Goal: Information Seeking & Learning: Learn about a topic

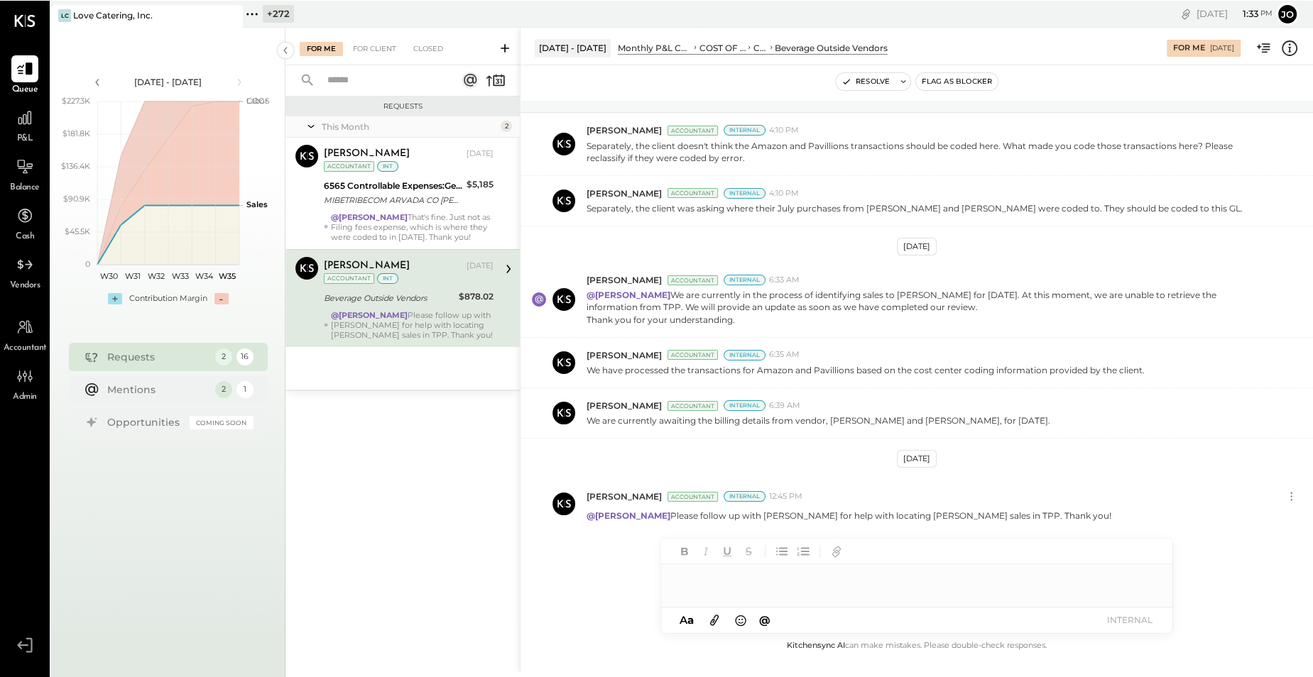
scroll to position [87, 0]
click at [241, 16] on div at bounding box center [218, 14] width 50 height 21
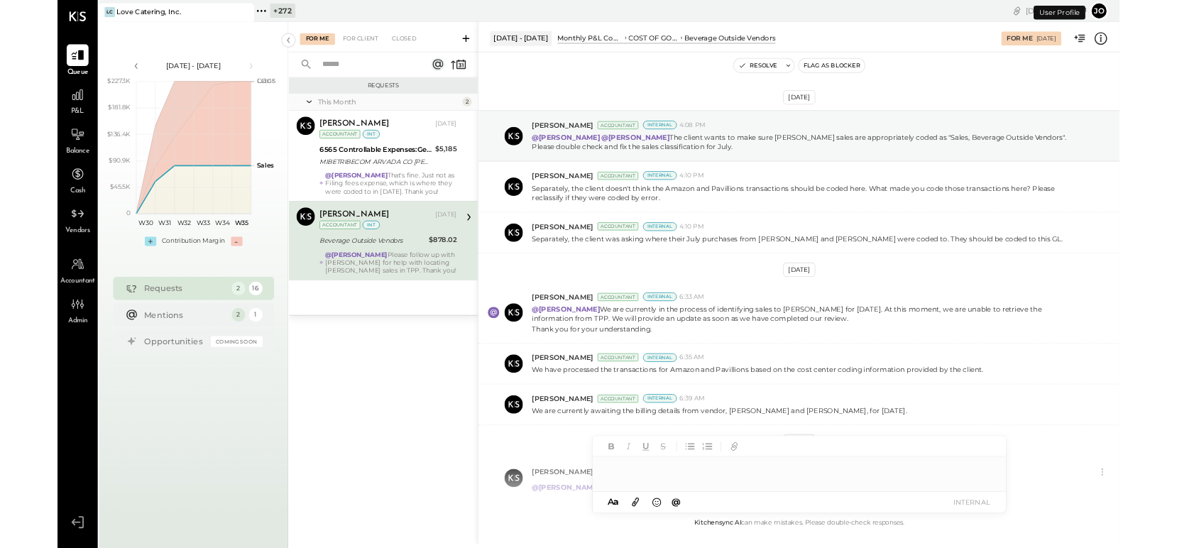
scroll to position [87, 0]
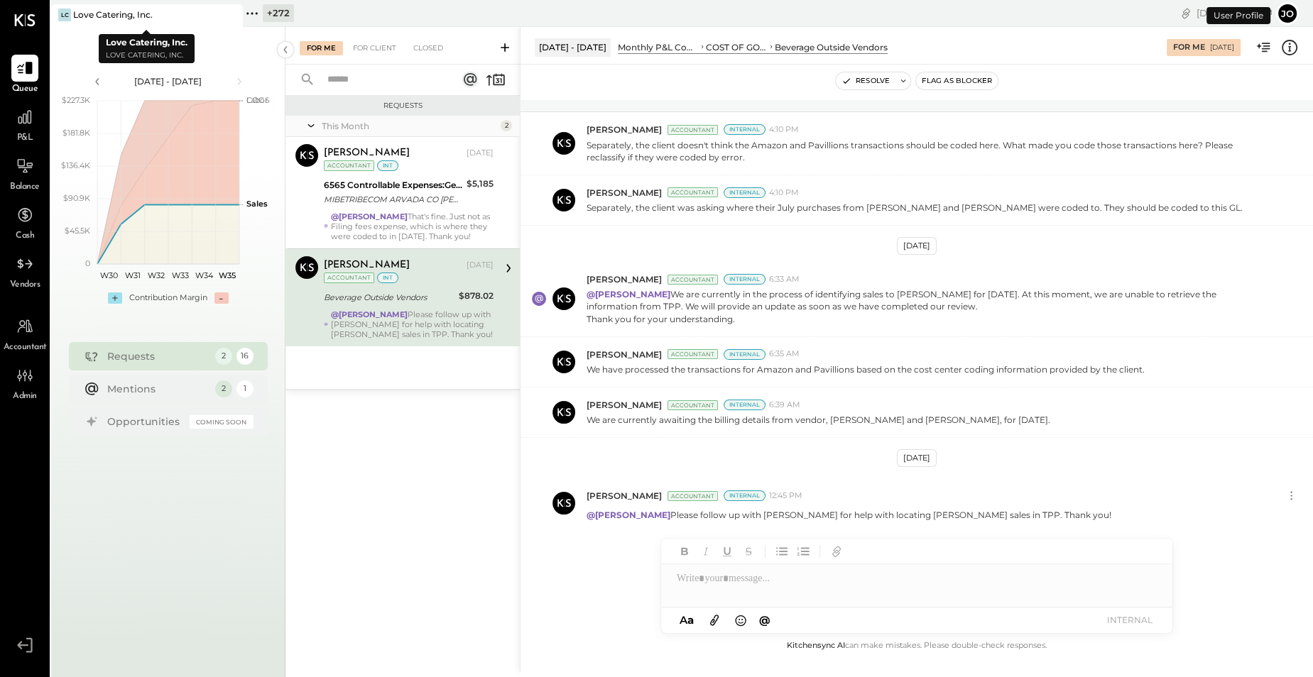
click at [227, 13] on icon at bounding box center [230, 14] width 18 height 17
click at [65, 14] on icon at bounding box center [60, 13] width 18 height 18
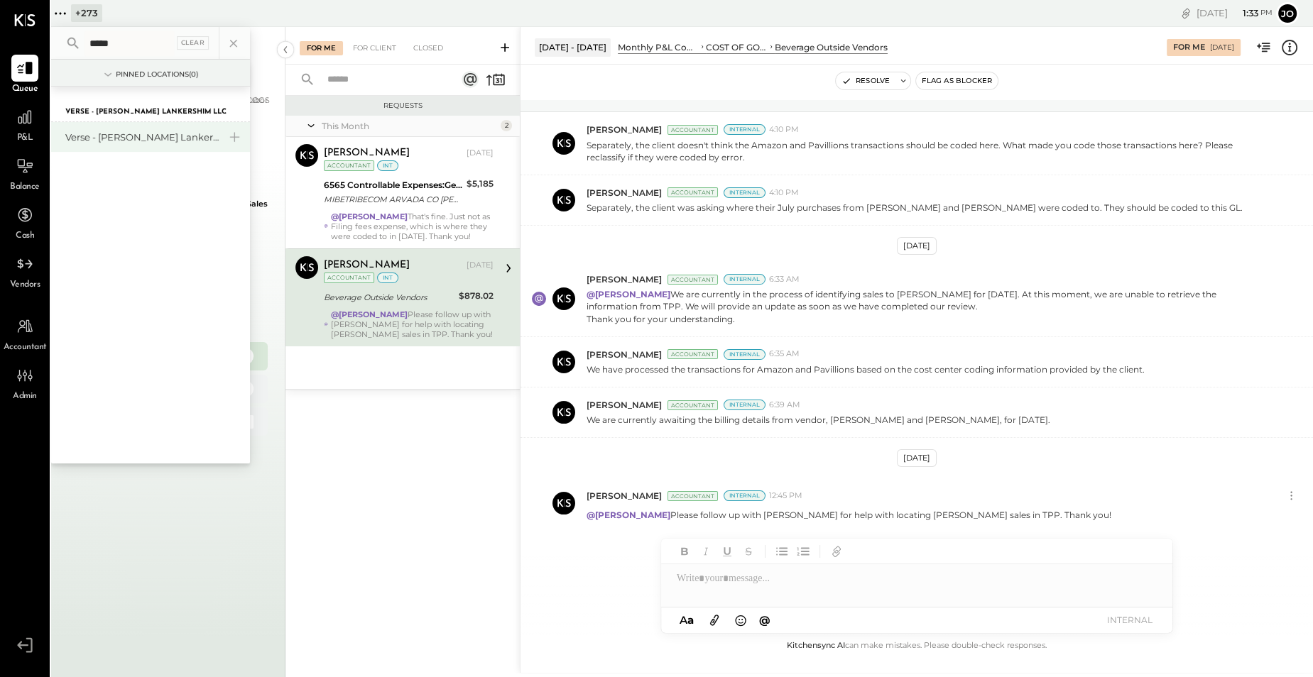
type input "*****"
click at [118, 138] on div "Verse - [PERSON_NAME] Lankershim LLC" at bounding box center [141, 137] width 153 height 13
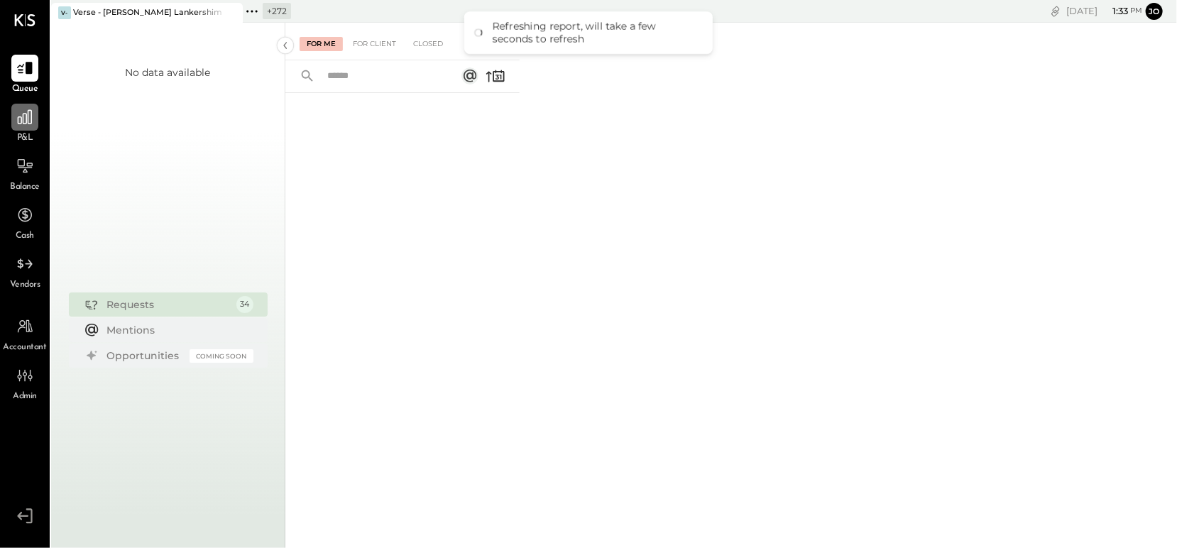
click at [26, 124] on icon at bounding box center [25, 117] width 18 height 18
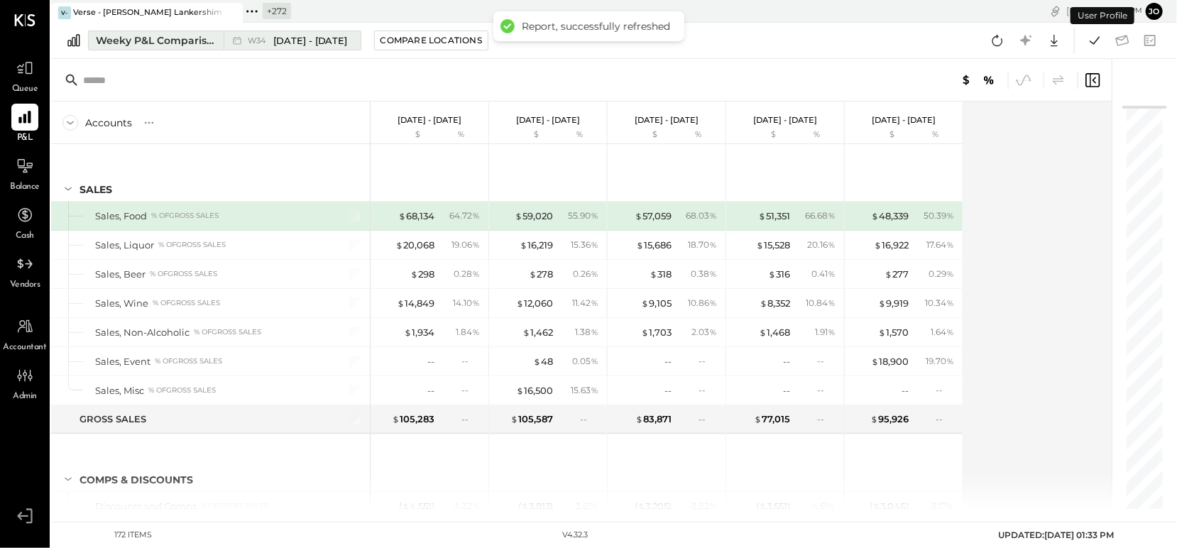
click at [197, 44] on div "Weeky P&L Comparison" at bounding box center [155, 40] width 119 height 14
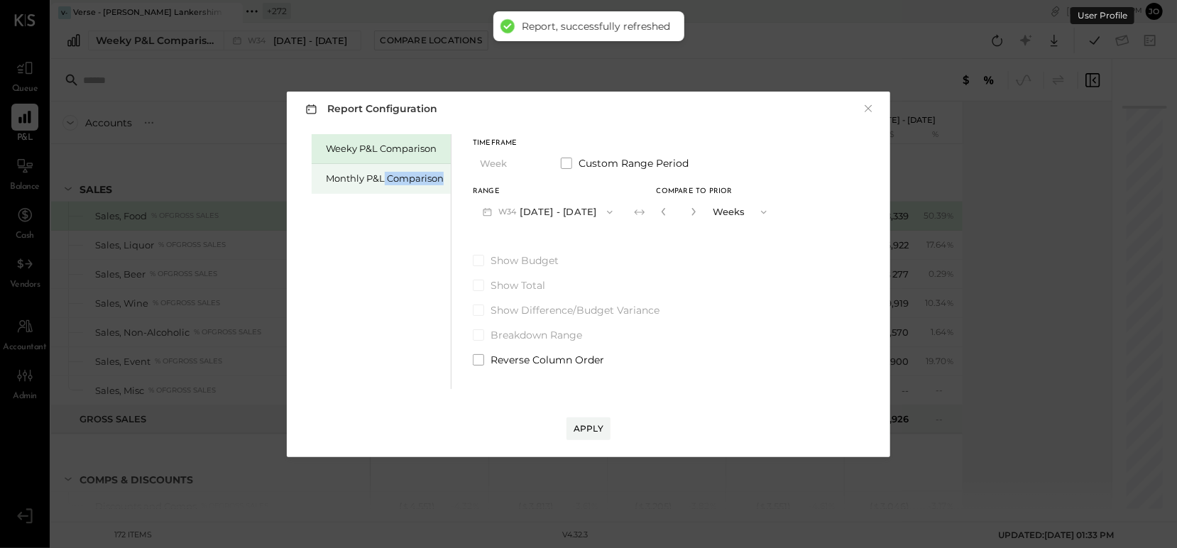
click at [385, 185] on div "Monthly P&L Comparison" at bounding box center [381, 179] width 139 height 30
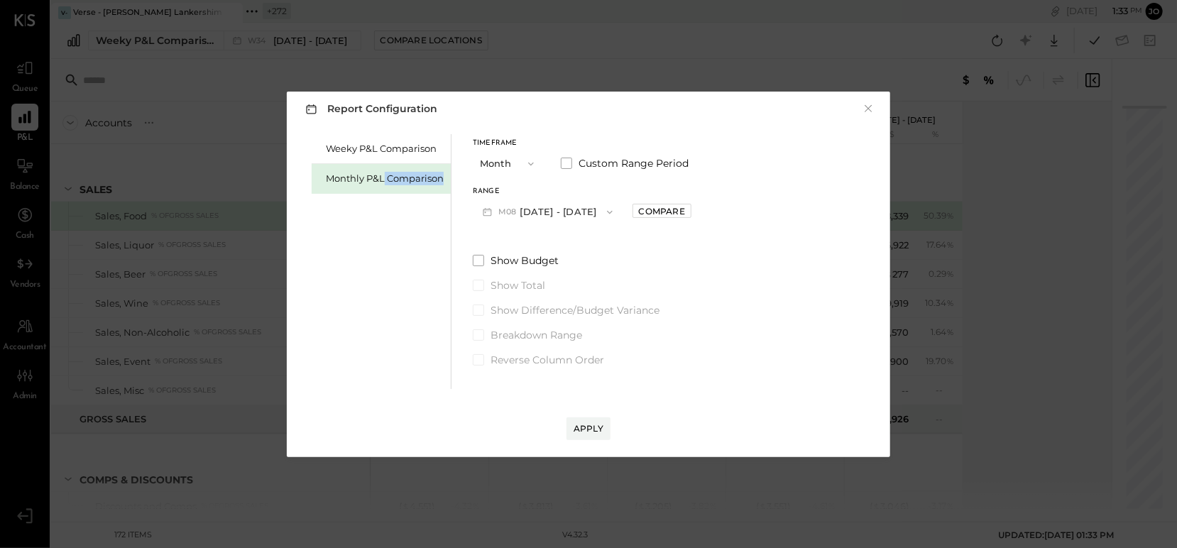
click at [543, 219] on button "M08 Aug 1 - 31, 2025" at bounding box center [548, 212] width 150 height 26
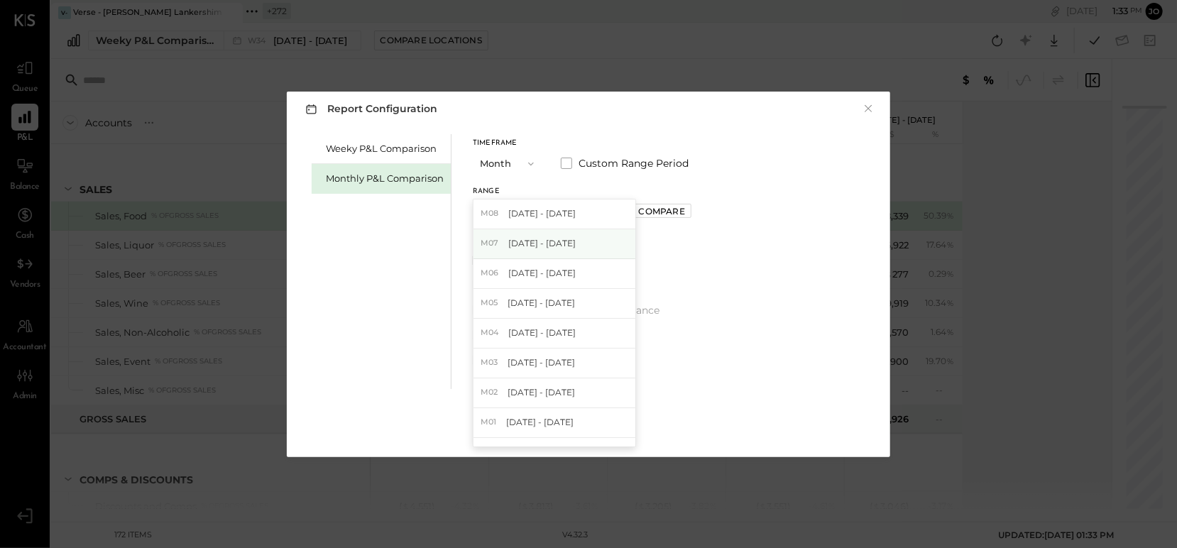
click at [557, 242] on span "Jul 1 - 31, 2025" at bounding box center [541, 243] width 67 height 12
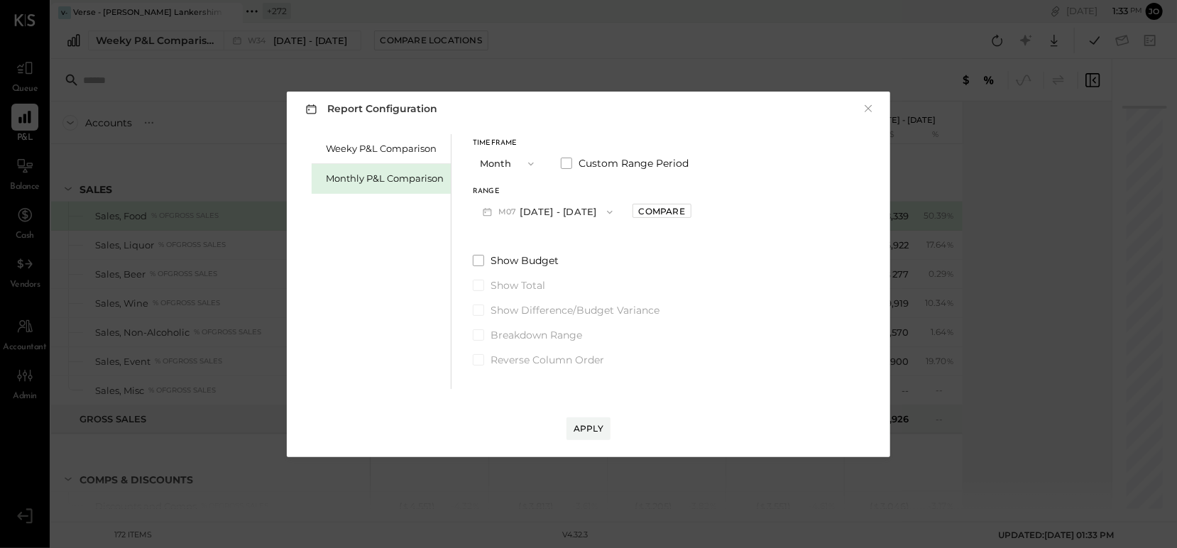
click at [628, 219] on div "Range M07 Jul 1 - 31, 2025 Compare" at bounding box center [582, 206] width 219 height 37
click at [640, 211] on div "Compare" at bounding box center [662, 211] width 46 height 12
click at [675, 219] on div "*" at bounding box center [679, 212] width 44 height 26
click at [688, 219] on button "button" at bounding box center [693, 212] width 11 height 16
click at [691, 214] on icon "button" at bounding box center [693, 212] width 4 height 8
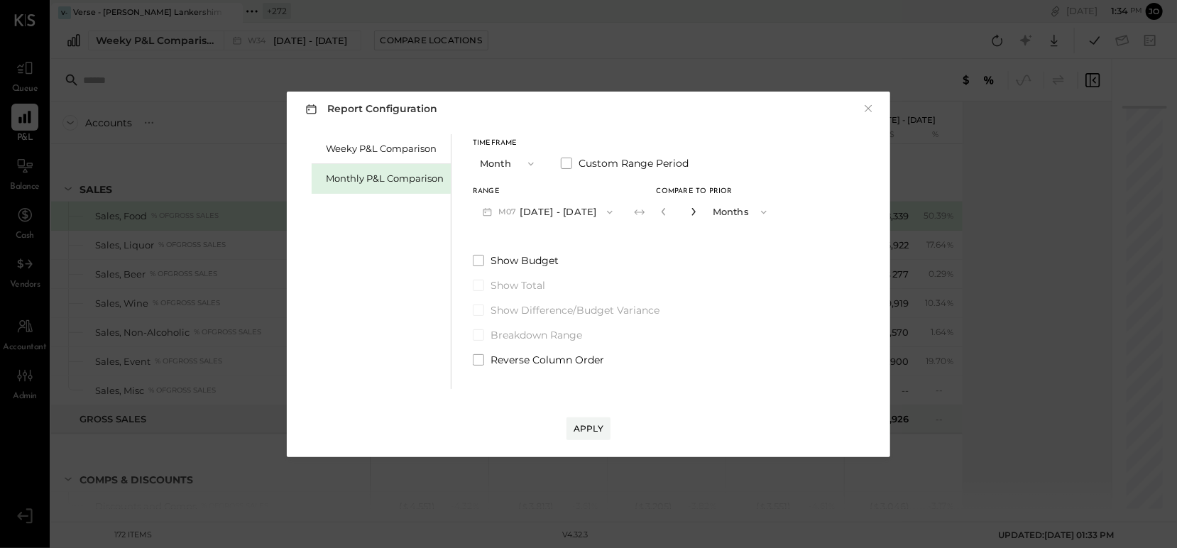
click at [691, 214] on icon "button" at bounding box center [693, 212] width 4 height 8
type input "*"
click at [581, 426] on div "Apply" at bounding box center [589, 428] width 30 height 12
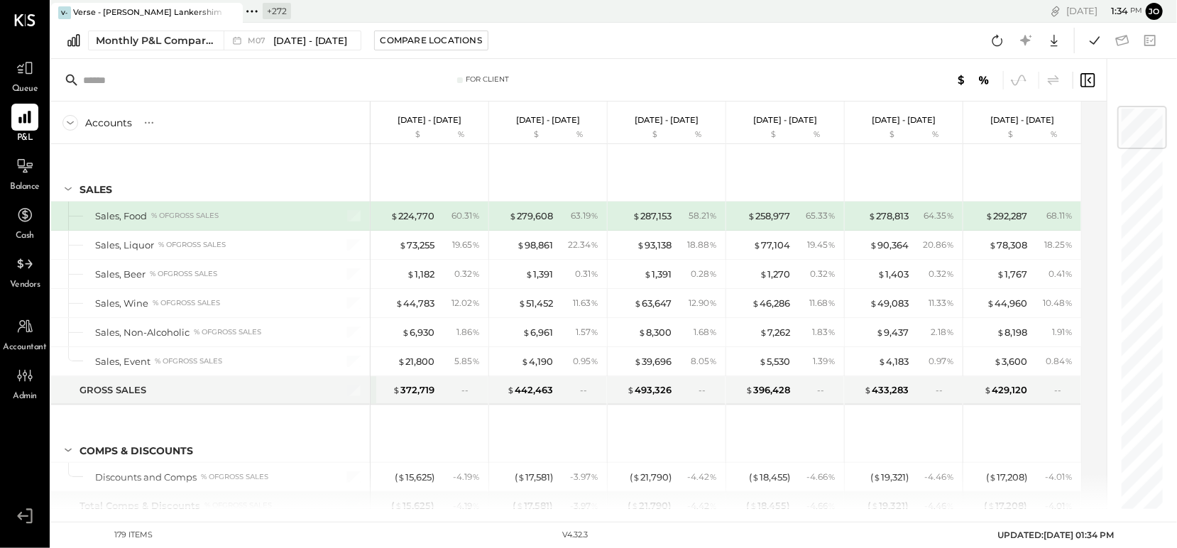
click at [478, 82] on div "For Client" at bounding box center [487, 80] width 43 height 10
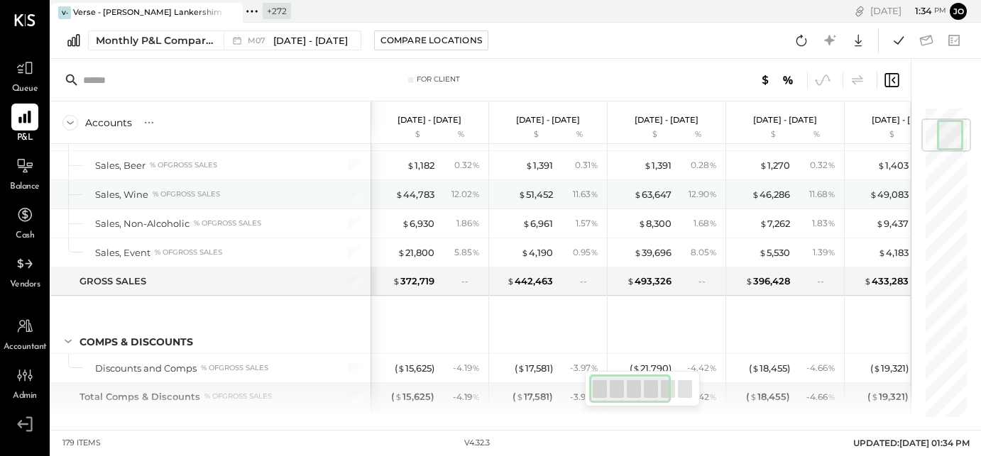
scroll to position [138, 0]
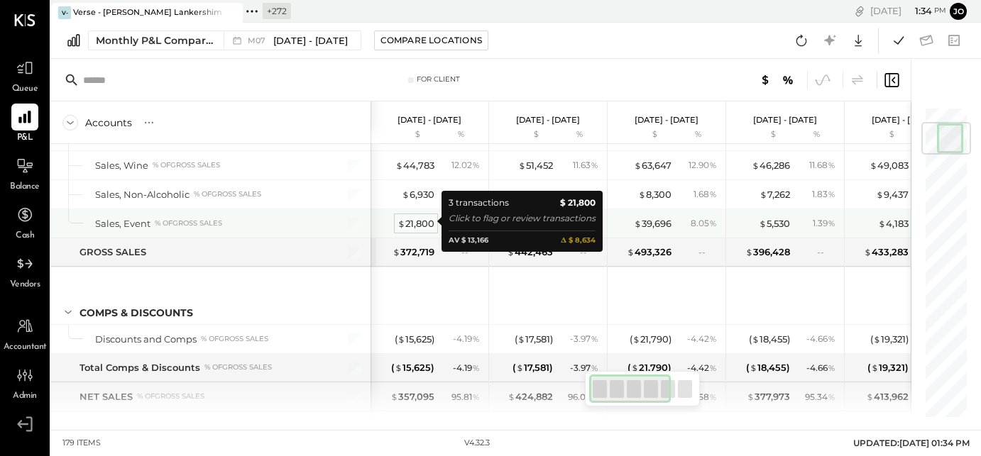
click at [432, 224] on div "$ 21,800" at bounding box center [416, 223] width 37 height 13
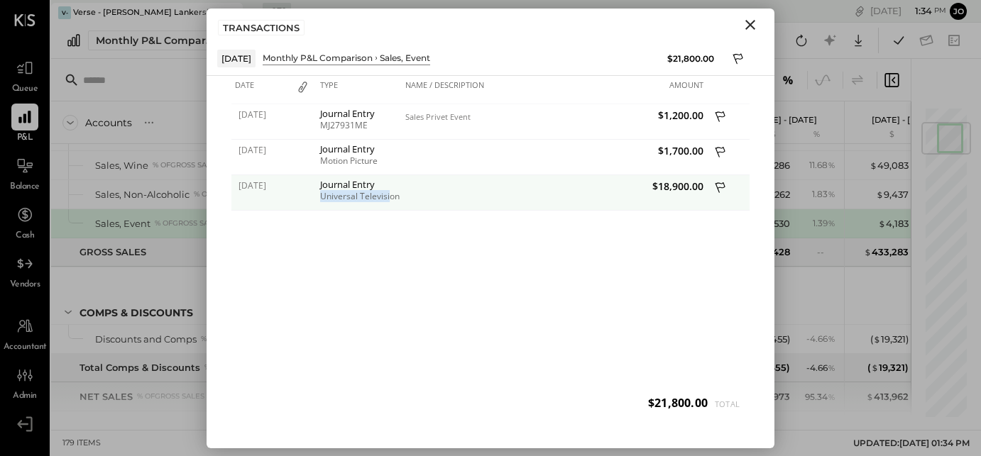
drag, startPoint x: 319, startPoint y: 194, endPoint x: 390, endPoint y: 195, distance: 71.0
click at [390, 195] on div "Journal Entry Universal Television" at bounding box center [359, 192] width 85 height 35
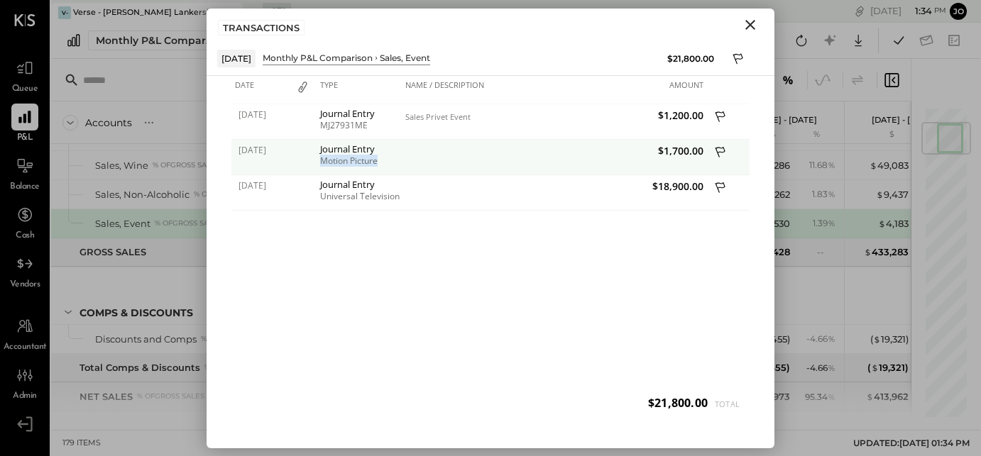
drag, startPoint x: 324, startPoint y: 160, endPoint x: 407, endPoint y: 160, distance: 83.8
click at [407, 140] on div "07/15/2025 Journal Entry Motion Picture $1,700.00" at bounding box center [490, 140] width 518 height 0
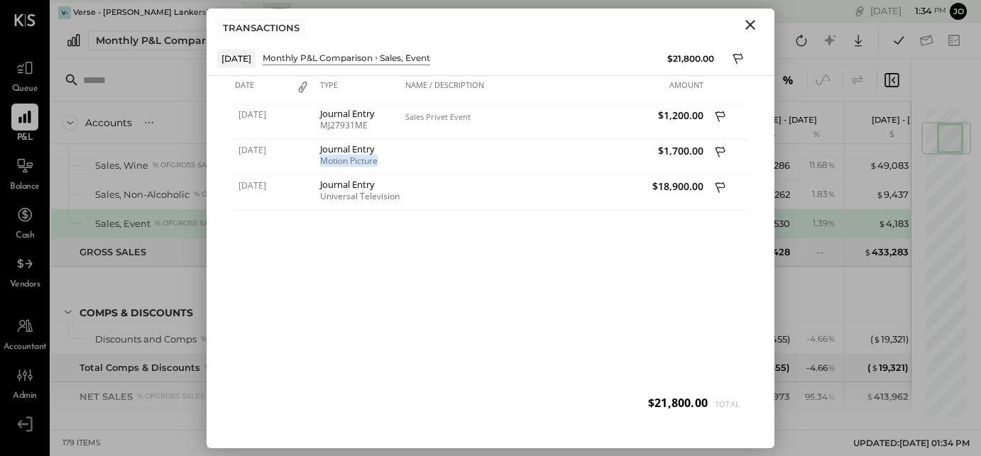
click at [740, 24] on button "Close" at bounding box center [751, 25] width 26 height 18
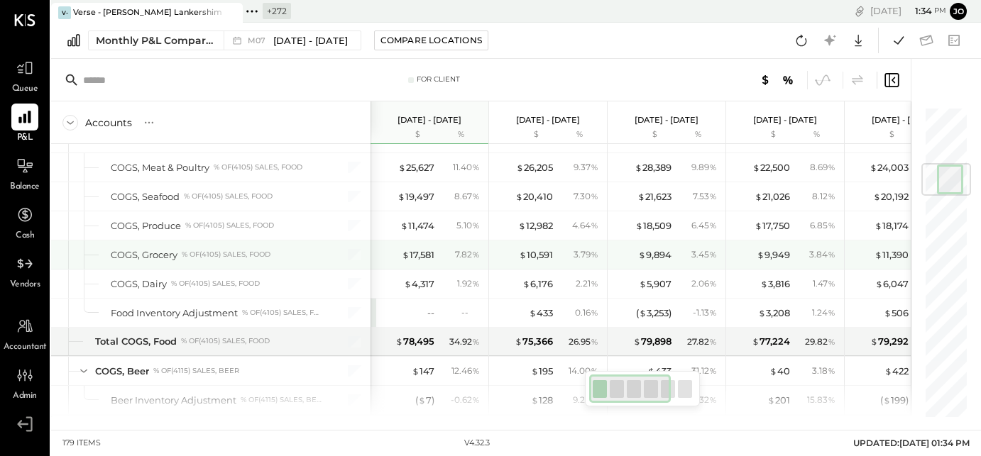
scroll to position [485, 0]
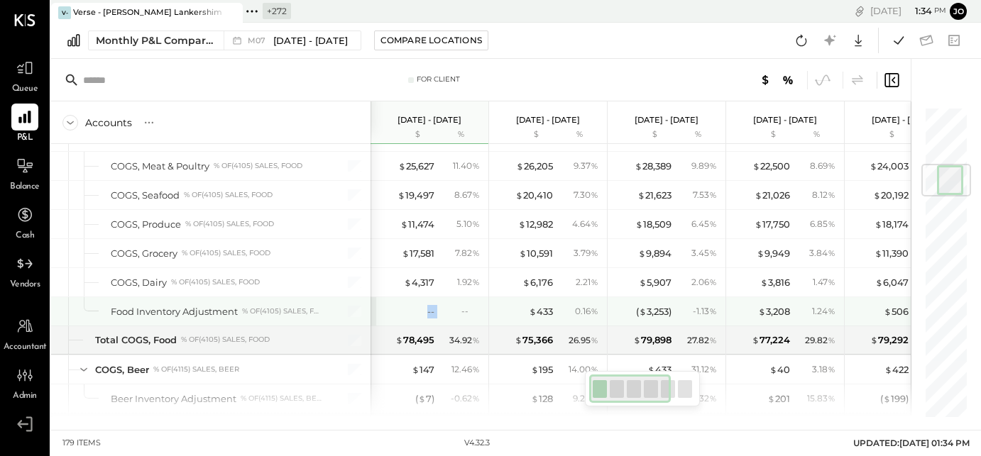
drag, startPoint x: 429, startPoint y: 305, endPoint x: 444, endPoint y: 305, distance: 14.9
click at [444, 305] on div "-- --" at bounding box center [431, 311] width 106 height 28
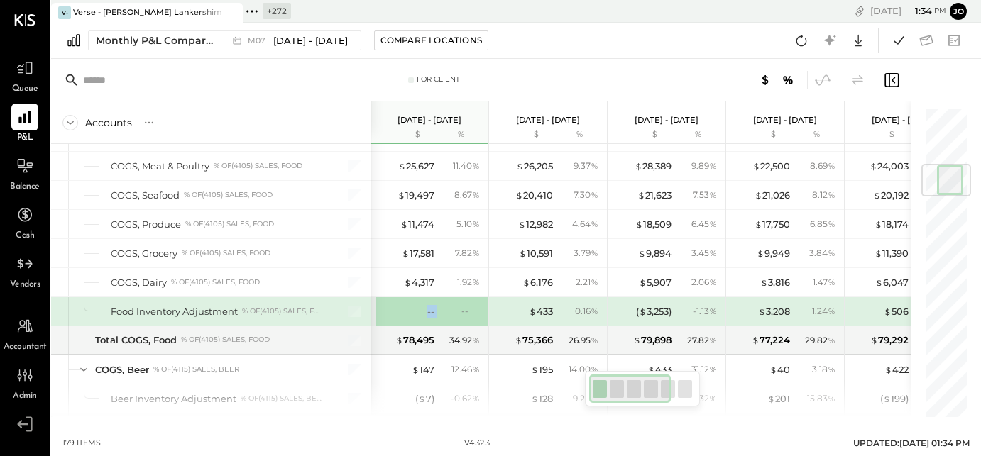
click at [444, 305] on div "--" at bounding box center [461, 311] width 46 height 12
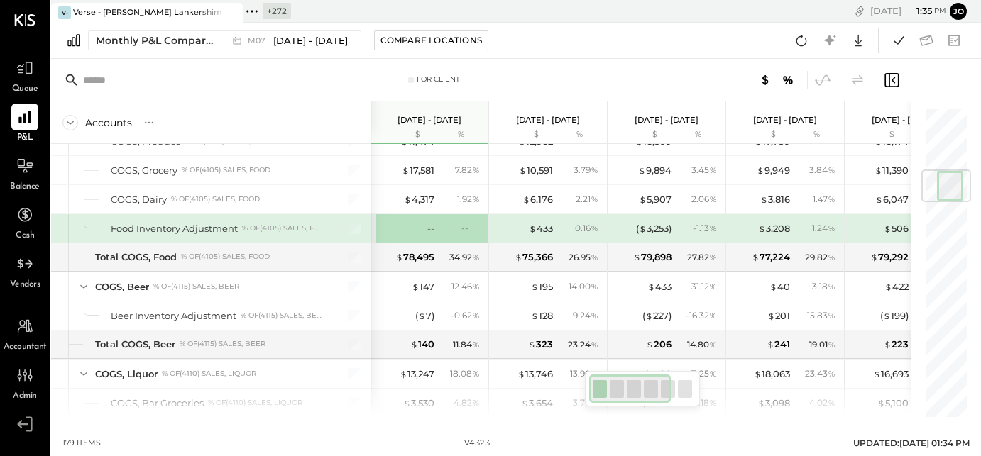
scroll to position [505, 0]
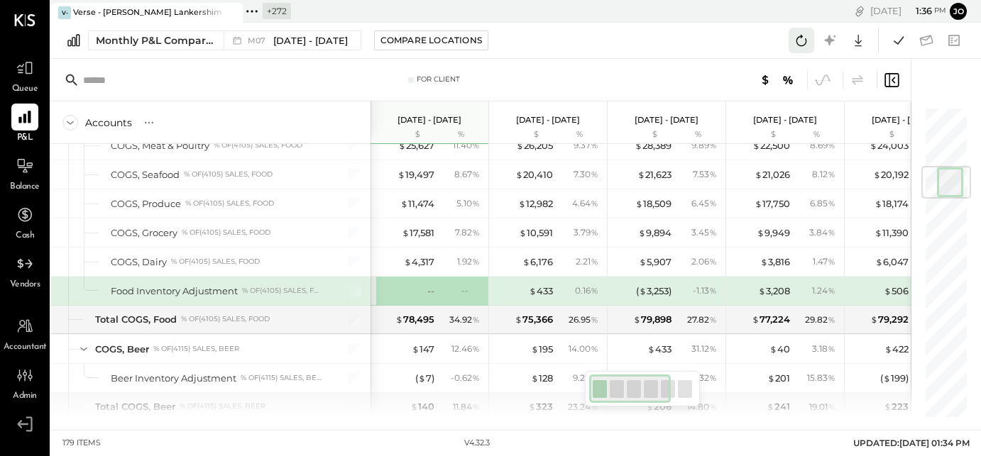
click at [799, 50] on button at bounding box center [802, 41] width 26 height 26
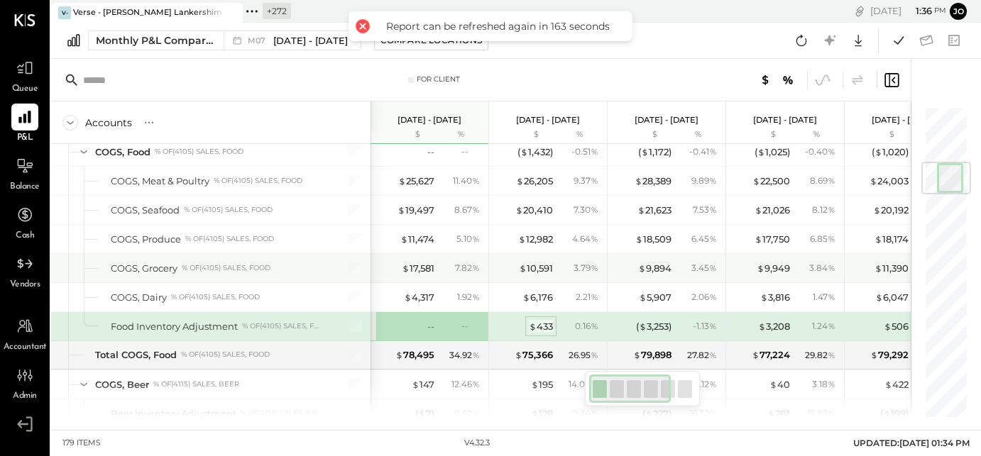
scroll to position [468, 0]
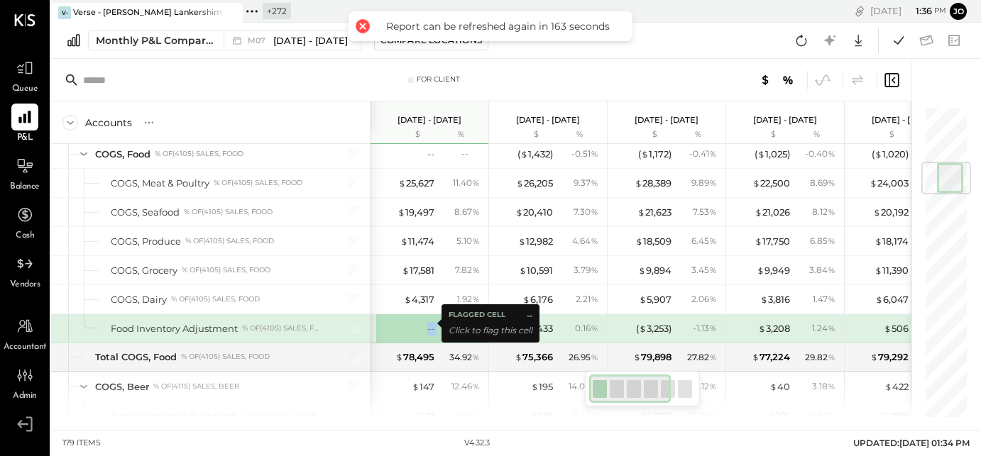
drag, startPoint x: 402, startPoint y: 324, endPoint x: 437, endPoint y: 326, distance: 34.8
click at [437, 324] on div "-- --" at bounding box center [431, 328] width 106 height 28
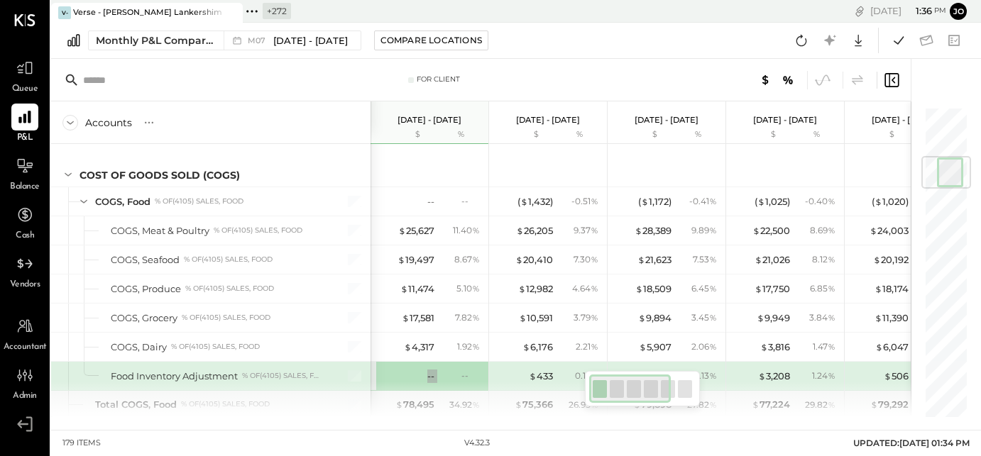
scroll to position [418, 0]
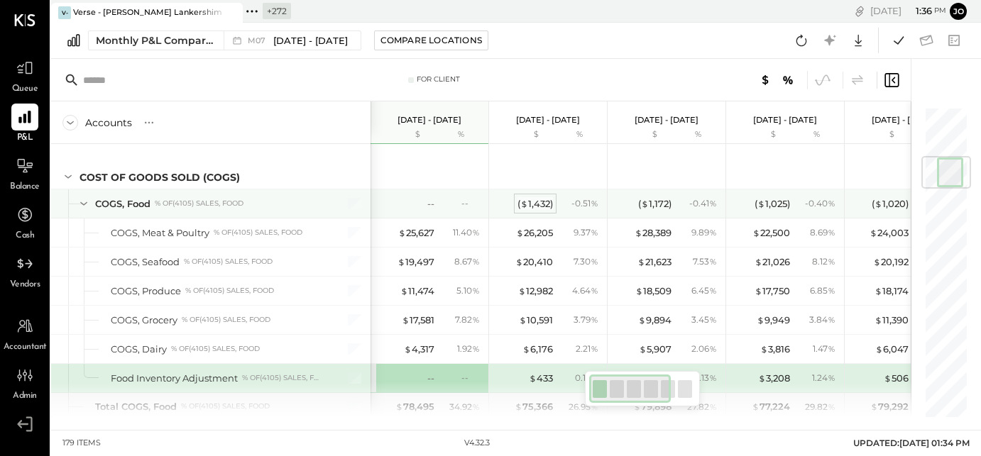
click at [536, 198] on div "( $ 1,432 )" at bounding box center [534, 203] width 35 height 13
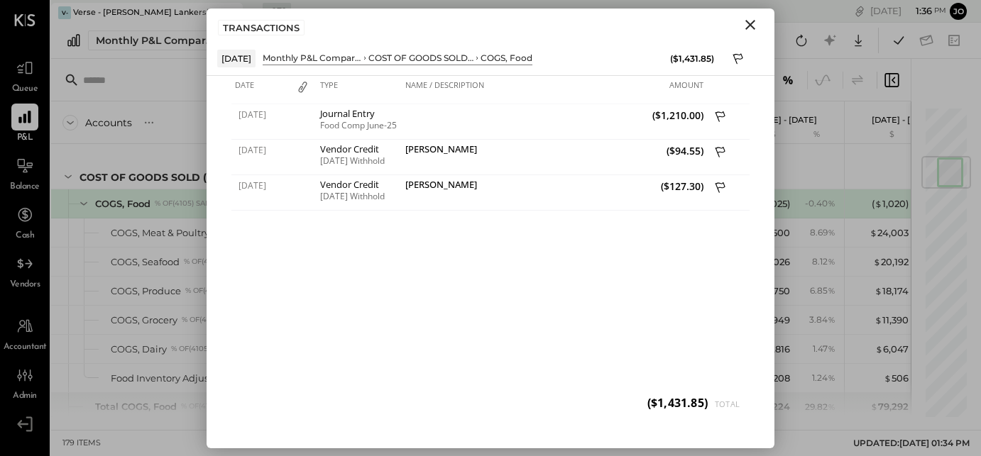
click at [750, 16] on icon "Close" at bounding box center [750, 24] width 17 height 17
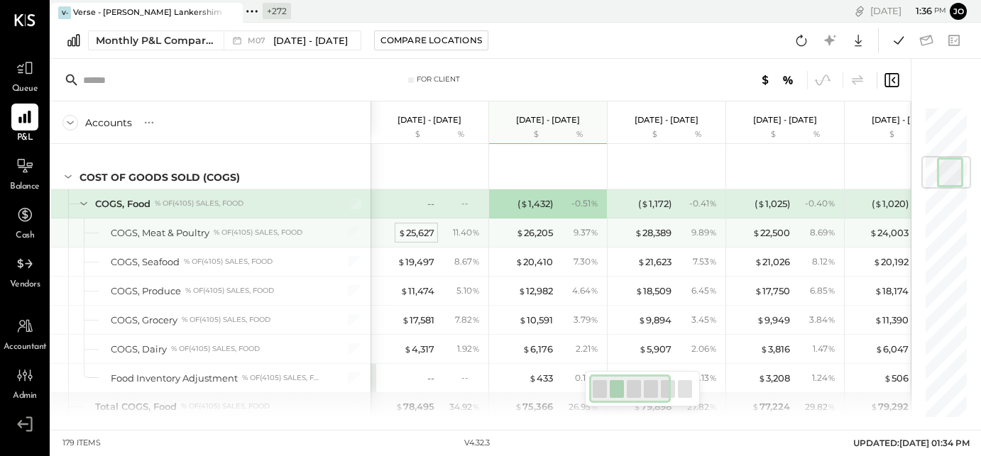
click at [424, 230] on div "$ 25,627" at bounding box center [416, 232] width 36 height 13
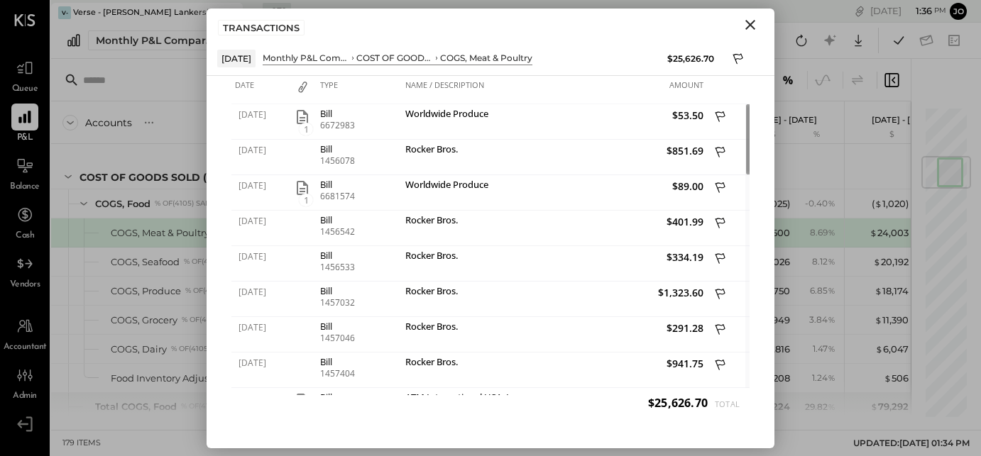
click at [756, 19] on icon "Close" at bounding box center [750, 24] width 17 height 17
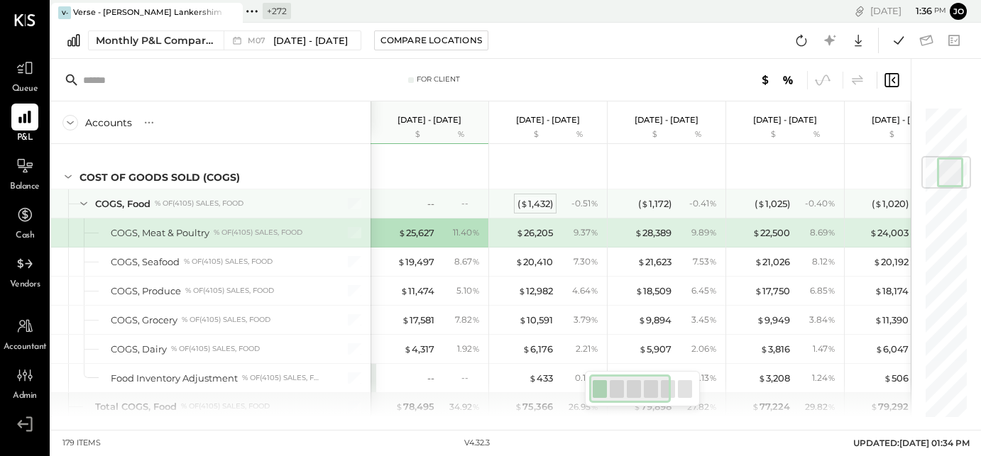
click at [535, 199] on div "( $ 1,432 )" at bounding box center [534, 203] width 35 height 13
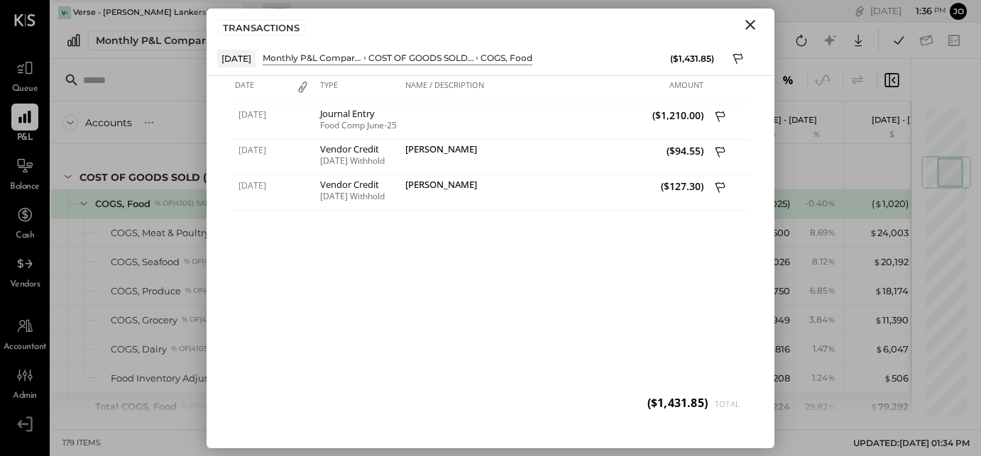
click at [751, 26] on icon "Close" at bounding box center [750, 24] width 17 height 17
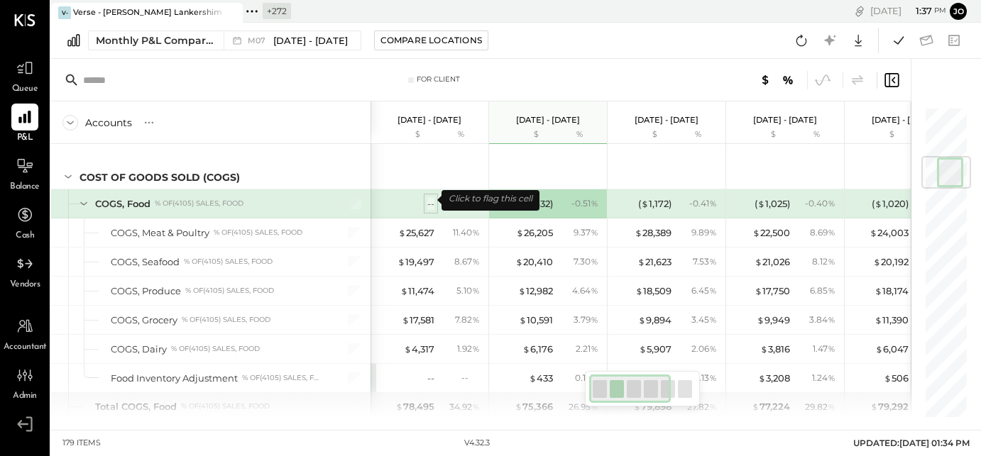
click at [433, 201] on div "--" at bounding box center [430, 203] width 7 height 13
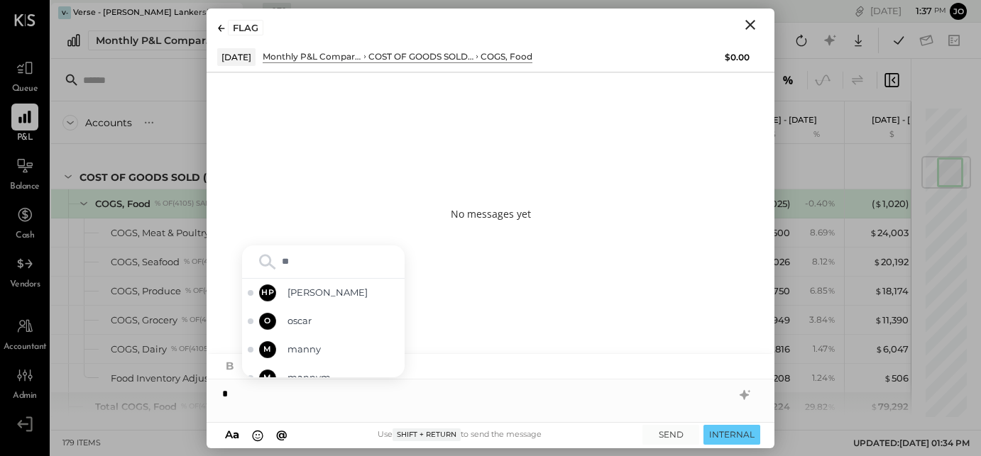
type input "***"
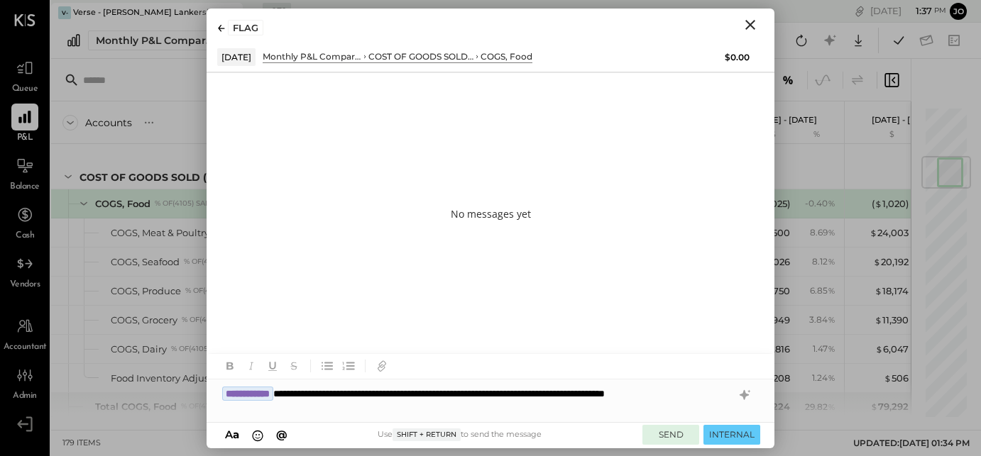
click at [669, 439] on button "SEND" at bounding box center [670, 434] width 57 height 19
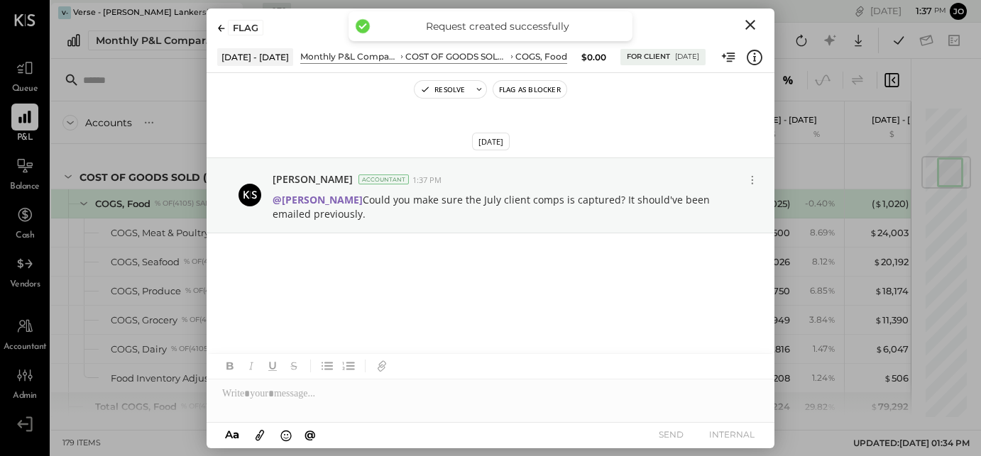
click at [754, 25] on icon "Close" at bounding box center [750, 24] width 17 height 17
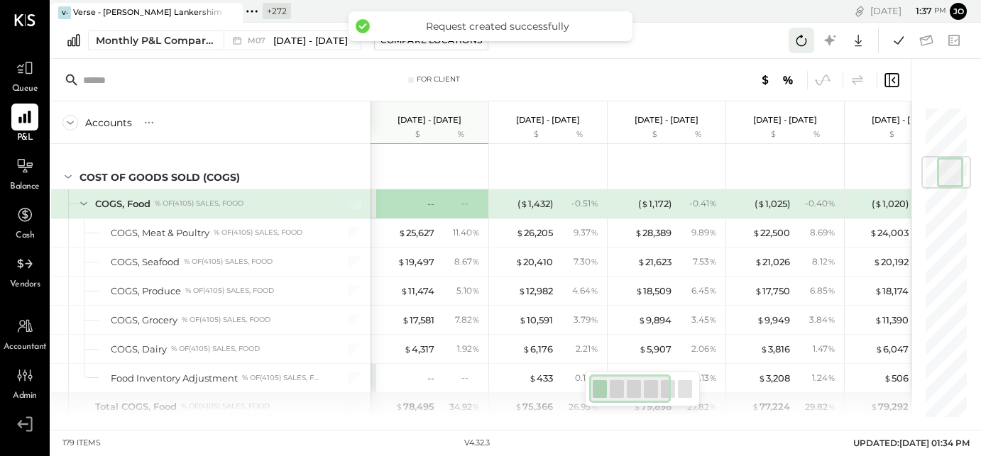
click at [804, 42] on icon at bounding box center [801, 40] width 18 height 18
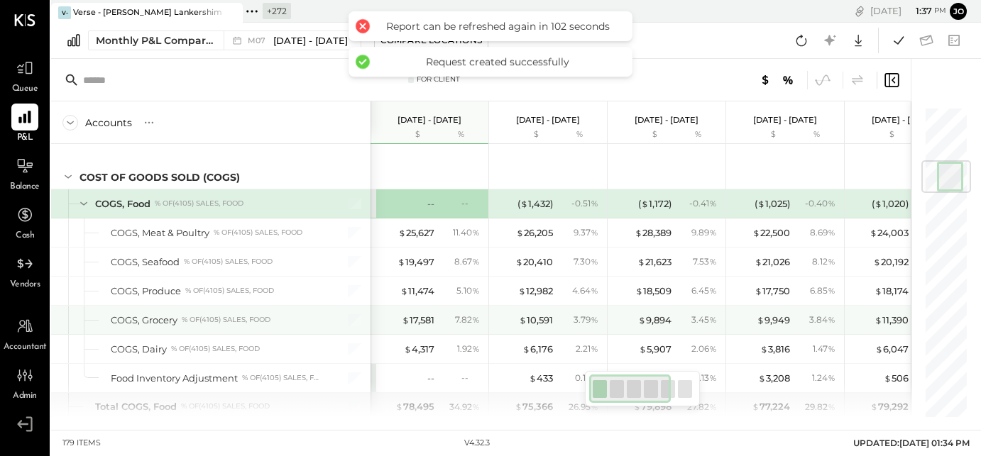
scroll to position [481, 0]
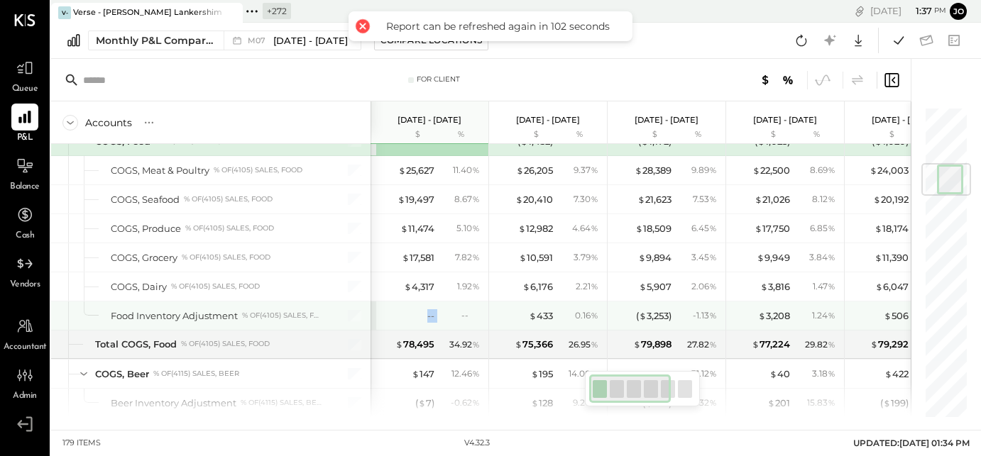
drag, startPoint x: 407, startPoint y: 316, endPoint x: 447, endPoint y: 316, distance: 40.5
click at [447, 316] on div "-- --" at bounding box center [431, 316] width 106 height 28
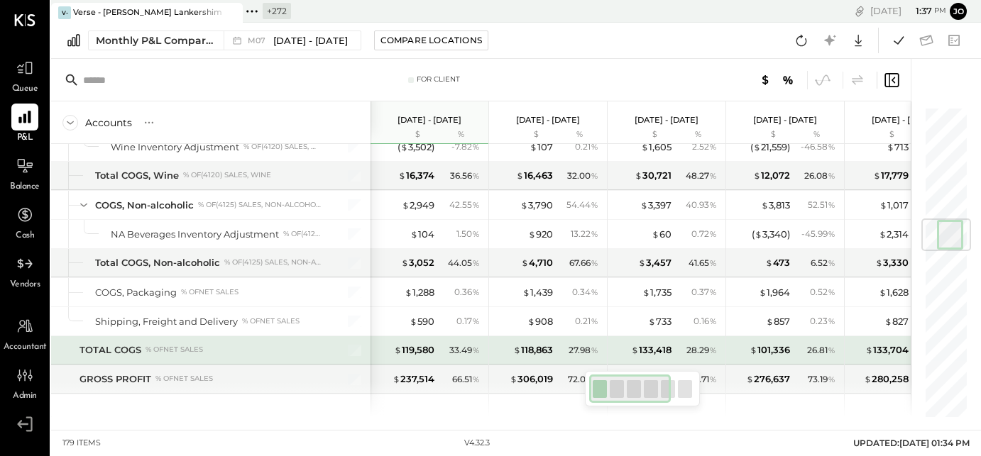
scroll to position [961, 0]
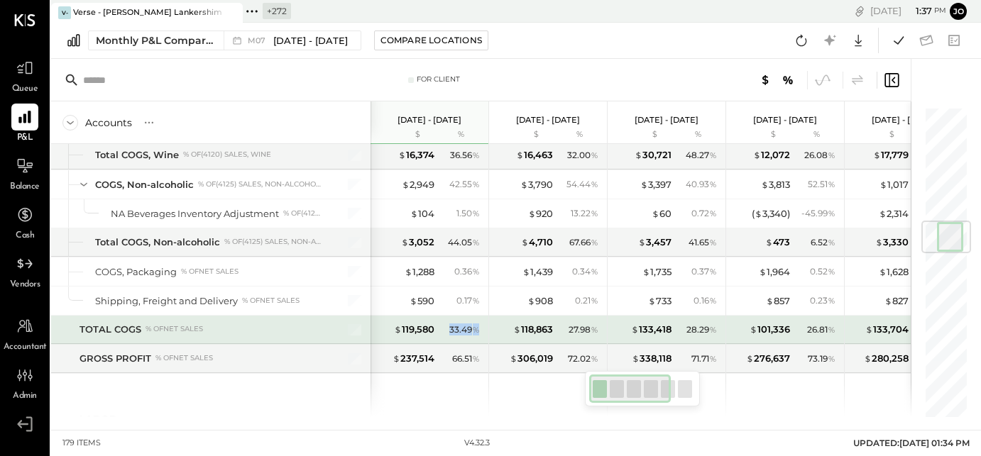
drag, startPoint x: 448, startPoint y: 319, endPoint x: 486, endPoint y: 319, distance: 37.6
click at [486, 319] on div "$ 119,580 33.49 %" at bounding box center [430, 330] width 118 height 28
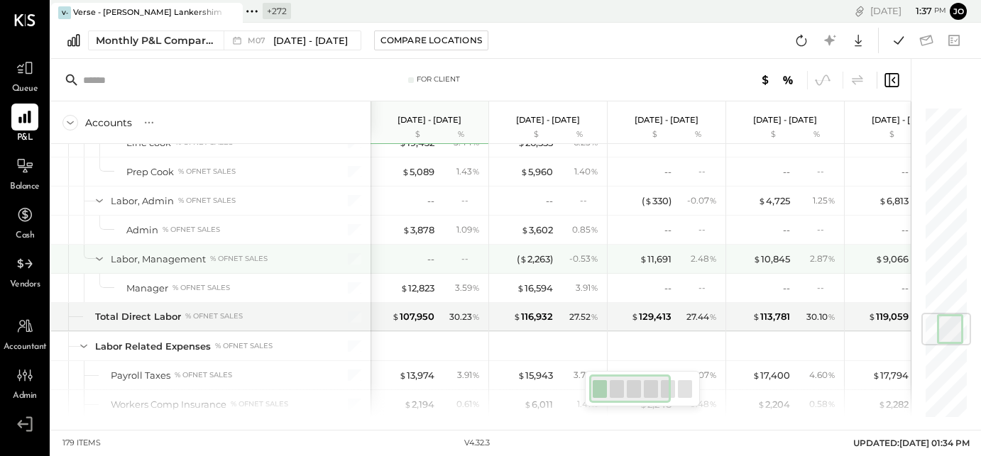
scroll to position [1732, 0]
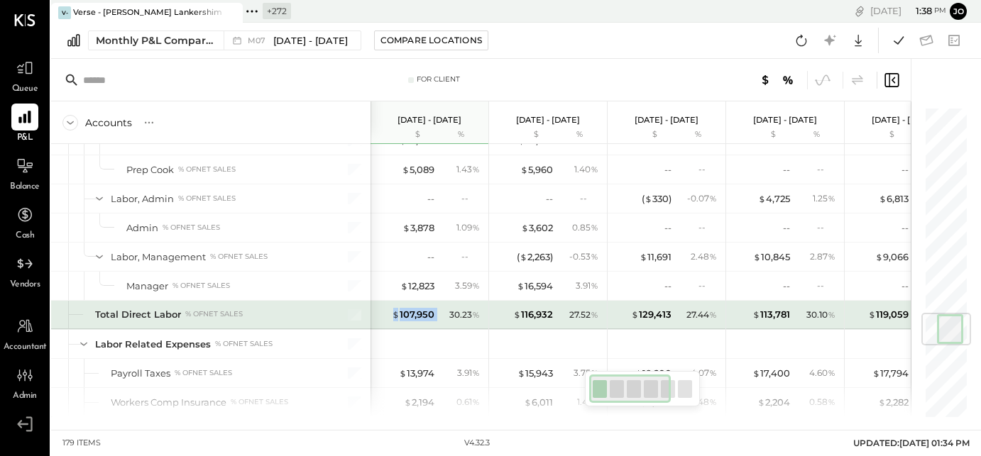
drag, startPoint x: 437, startPoint y: 302, endPoint x: 391, endPoint y: 302, distance: 46.1
click at [390, 302] on div "$ 107,950 30.23 %" at bounding box center [431, 315] width 106 height 28
drag, startPoint x: 467, startPoint y: 302, endPoint x: 457, endPoint y: 302, distance: 9.9
click at [457, 309] on div "30.23 %" at bounding box center [464, 315] width 31 height 13
click at [478, 309] on span "%" at bounding box center [476, 314] width 8 height 11
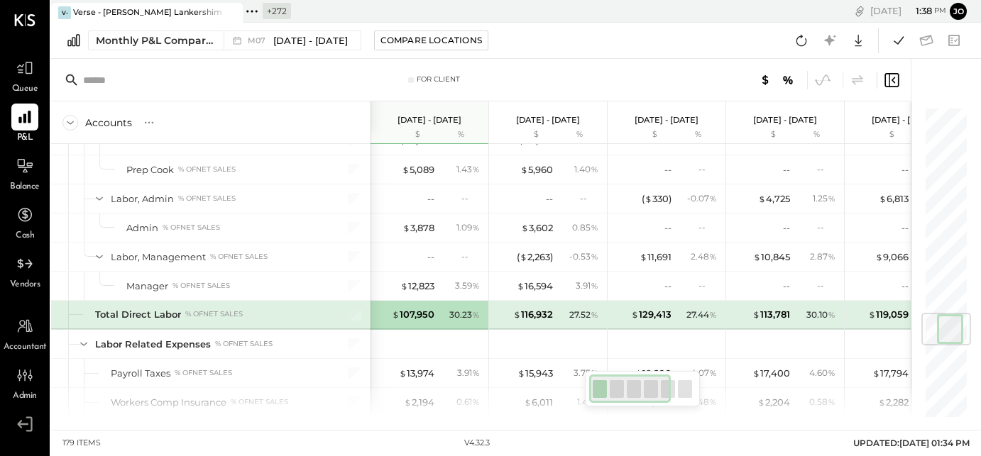
drag, startPoint x: 450, startPoint y: 300, endPoint x: 471, endPoint y: 300, distance: 21.3
click at [453, 309] on div "30.23 %" at bounding box center [464, 315] width 31 height 13
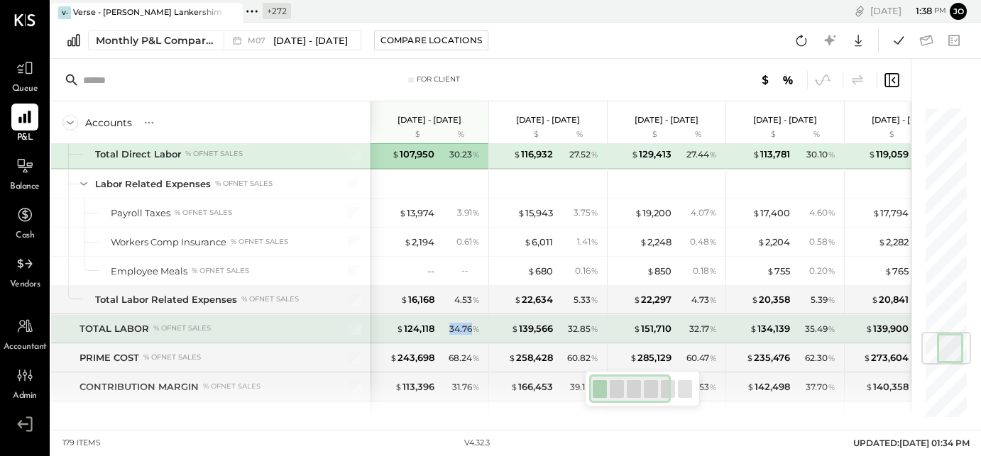
drag, startPoint x: 446, startPoint y: 312, endPoint x: 471, endPoint y: 312, distance: 25.6
click at [471, 323] on div "34.76 %" at bounding box center [461, 329] width 46 height 13
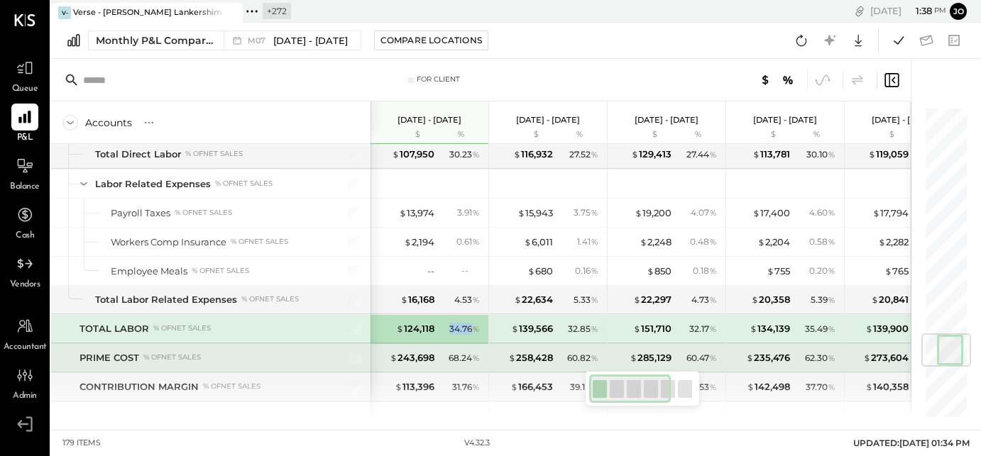
scroll to position [1911, 0]
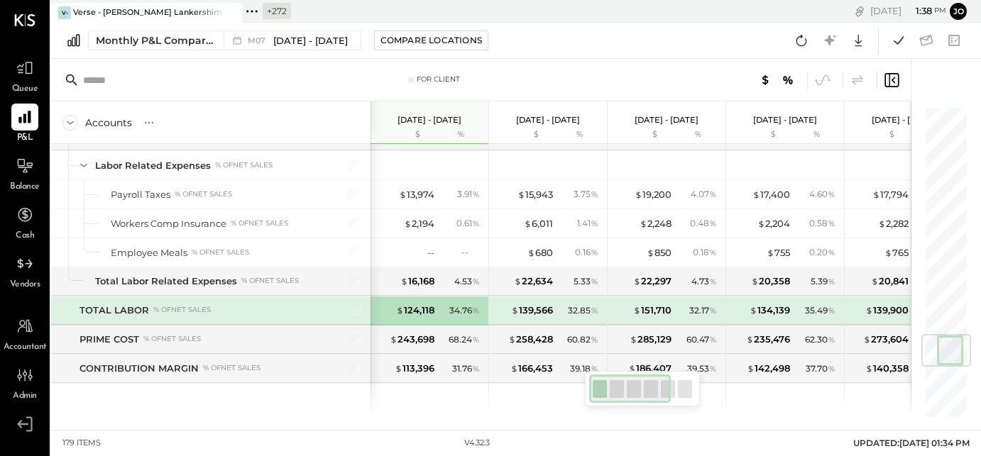
drag, startPoint x: 570, startPoint y: 293, endPoint x: 588, endPoint y: 293, distance: 18.5
click at [588, 305] on div "32.85 %" at bounding box center [583, 311] width 31 height 13
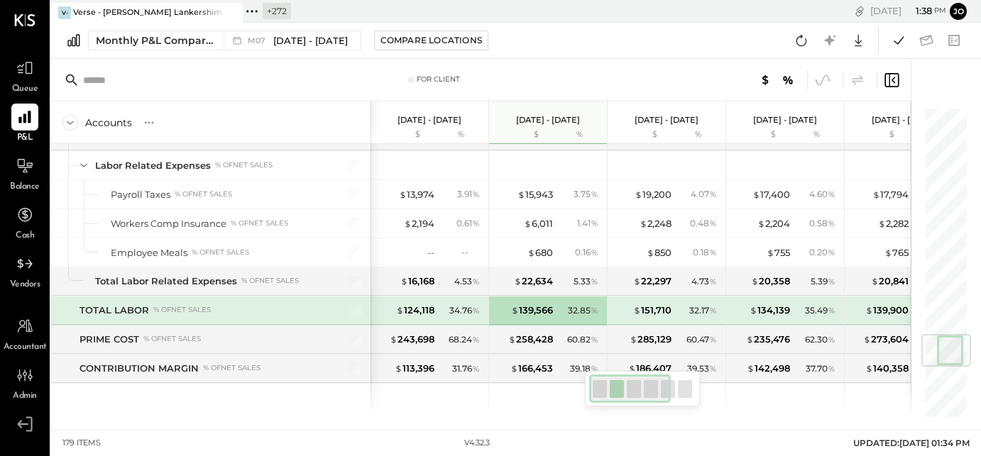
scroll to position [1939, 0]
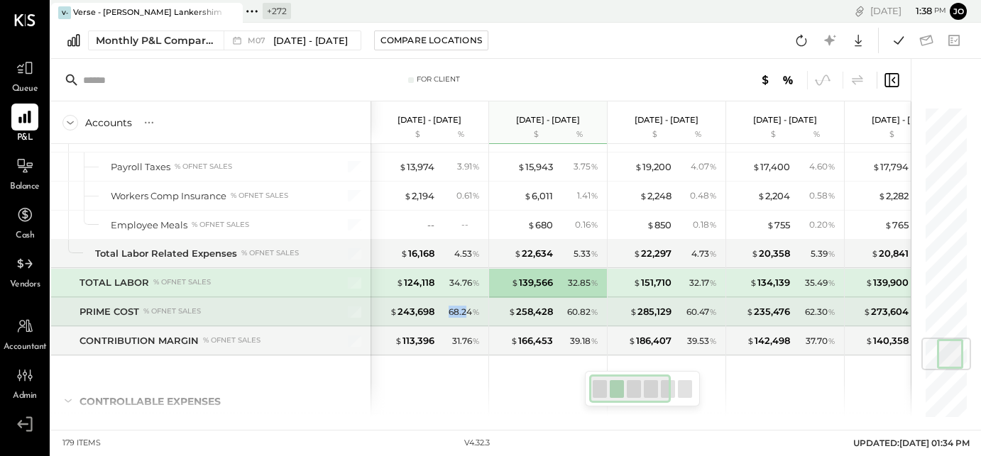
drag, startPoint x: 444, startPoint y: 299, endPoint x: 468, endPoint y: 299, distance: 23.4
click at [468, 306] on div "68.24 %" at bounding box center [461, 312] width 46 height 13
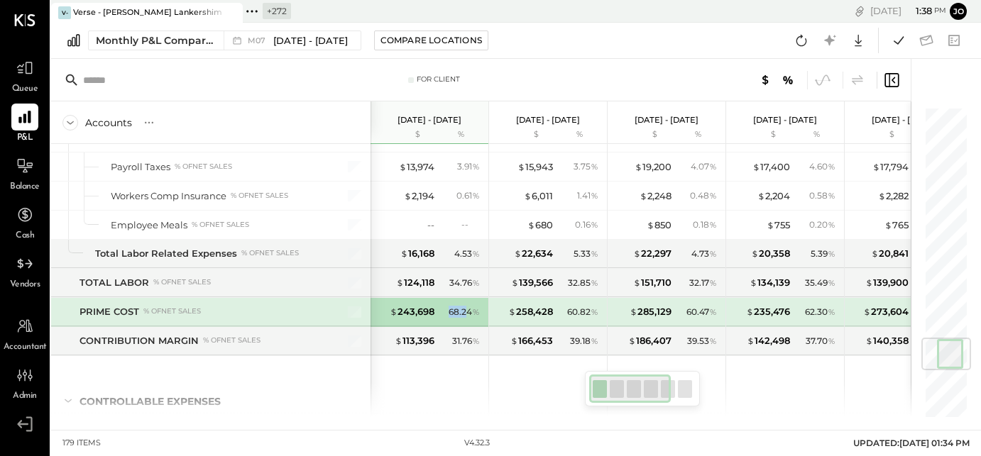
click at [468, 306] on div "68.24 %" at bounding box center [464, 312] width 31 height 13
click at [799, 43] on icon at bounding box center [801, 40] width 18 height 18
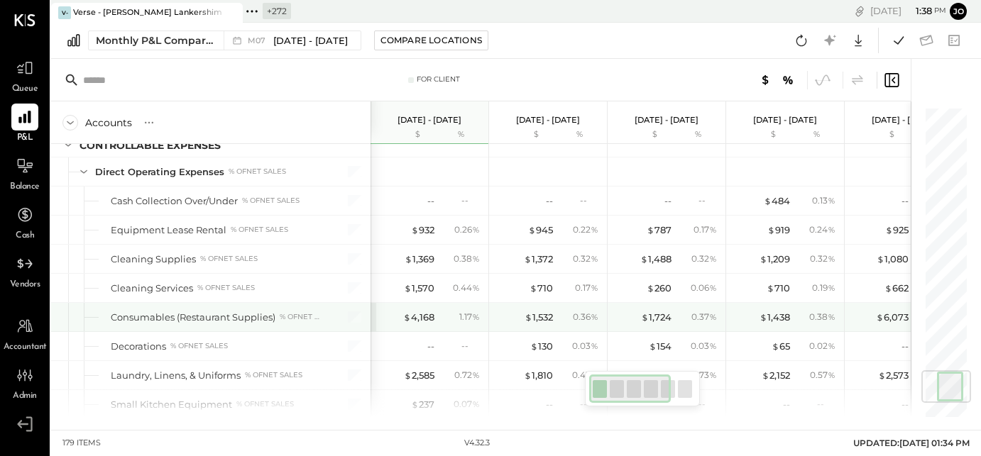
scroll to position [2212, 0]
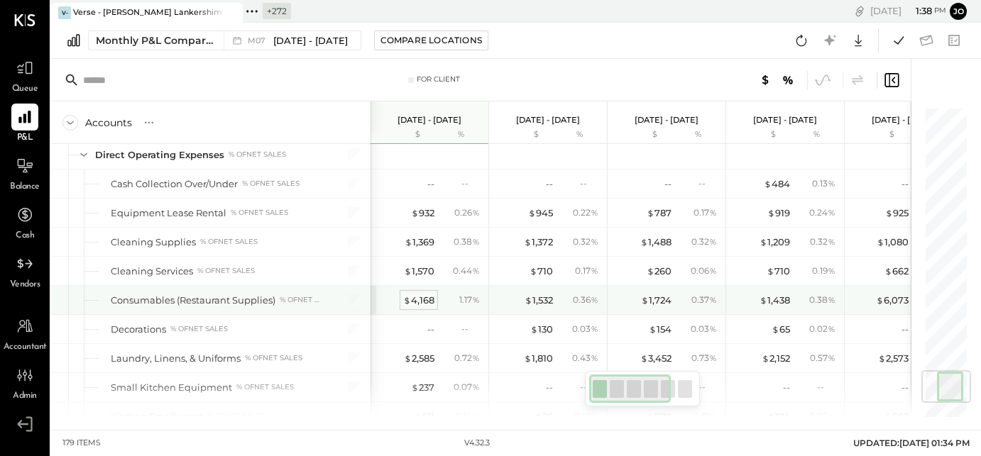
click at [414, 294] on div "$ 4,168" at bounding box center [418, 300] width 31 height 13
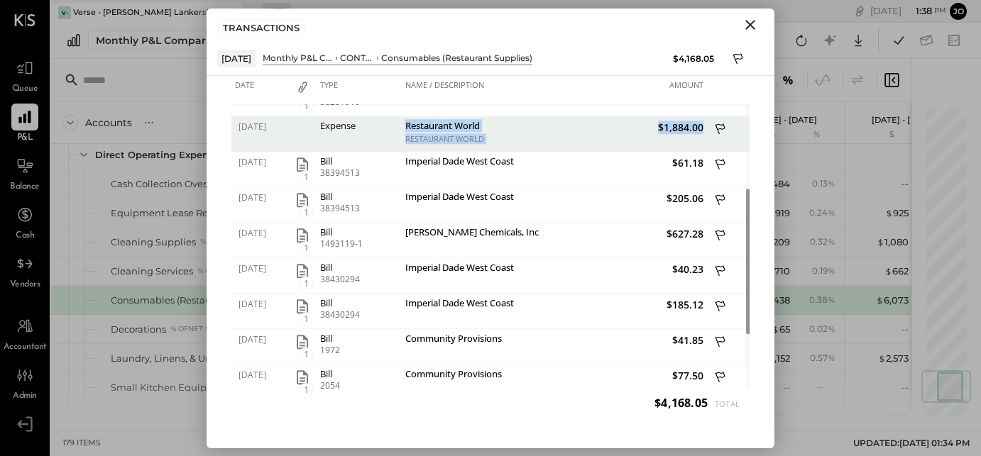
drag, startPoint x: 405, startPoint y: 129, endPoint x: 684, endPoint y: 139, distance: 278.4
click at [684, 116] on div "07/20/2025 Expense Restaurant World RESTAURANT WORLD $1,884.00" at bounding box center [490, 116] width 518 height 0
click at [673, 124] on span "$1,884.00" at bounding box center [631, 127] width 146 height 13
click at [755, 29] on icon "Close" at bounding box center [750, 24] width 17 height 17
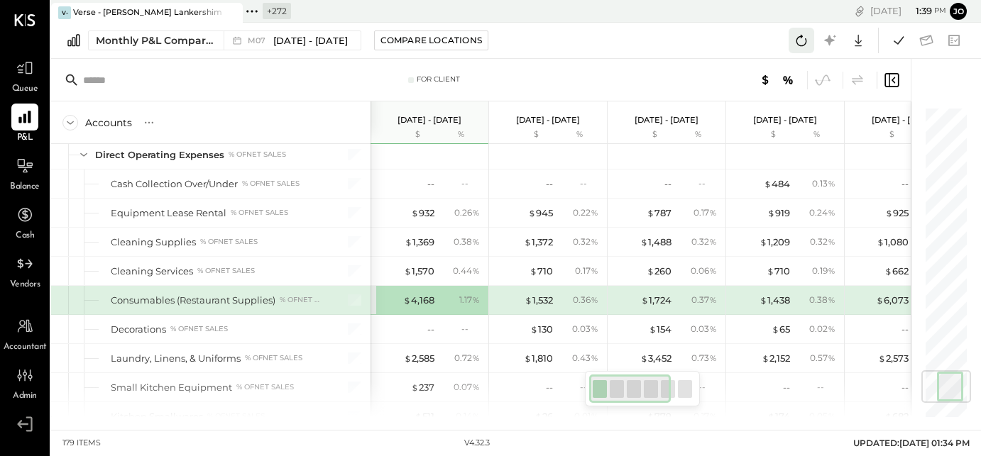
click at [800, 43] on icon at bounding box center [801, 40] width 18 height 18
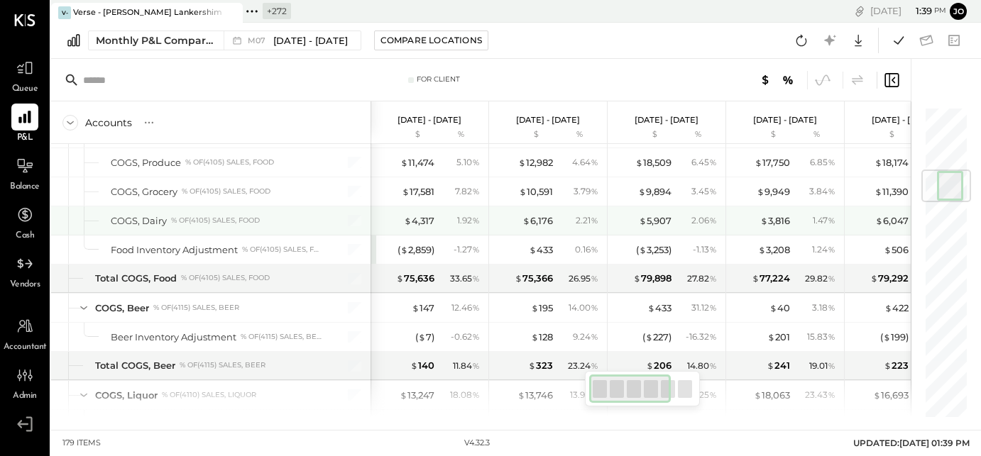
scroll to position [534, 0]
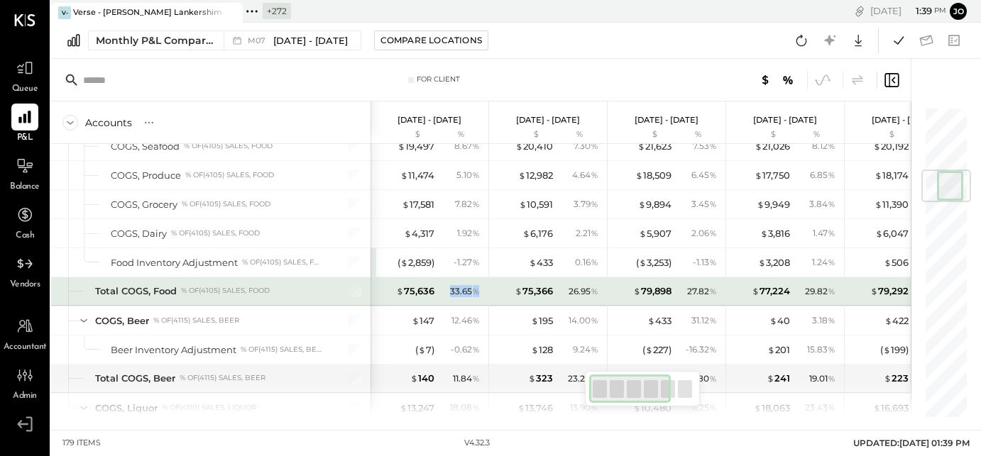
drag, startPoint x: 449, startPoint y: 287, endPoint x: 480, endPoint y: 287, distance: 31.2
click at [480, 287] on div "33.65 %" at bounding box center [461, 291] width 46 height 13
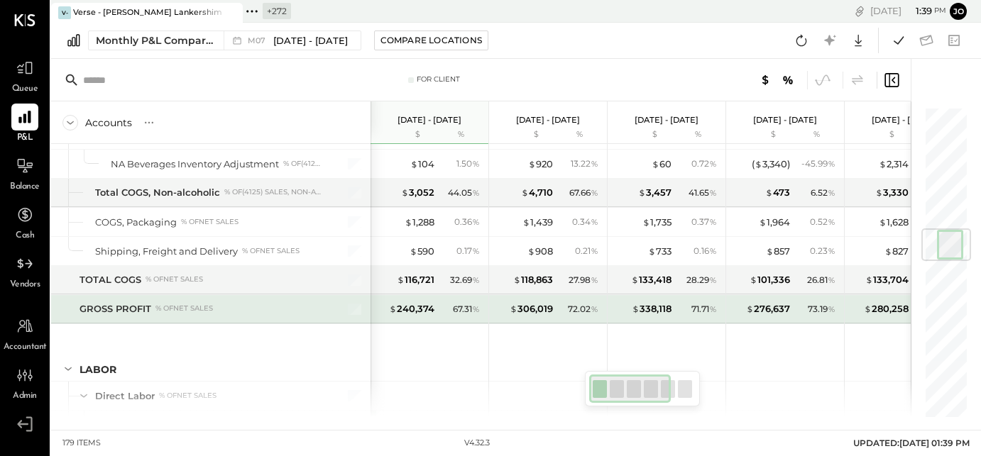
scroll to position [1048, 0]
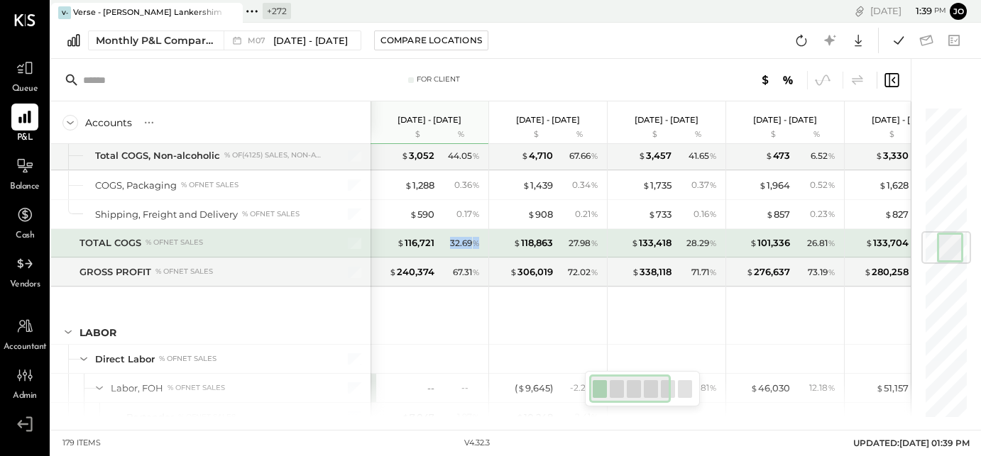
drag, startPoint x: 446, startPoint y: 235, endPoint x: 476, endPoint y: 235, distance: 29.8
click at [476, 237] on div "32.69 %" at bounding box center [461, 243] width 46 height 13
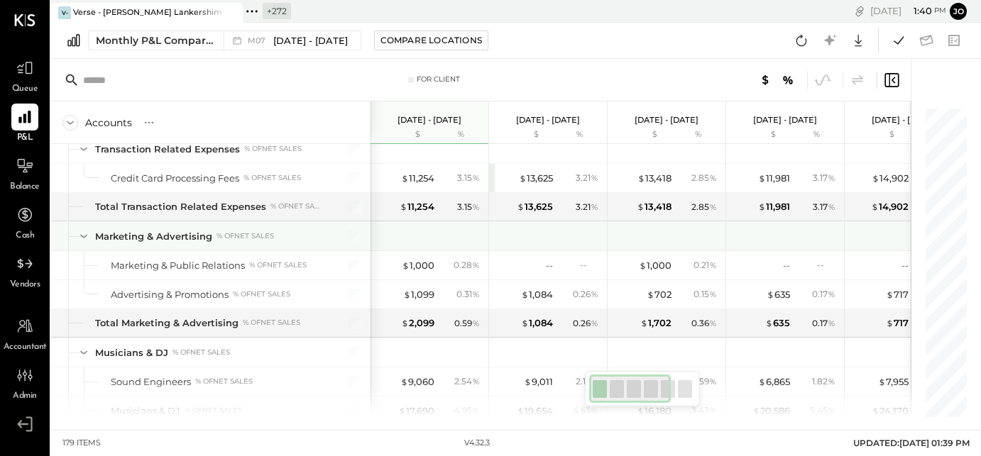
scroll to position [0, 1]
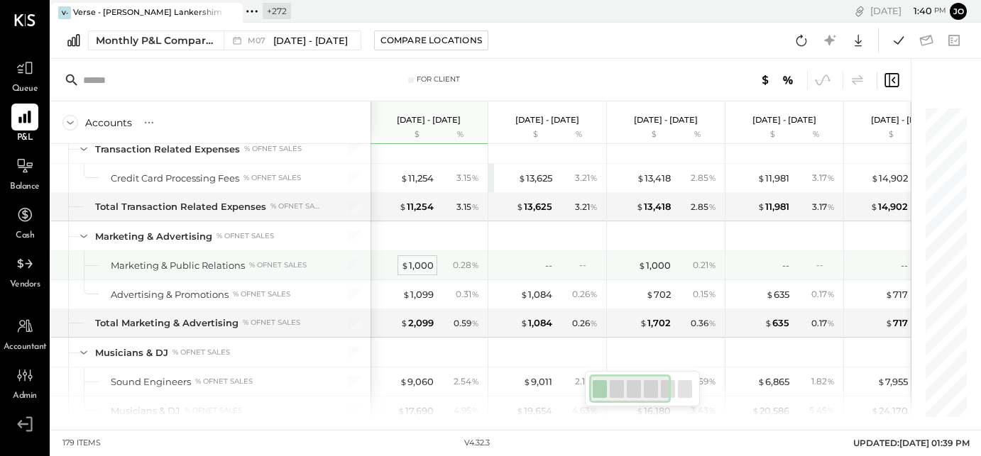
click at [424, 259] on div "$ 1,000" at bounding box center [417, 265] width 33 height 13
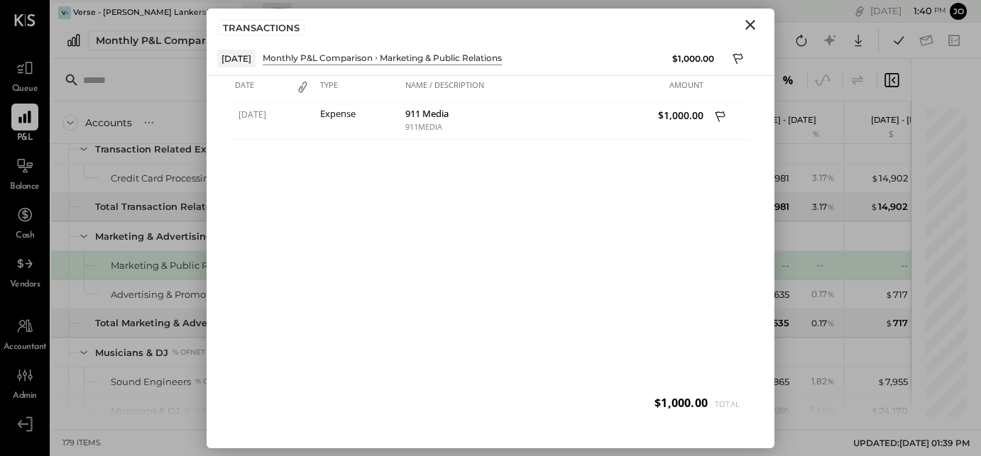
click at [746, 30] on icon "Close" at bounding box center [750, 24] width 17 height 17
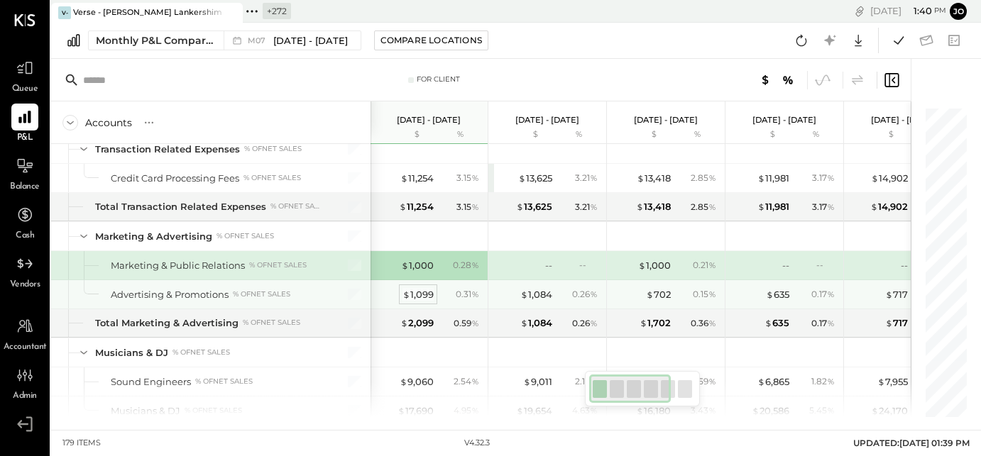
click at [425, 288] on div "$ 1,099" at bounding box center [417, 294] width 31 height 13
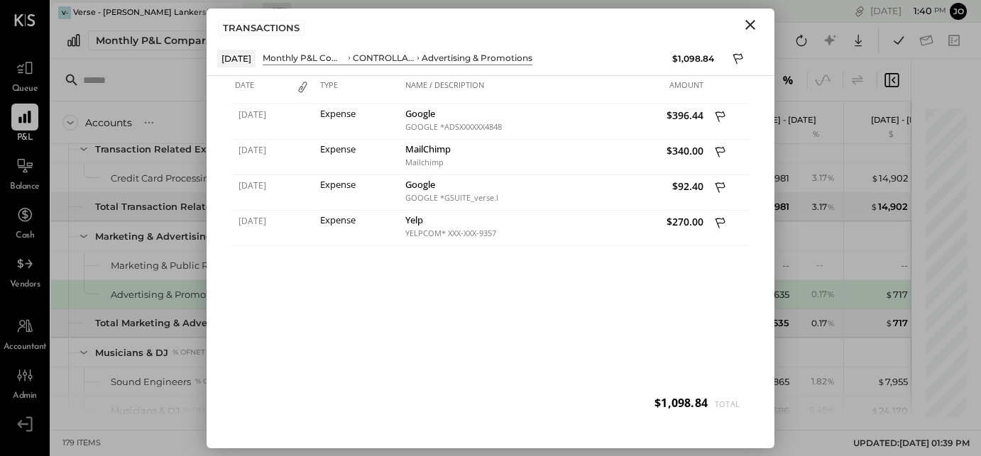
click at [746, 20] on icon "Close" at bounding box center [750, 25] width 10 height 10
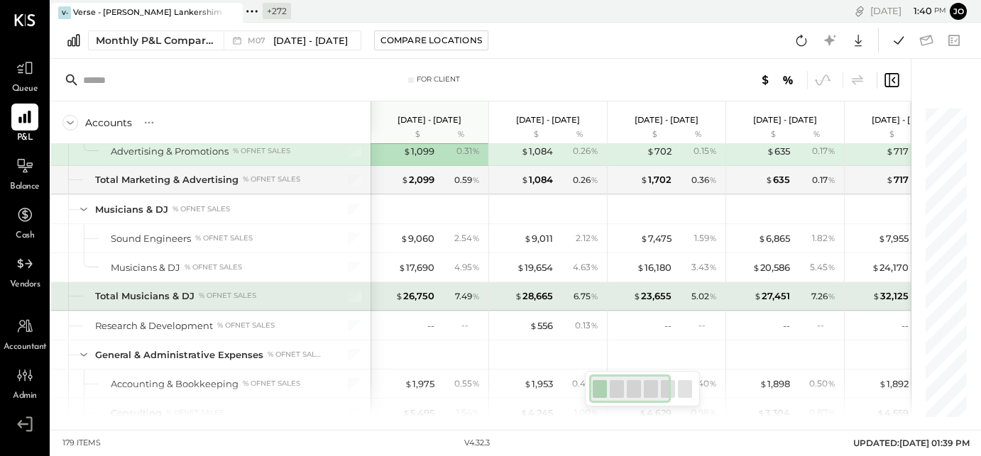
scroll to position [2769, 0]
drag, startPoint x: 380, startPoint y: 278, endPoint x: 444, endPoint y: 278, distance: 63.2
click at [444, 282] on div "$ 26,750 7.49 %" at bounding box center [431, 296] width 106 height 28
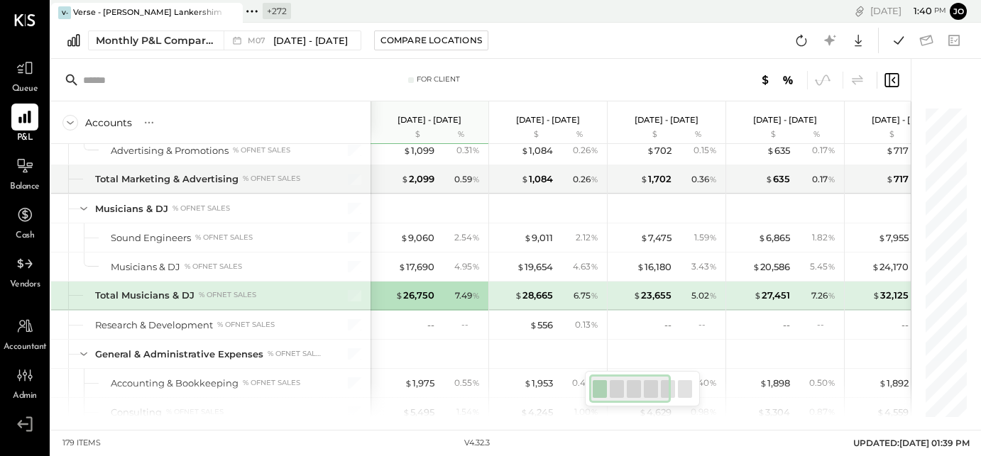
click at [455, 290] on div "7.49 %" at bounding box center [467, 296] width 25 height 13
drag, startPoint x: 452, startPoint y: 275, endPoint x: 470, endPoint y: 275, distance: 17.7
click at [469, 290] on div "7.49 %" at bounding box center [461, 296] width 46 height 13
click at [470, 290] on div "7.49 %" at bounding box center [467, 296] width 25 height 13
drag, startPoint x: 453, startPoint y: 272, endPoint x: 474, endPoint y: 273, distance: 21.3
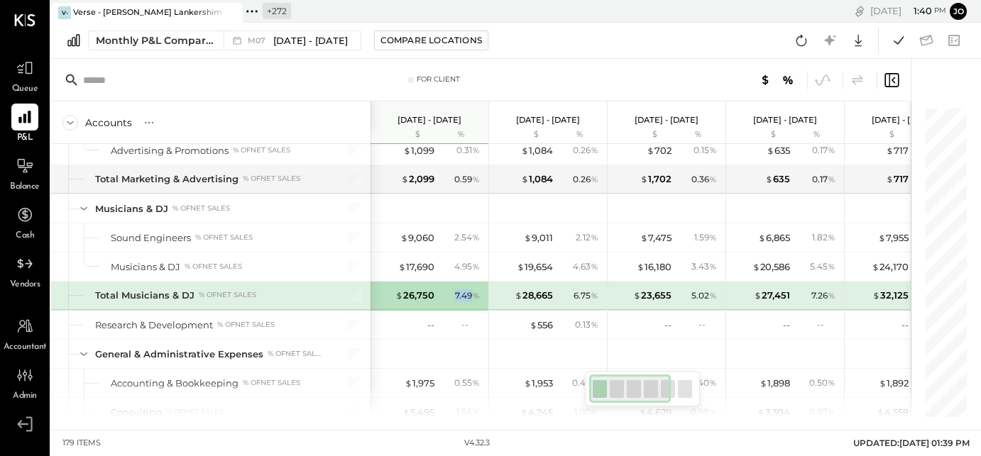
click at [474, 290] on div "7.49 %" at bounding box center [461, 296] width 46 height 13
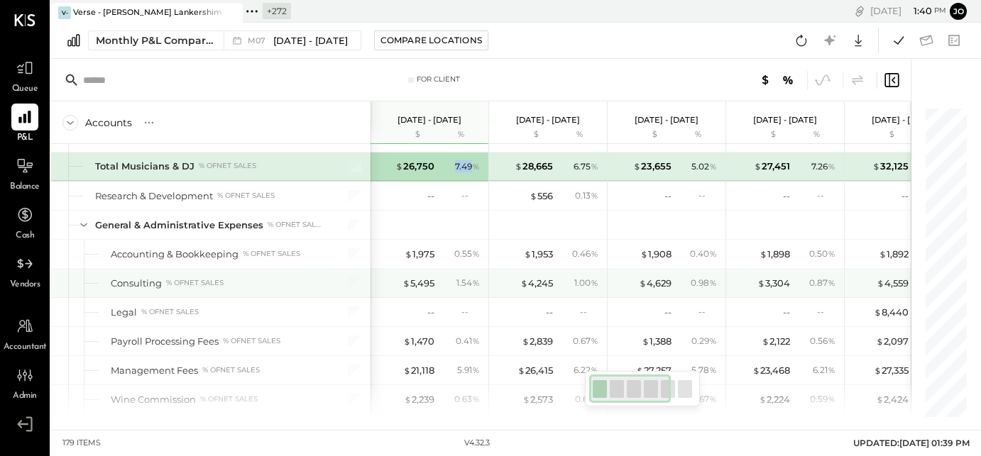
scroll to position [2899, 0]
click at [426, 276] on div "$ 5,495" at bounding box center [418, 282] width 32 height 13
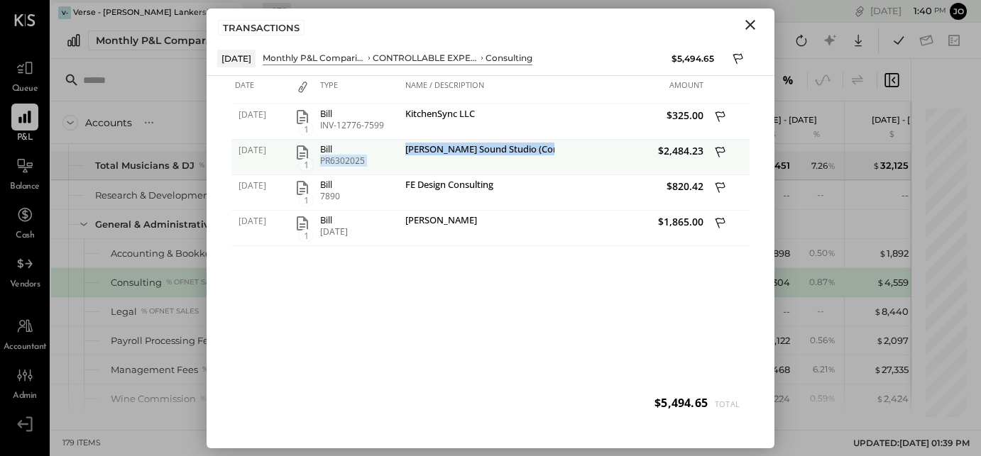
drag, startPoint x: 398, startPoint y: 146, endPoint x: 584, endPoint y: 141, distance: 186.8
click at [585, 140] on div "07/01/2025 1 Bill PR6302025 Larrabee Sound Studio (Consulting) $2,484.23" at bounding box center [490, 140] width 518 height 0
click at [579, 152] on span "$2,484.23" at bounding box center [631, 150] width 146 height 13
drag, startPoint x: 503, startPoint y: 147, endPoint x: 566, endPoint y: 147, distance: 63.2
click at [566, 140] on div "07/01/2025 1 Bill PR6302025 Larrabee Sound Studio (Consulting) $2,484.23" at bounding box center [490, 140] width 518 height 0
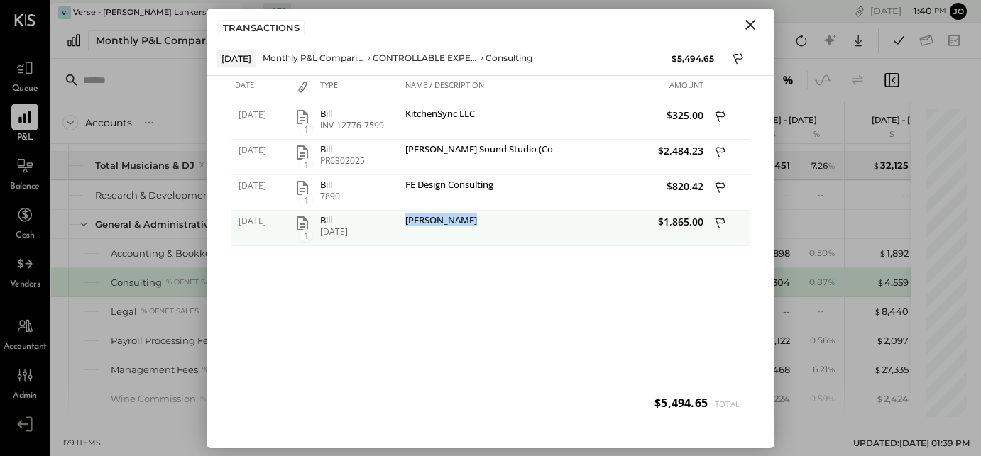
drag, startPoint x: 403, startPoint y: 221, endPoint x: 475, endPoint y: 221, distance: 71.7
click at [475, 221] on div "Jordan Bailey" at bounding box center [478, 228] width 153 height 35
click at [307, 221] on icon "button" at bounding box center [302, 224] width 11 height 14
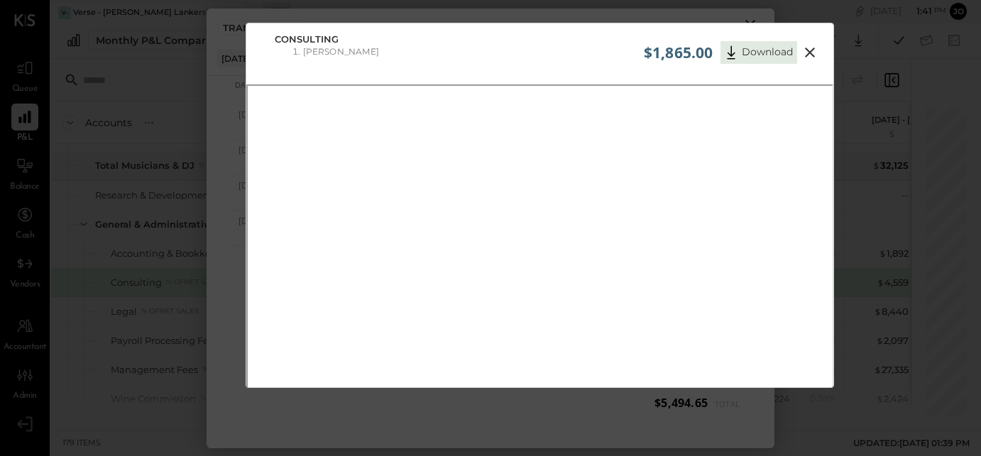
click at [818, 49] on button at bounding box center [810, 52] width 26 height 18
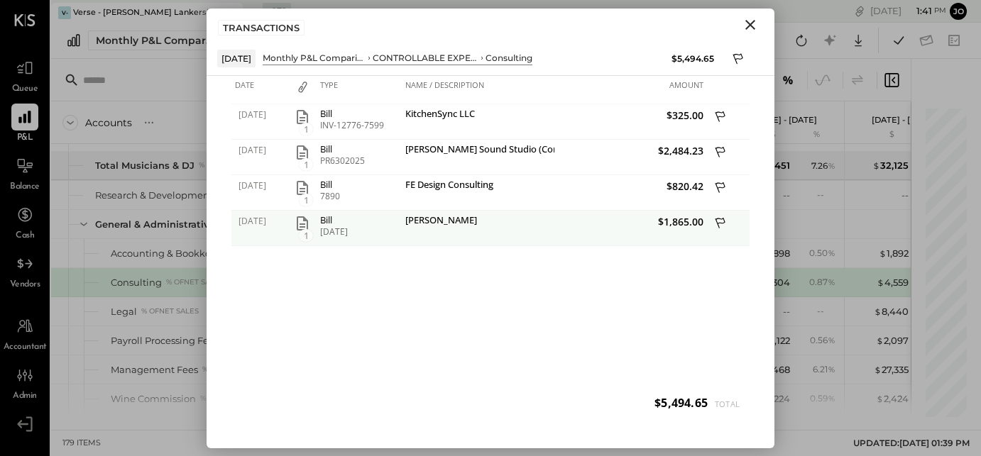
click at [302, 221] on icon "button" at bounding box center [302, 223] width 17 height 17
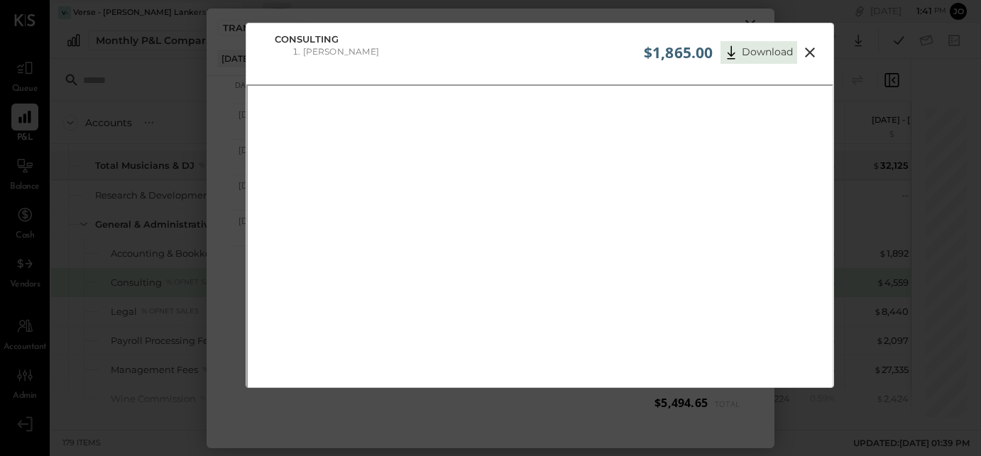
click at [812, 48] on icon at bounding box center [810, 53] width 10 height 10
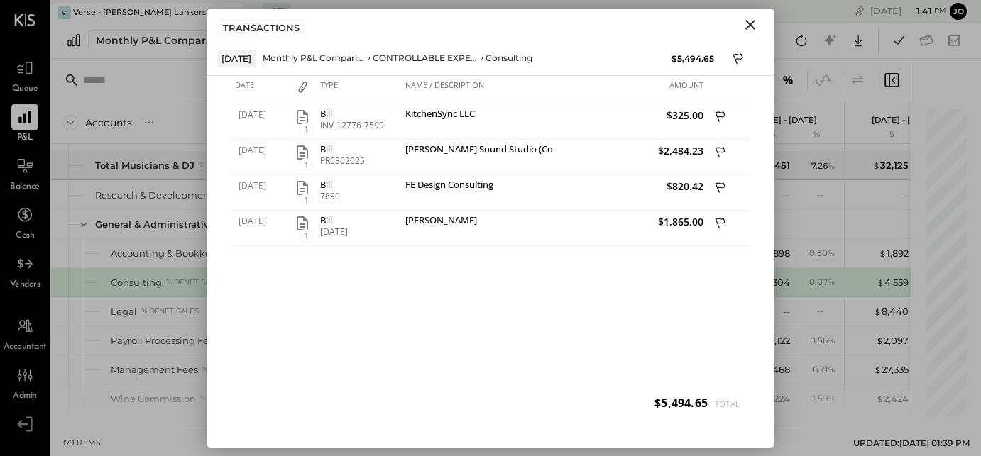
click at [756, 25] on icon "Close" at bounding box center [750, 24] width 17 height 17
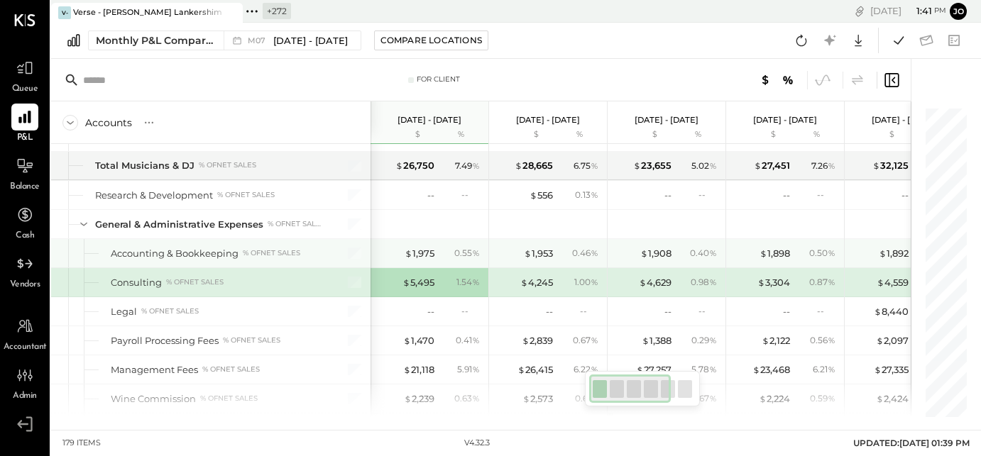
click at [527, 268] on div "$ 4,245 1.00 %" at bounding box center [549, 282] width 106 height 28
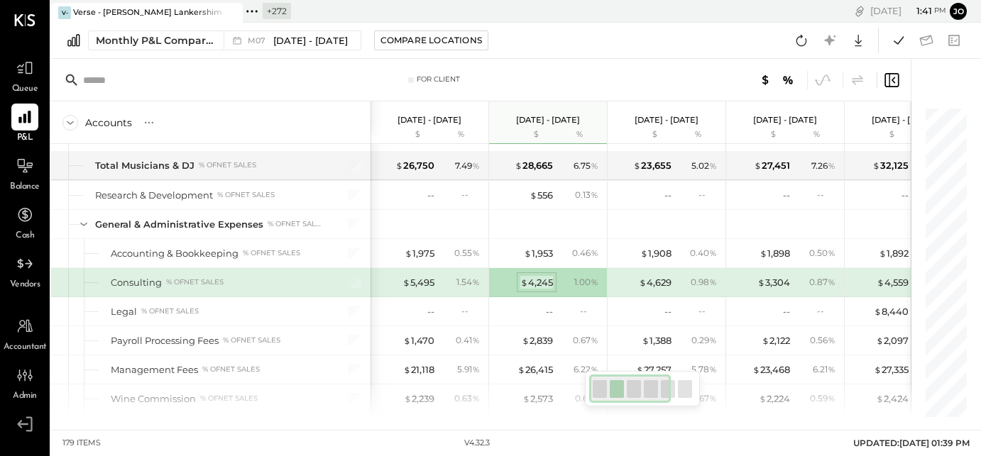
click at [532, 276] on div "$ 4,245" at bounding box center [536, 282] width 33 height 13
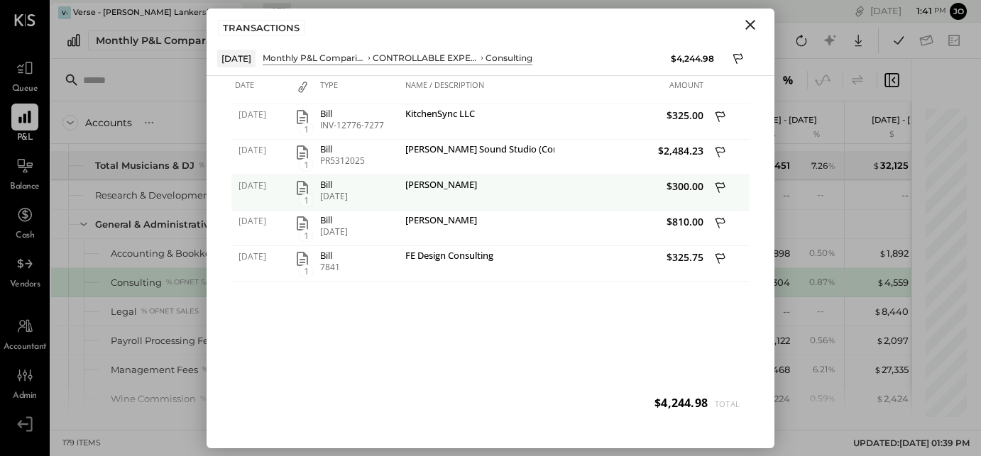
click at [302, 187] on icon "button" at bounding box center [302, 188] width 11 height 14
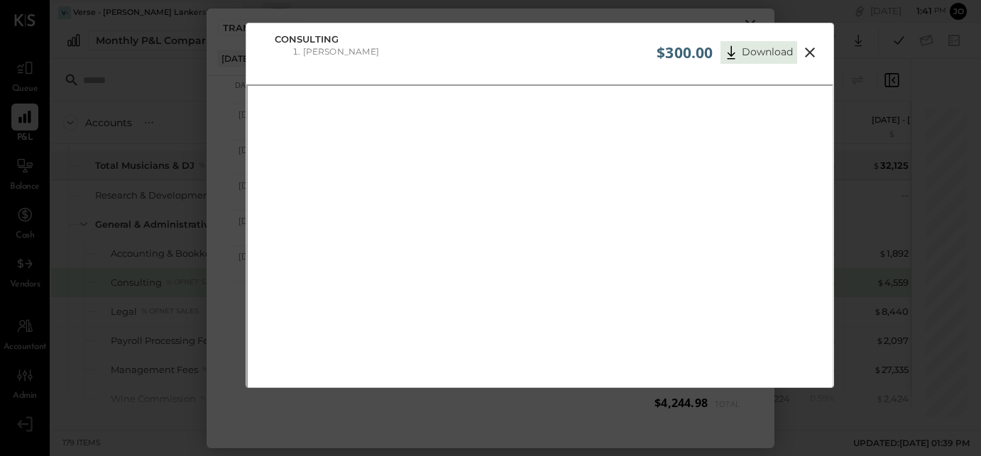
click at [816, 48] on icon at bounding box center [809, 52] width 17 height 17
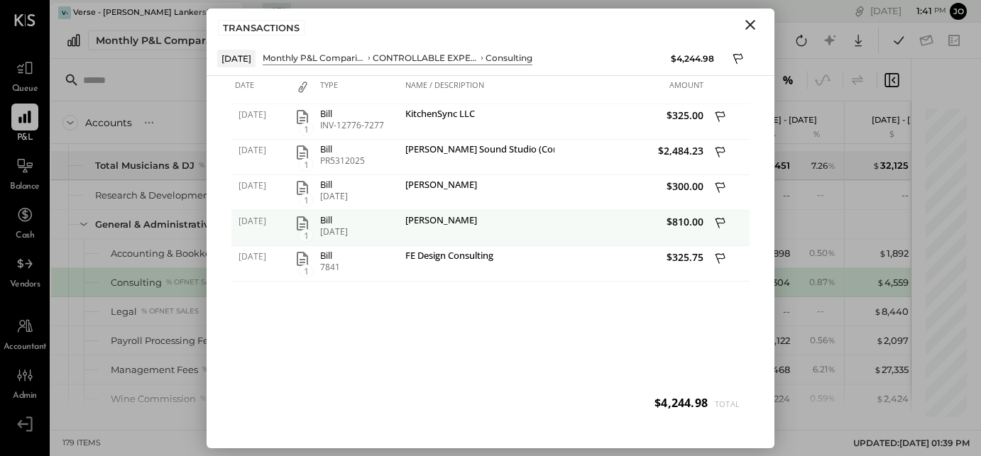
click at [295, 224] on icon "button" at bounding box center [302, 223] width 17 height 17
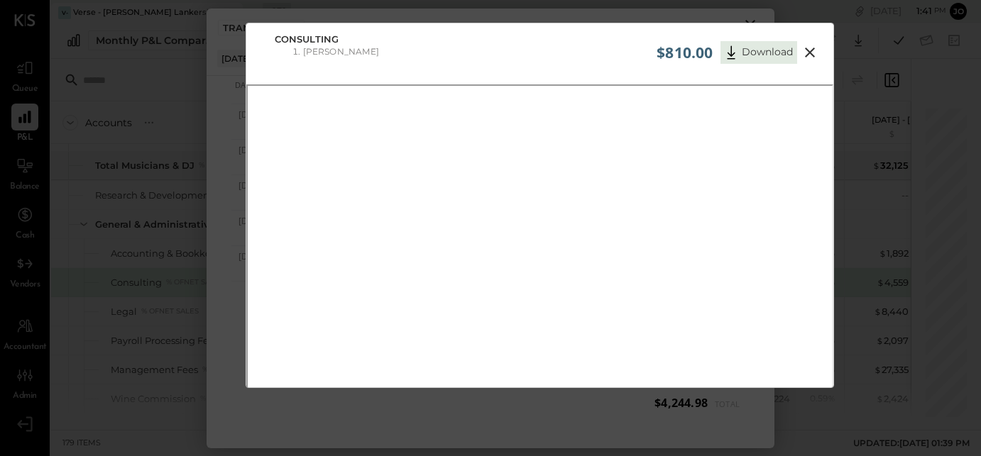
click at [812, 54] on icon at bounding box center [809, 52] width 17 height 17
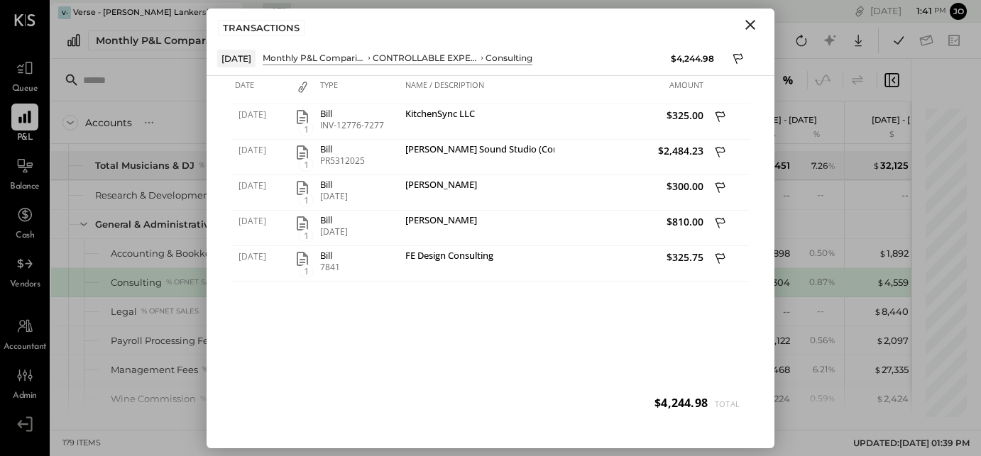
click at [758, 32] on icon "Close" at bounding box center [750, 24] width 17 height 17
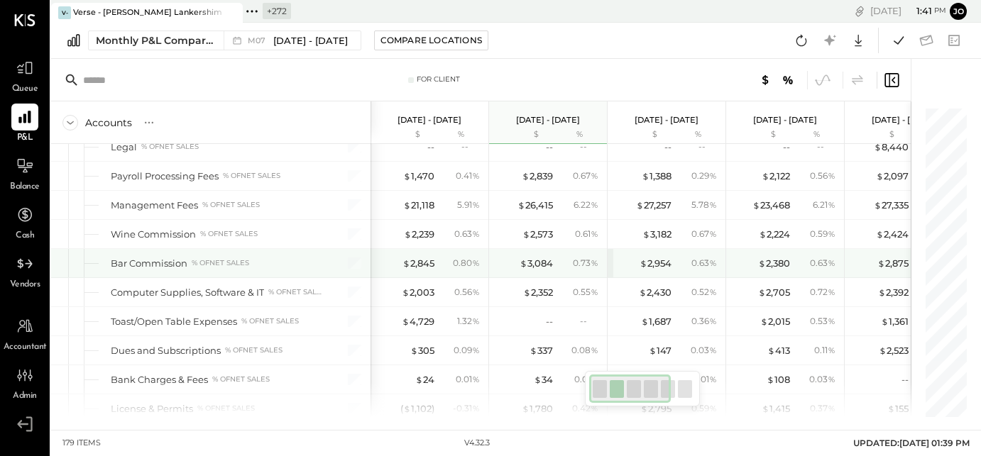
scroll to position [3074, 0]
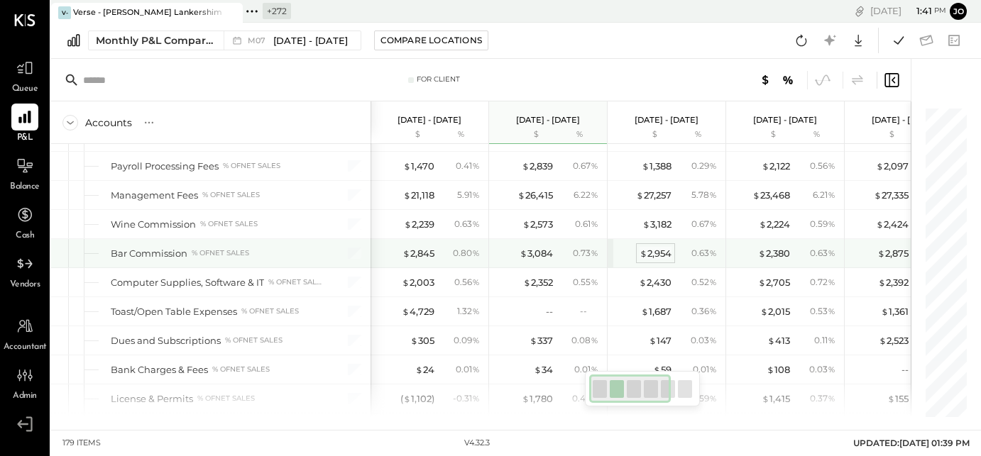
click at [662, 247] on div "$ 2,954" at bounding box center [656, 253] width 32 height 13
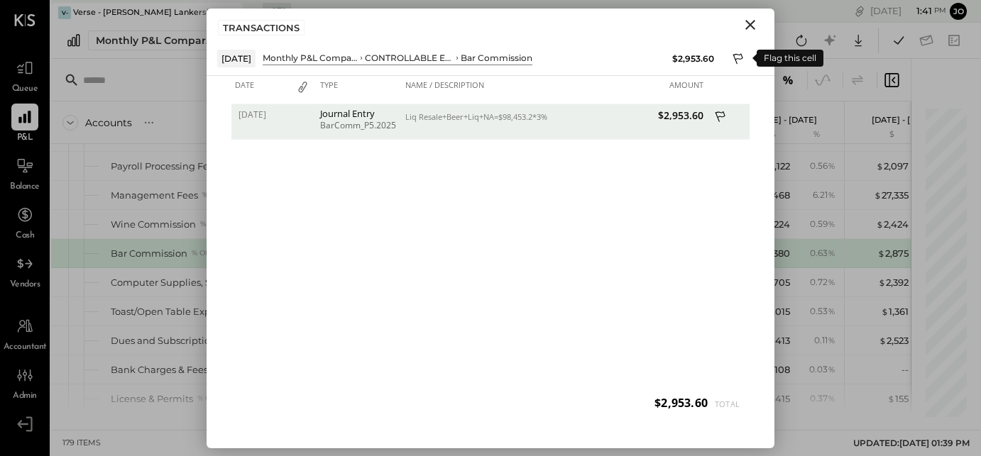
click at [739, 57] on icon at bounding box center [738, 58] width 10 height 11
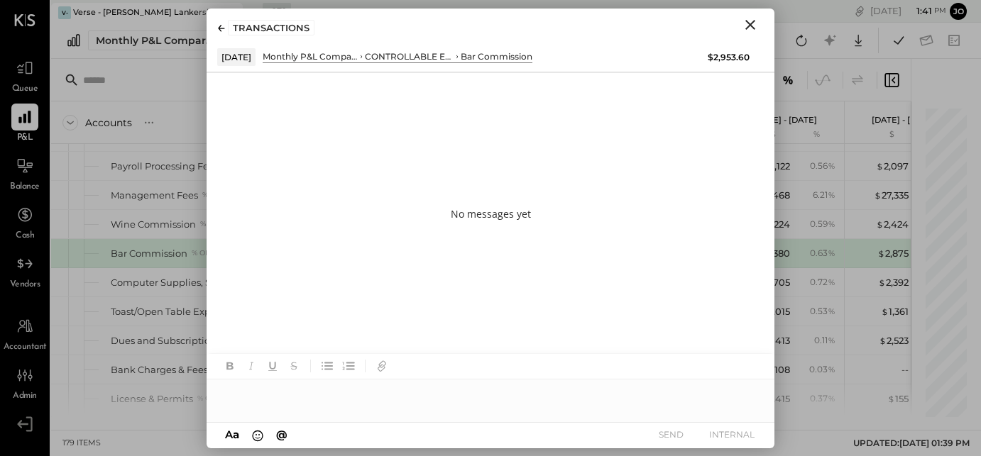
click at [745, 29] on icon "Close" at bounding box center [750, 24] width 17 height 17
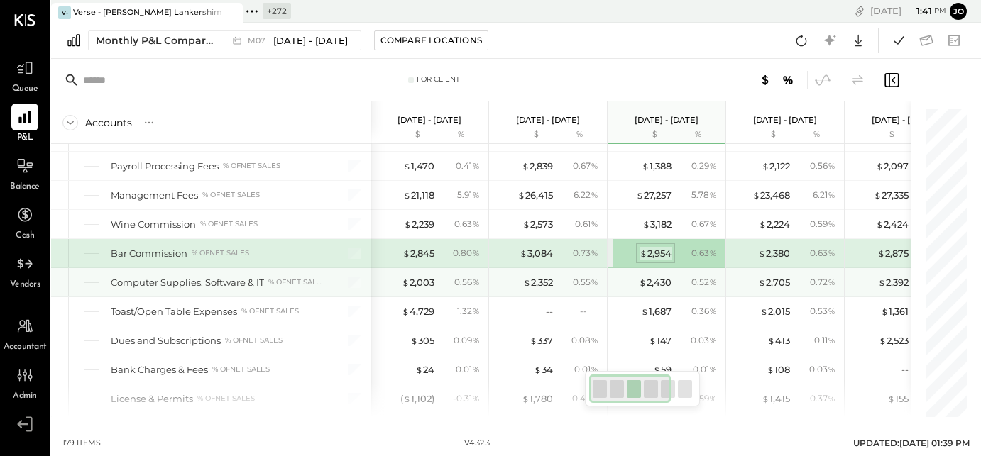
click at [659, 247] on div "$ 2,954" at bounding box center [656, 253] width 32 height 13
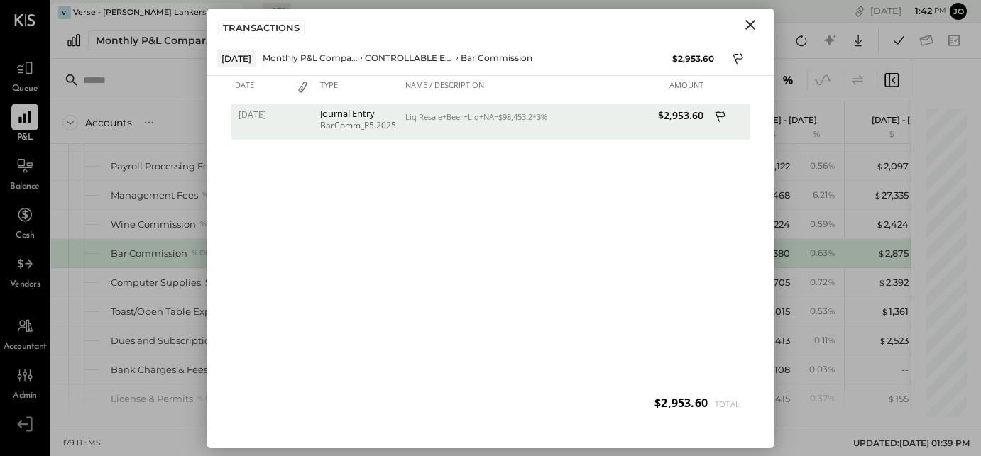
click at [717, 114] on icon at bounding box center [721, 116] width 10 height 11
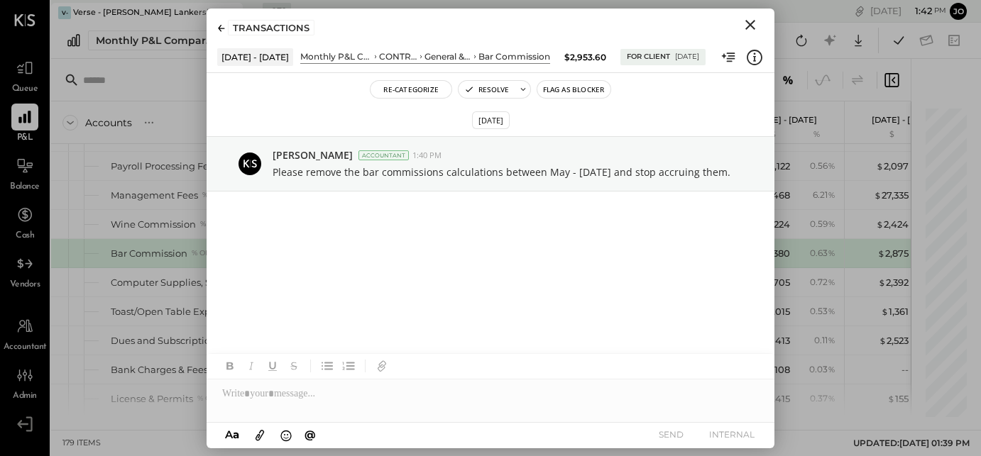
click at [755, 25] on icon "Close" at bounding box center [750, 24] width 17 height 17
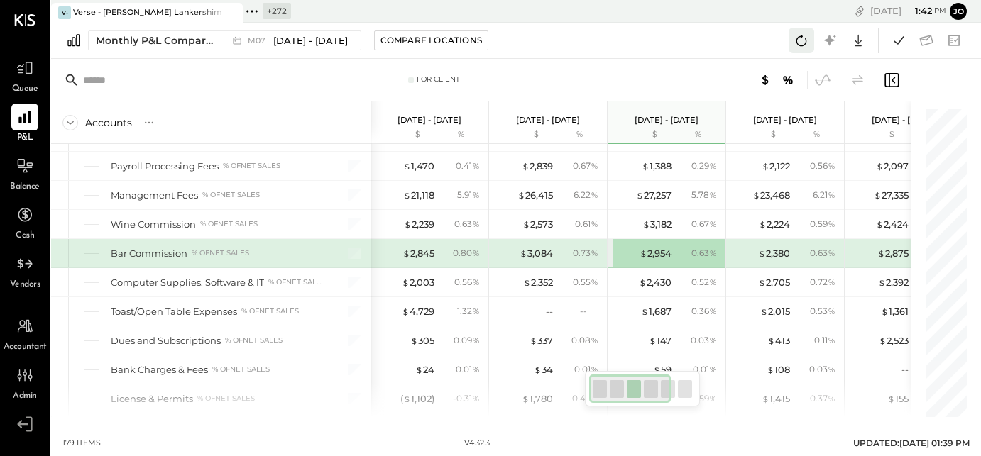
click at [799, 39] on icon at bounding box center [801, 40] width 18 height 18
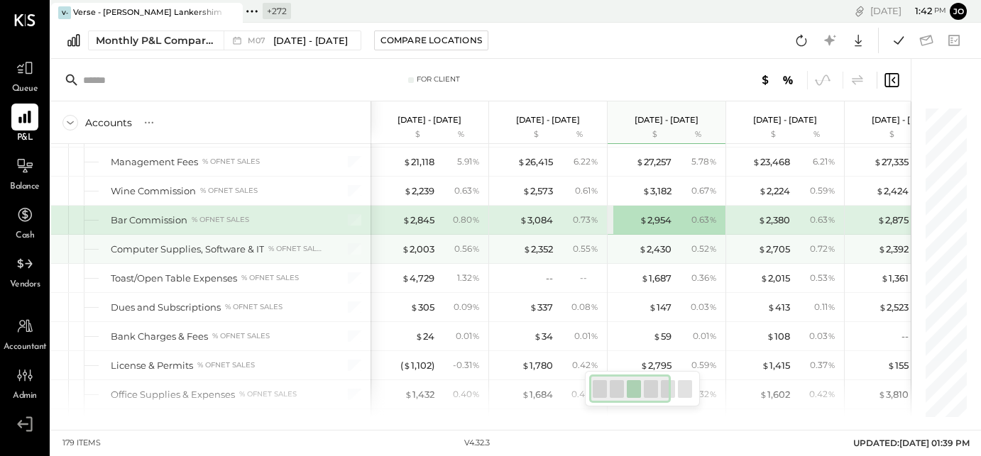
scroll to position [3129, 0]
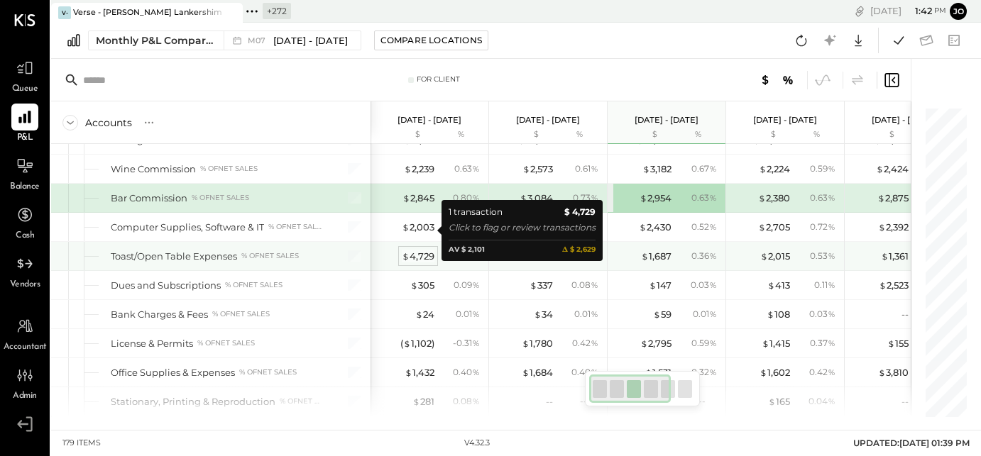
click at [427, 250] on div "$ 4,729" at bounding box center [418, 256] width 33 height 13
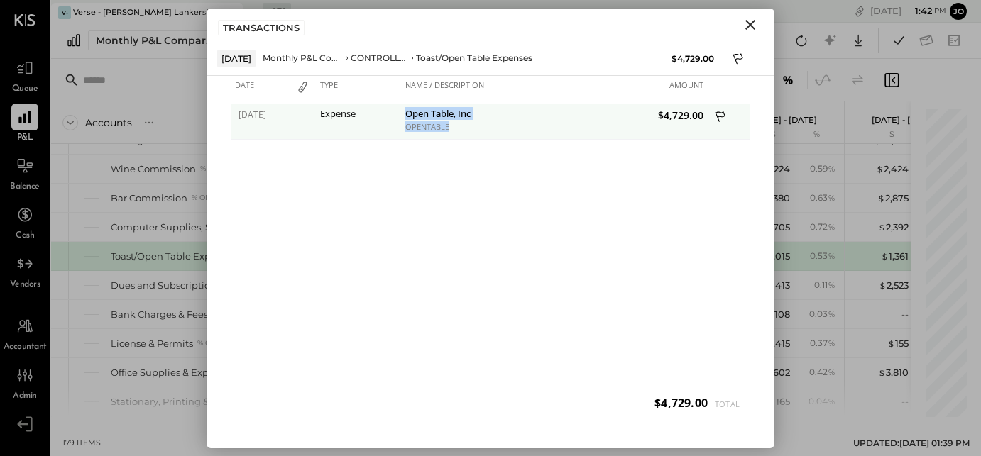
drag, startPoint x: 401, startPoint y: 112, endPoint x: 457, endPoint y: 135, distance: 60.5
click at [457, 104] on div "07/30/2025 Expense Open Table, Inc OPENTABLE $4,729.00" at bounding box center [490, 104] width 518 height 0
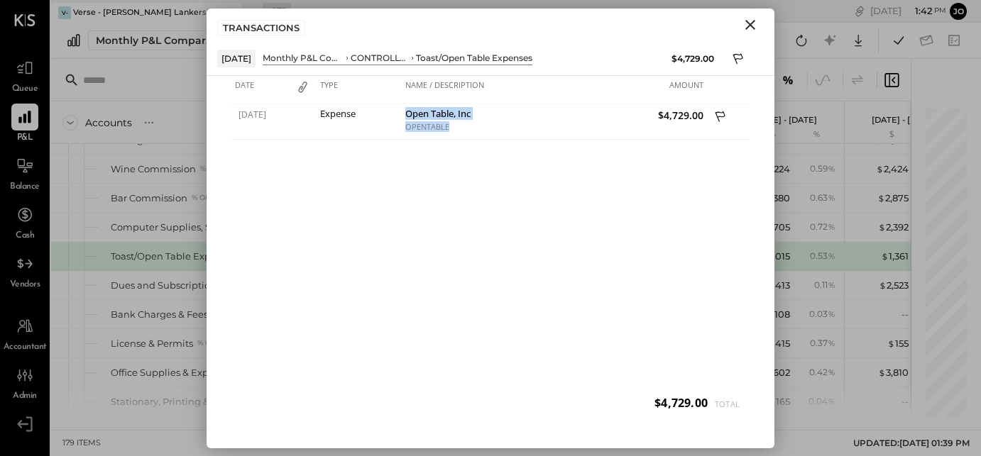
click at [752, 26] on icon "Close" at bounding box center [750, 25] width 10 height 10
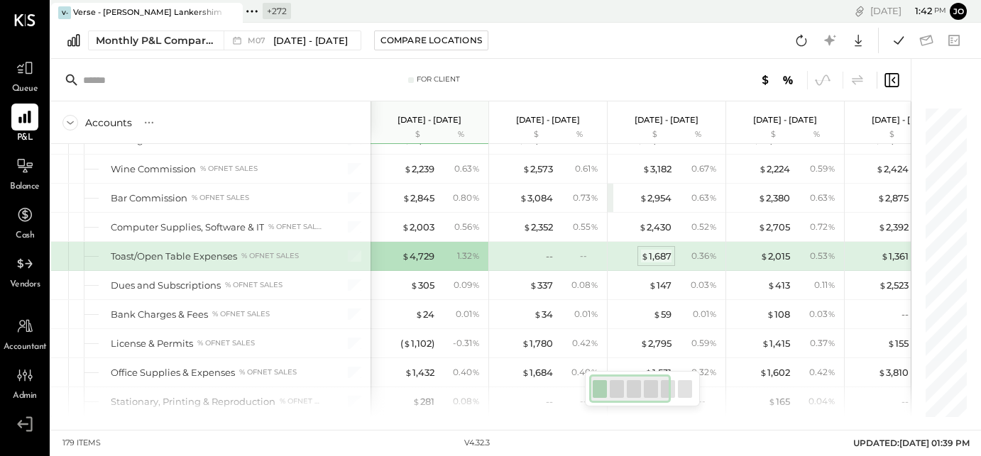
click at [659, 250] on div "$ 1,687" at bounding box center [656, 256] width 31 height 13
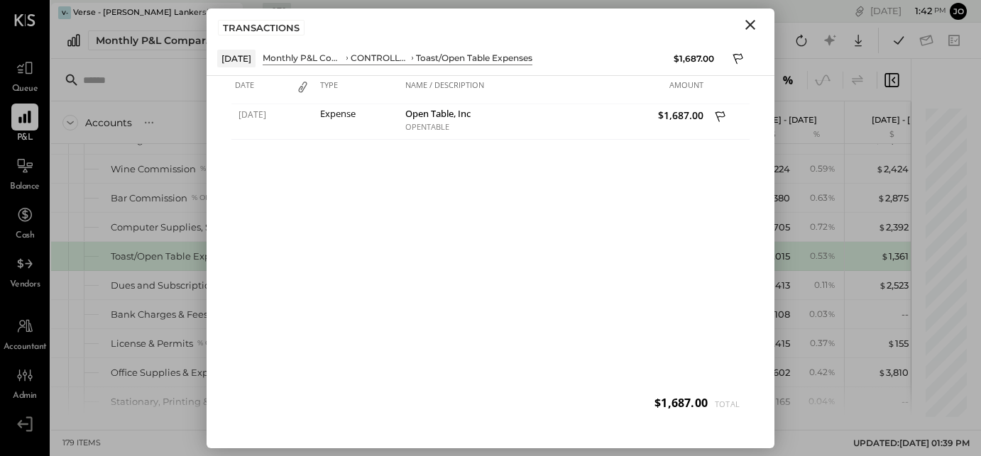
click at [754, 24] on icon "Close" at bounding box center [750, 24] width 17 height 17
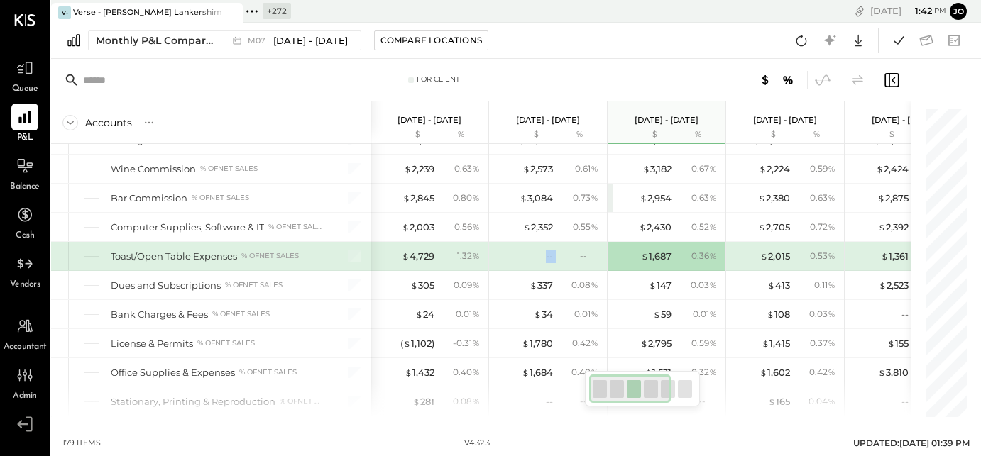
drag, startPoint x: 526, startPoint y: 227, endPoint x: 566, endPoint y: 227, distance: 40.5
click at [566, 242] on div "-- --" at bounding box center [549, 256] width 106 height 28
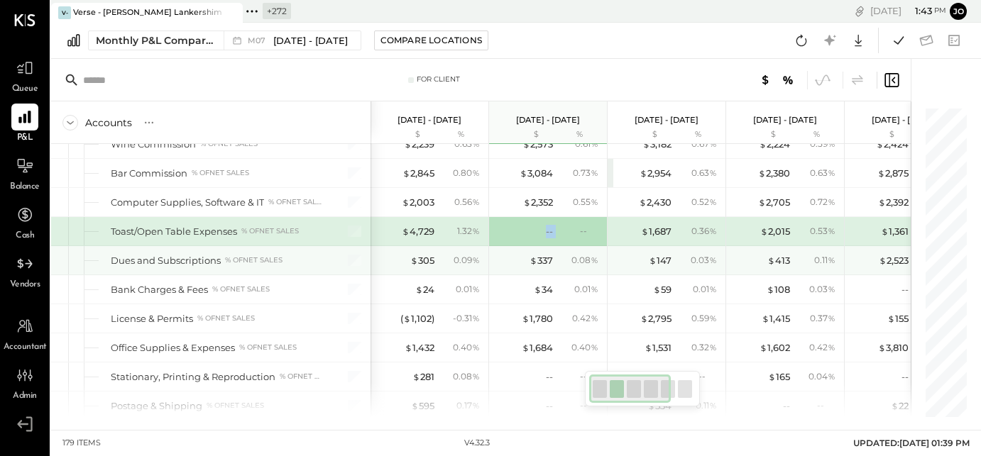
scroll to position [3156, 0]
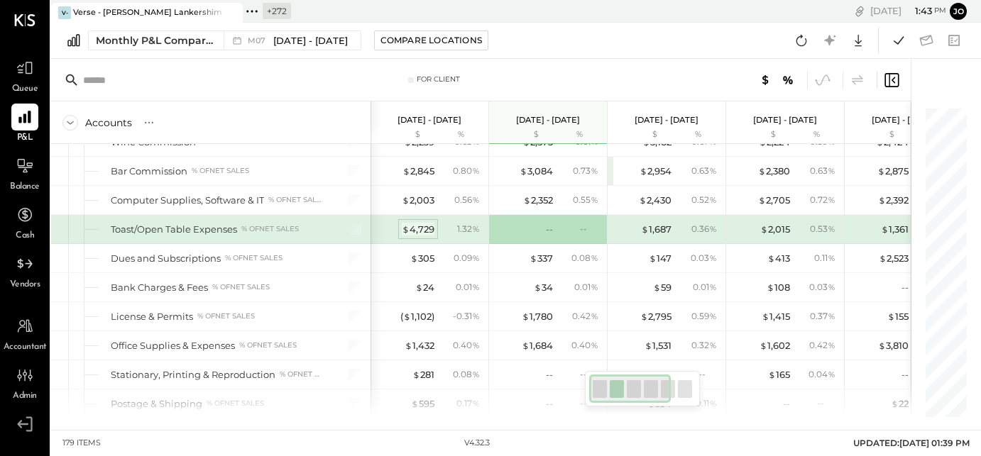
click at [424, 223] on div "$ 4,729" at bounding box center [418, 229] width 33 height 13
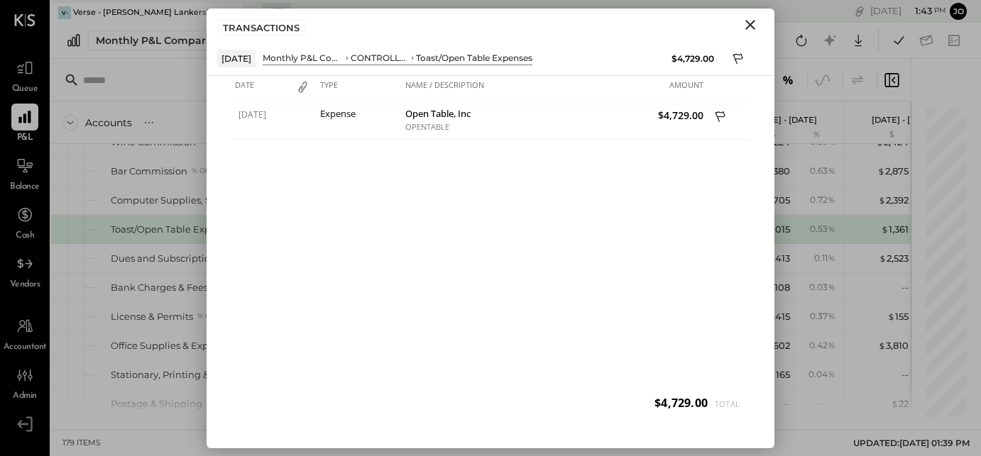
click at [749, 26] on icon "Close" at bounding box center [750, 25] width 10 height 10
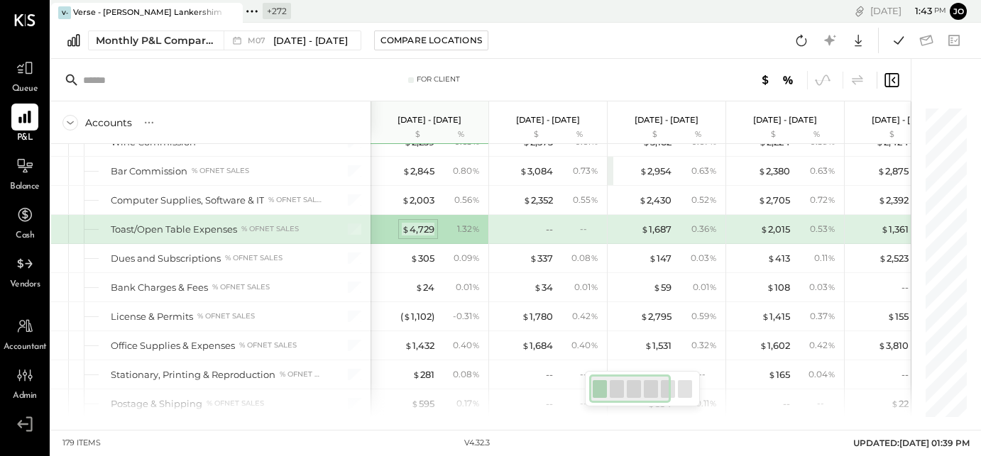
click at [423, 223] on div "$ 4,729" at bounding box center [418, 229] width 33 height 13
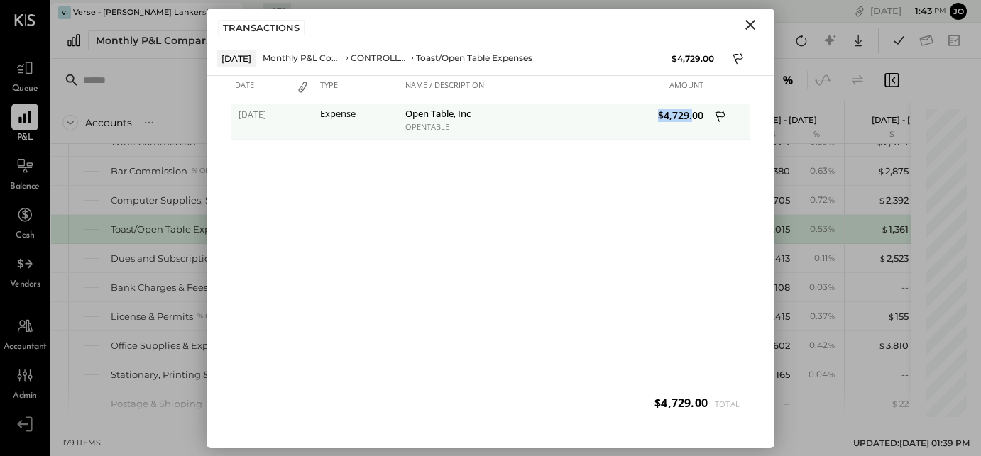
drag, startPoint x: 654, startPoint y: 118, endPoint x: 693, endPoint y: 119, distance: 38.4
click at [692, 118] on span "$4,729.00" at bounding box center [631, 115] width 146 height 13
drag, startPoint x: 700, startPoint y: 118, endPoint x: 659, endPoint y: 118, distance: 41.2
click at [659, 118] on span "$4,729.00" at bounding box center [631, 115] width 146 height 13
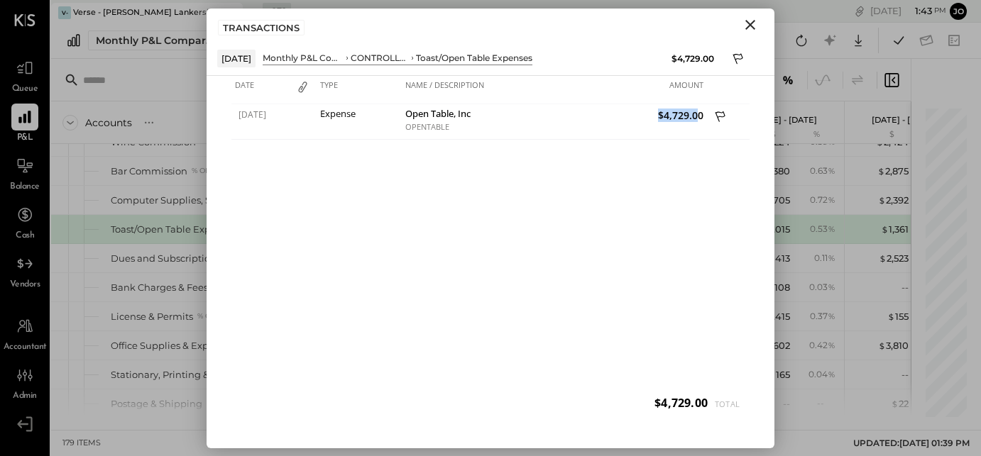
click at [750, 30] on icon "Close" at bounding box center [750, 24] width 17 height 17
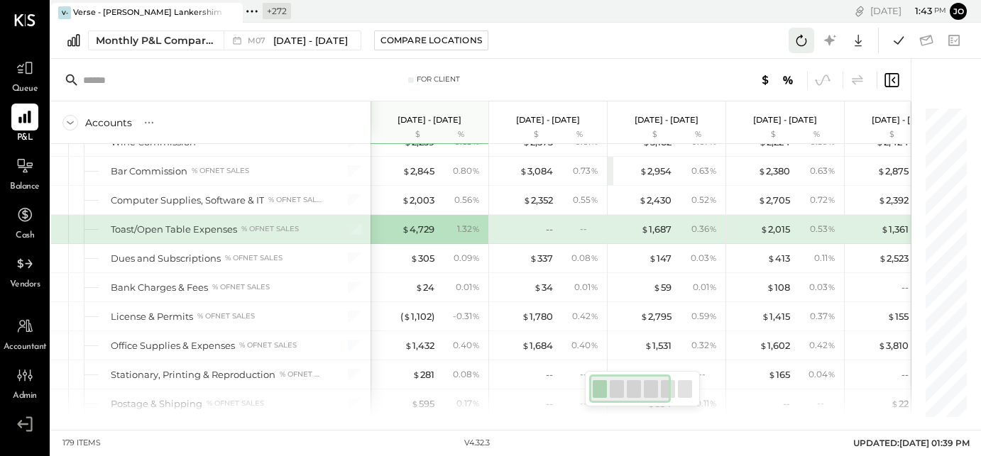
click at [796, 35] on icon at bounding box center [801, 40] width 18 height 18
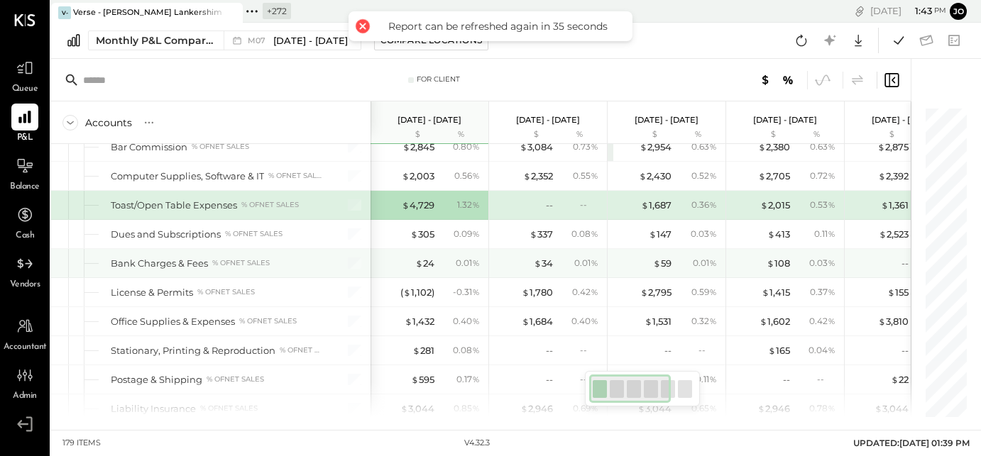
scroll to position [3183, 0]
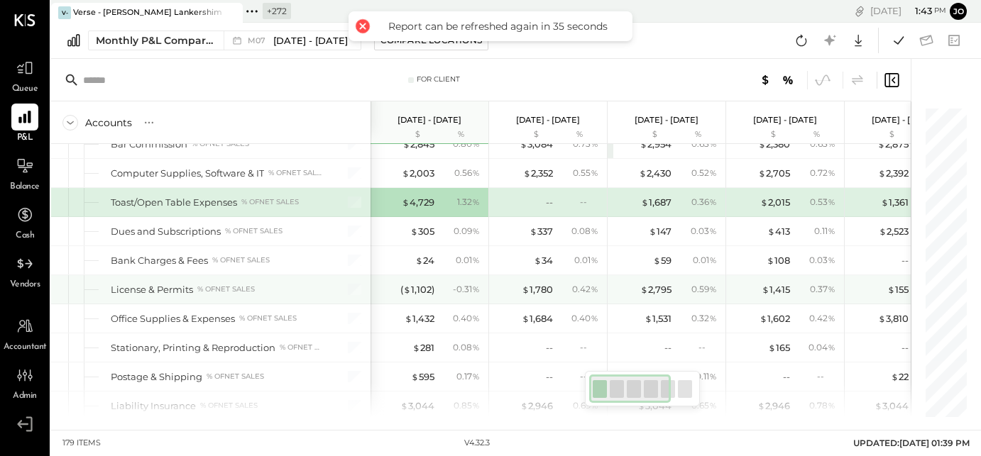
click at [460, 283] on div "- 0.31 %" at bounding box center [466, 289] width 27 height 13
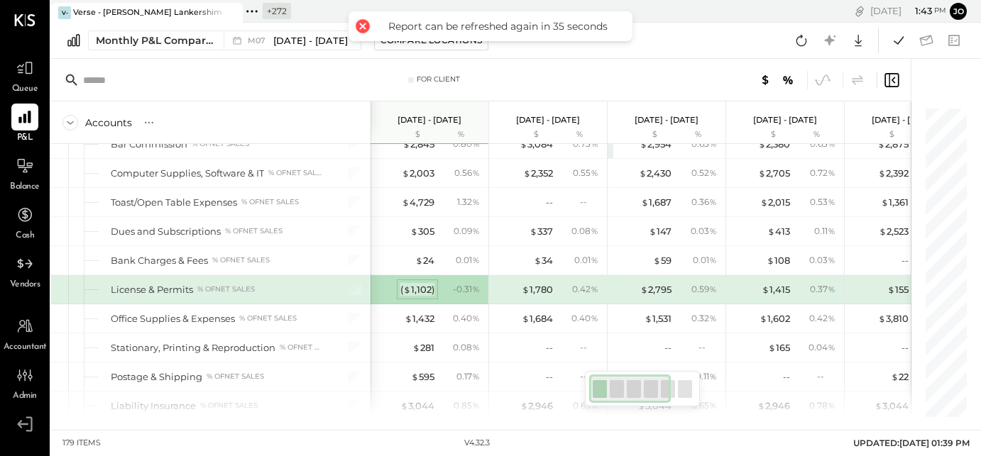
click at [424, 283] on div "( $ 1,102 )" at bounding box center [417, 289] width 34 height 13
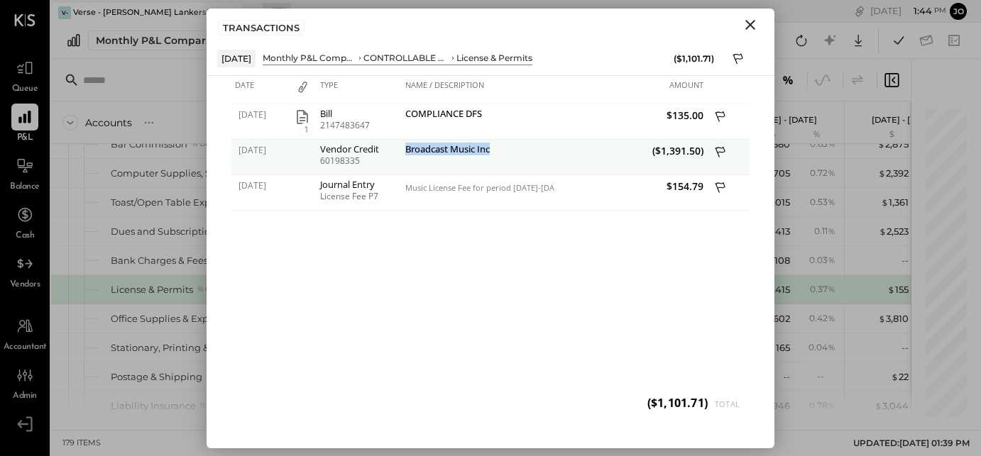
drag, startPoint x: 403, startPoint y: 146, endPoint x: 517, endPoint y: 146, distance: 113.6
click at [517, 146] on div "Broadcast Music Inc" at bounding box center [478, 157] width 153 height 35
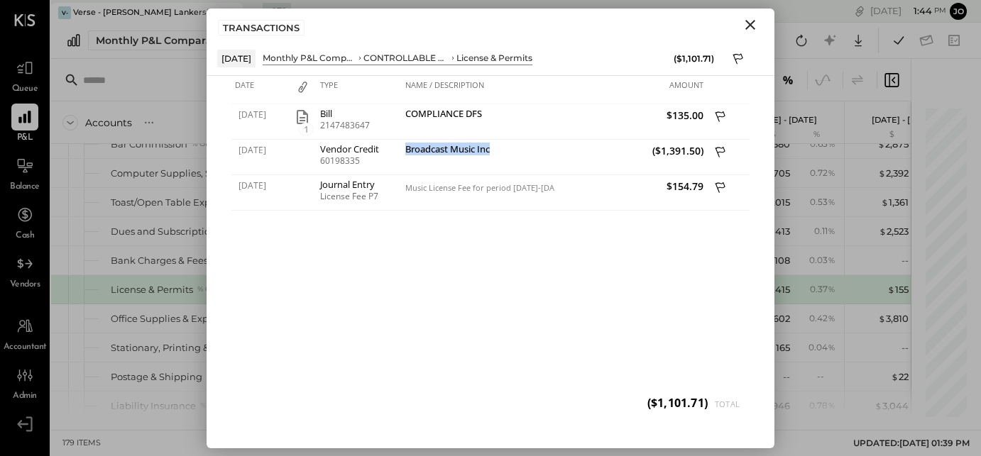
click at [751, 26] on icon "Close" at bounding box center [750, 25] width 10 height 10
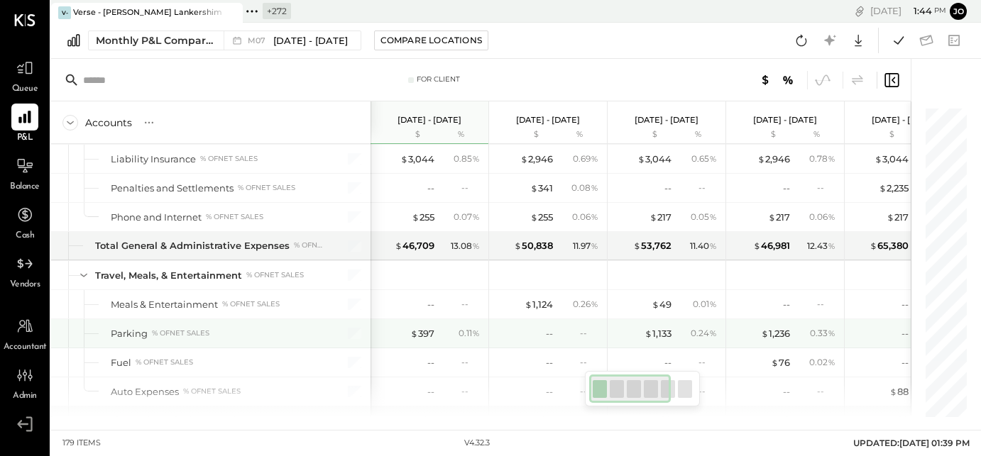
scroll to position [3488, 0]
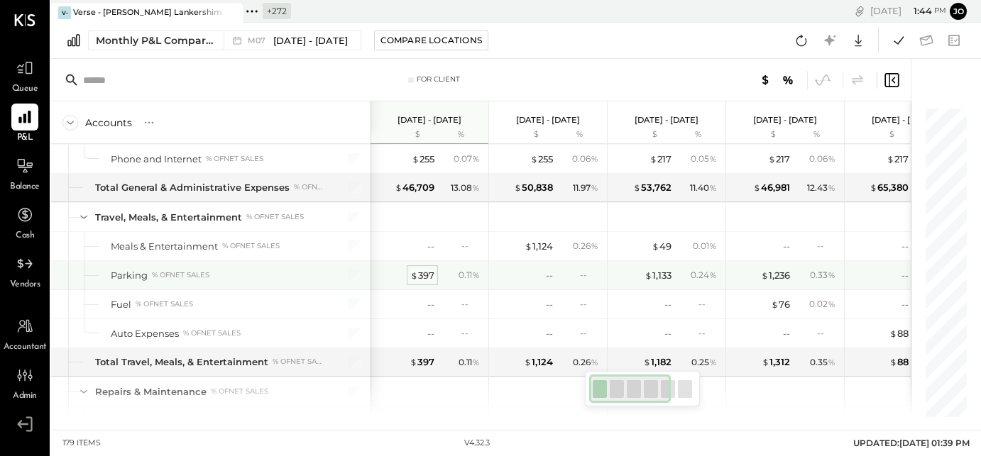
click at [422, 269] on div "$ 397" at bounding box center [422, 275] width 24 height 13
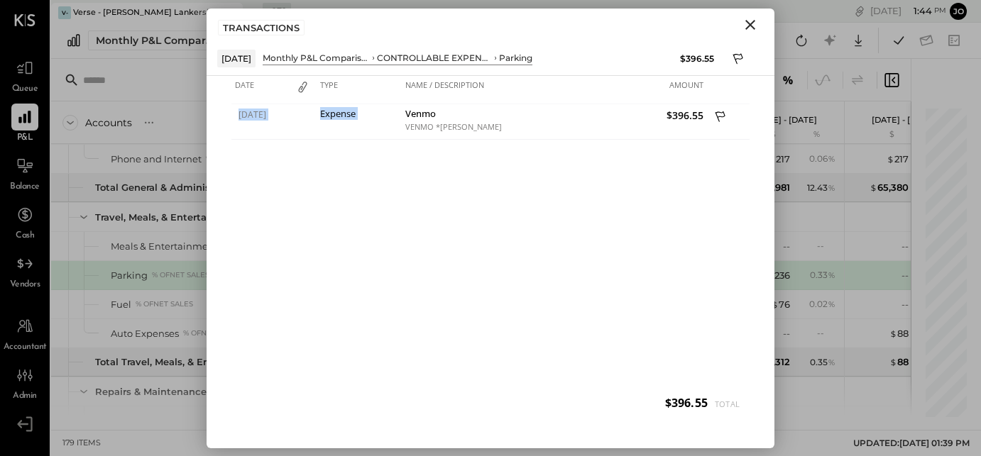
drag, startPoint x: 405, startPoint y: 113, endPoint x: 483, endPoint y: 139, distance: 83.1
click at [483, 139] on div "07/01/2025 Expense Venmo VENMO *Egor Petrakov $396.55" at bounding box center [490, 263] width 518 height 319
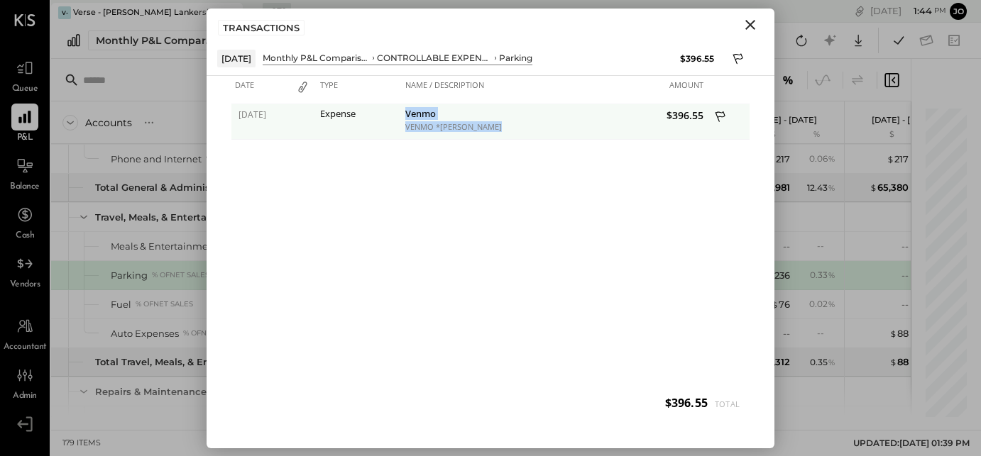
drag, startPoint x: 489, startPoint y: 128, endPoint x: 402, endPoint y: 115, distance: 87.6
click at [402, 114] on div "Venmo VENMO *Egor Petrakov" at bounding box center [478, 121] width 153 height 35
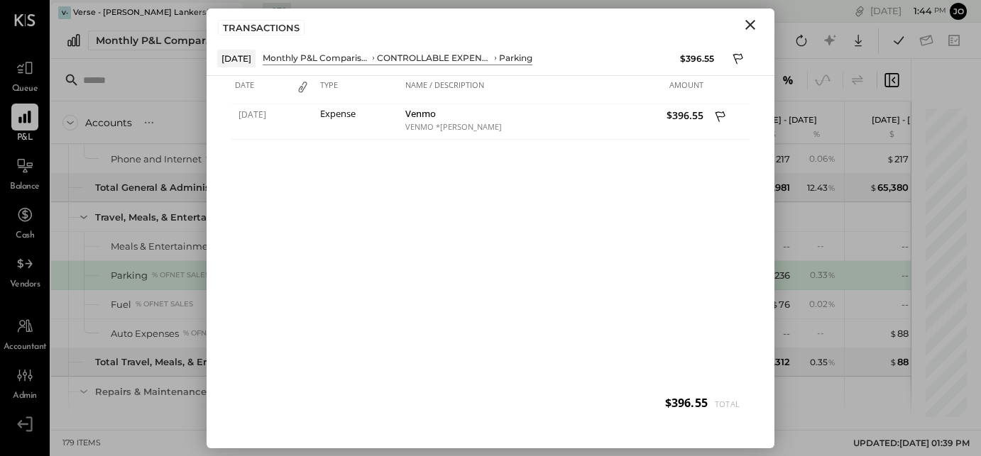
click at [486, 181] on div "07/01/2025 Expense Venmo VENMO *Egor Petrakov $396.55" at bounding box center [490, 263] width 518 height 319
click at [754, 24] on icon "Close" at bounding box center [750, 24] width 17 height 17
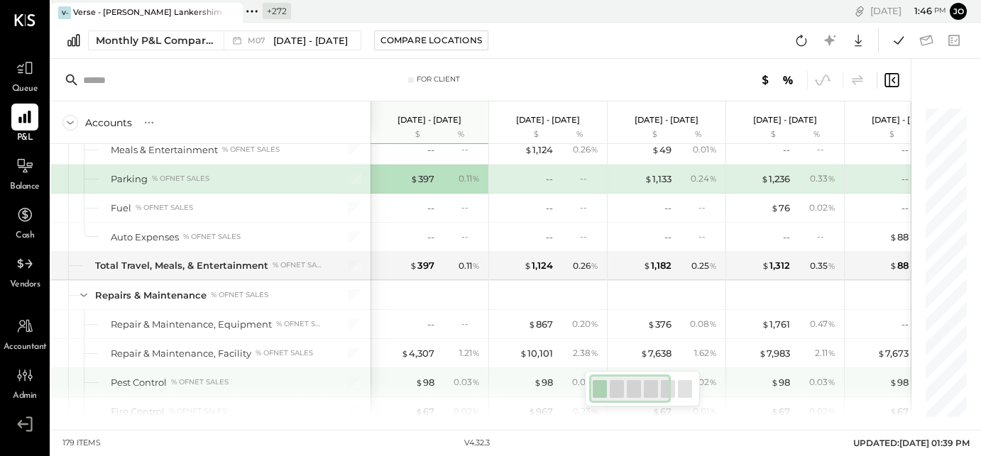
scroll to position [3649, 0]
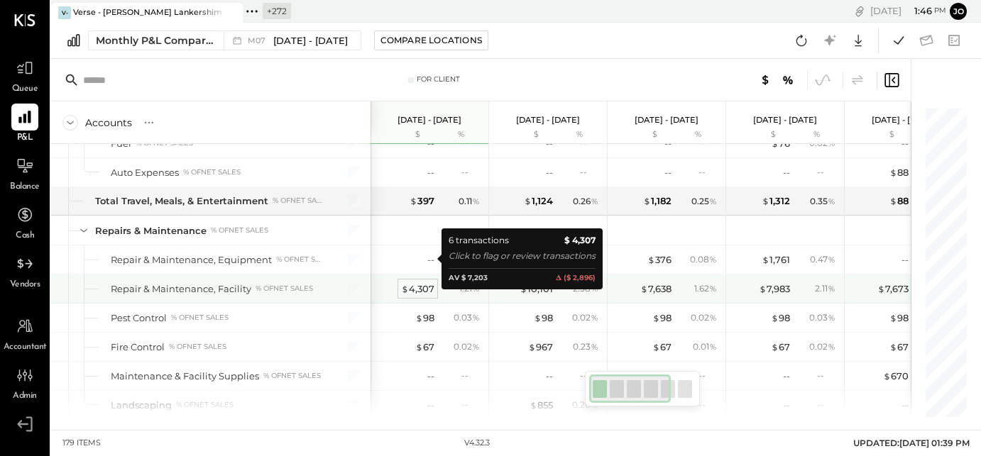
click at [425, 283] on div "$ 4,307" at bounding box center [417, 289] width 33 height 13
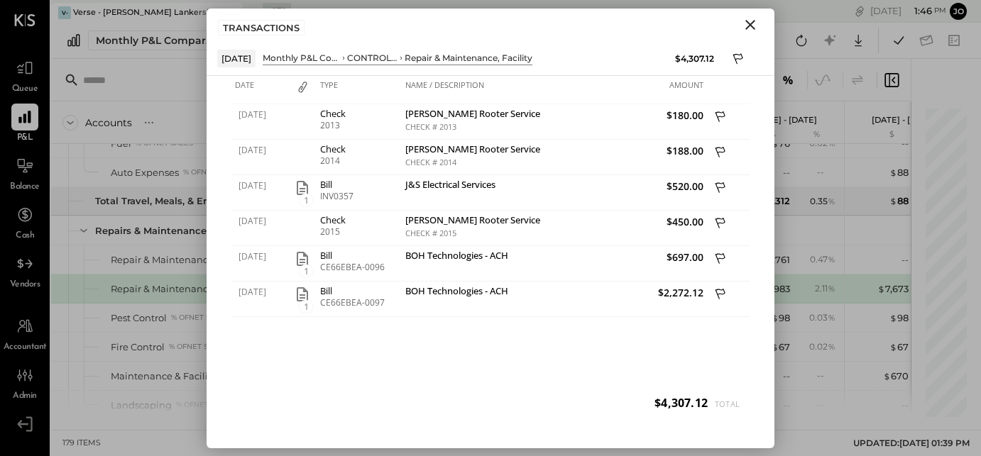
click at [757, 30] on icon "Close" at bounding box center [750, 24] width 17 height 17
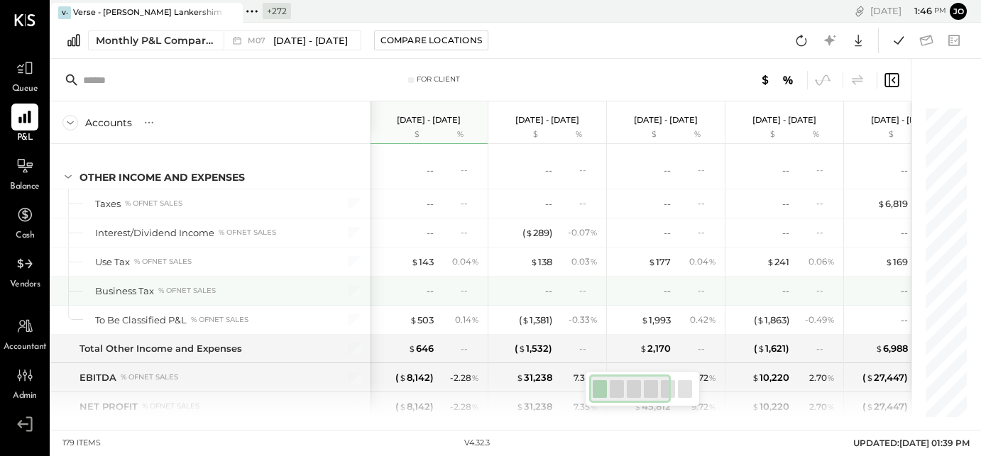
scroll to position [4401, 0]
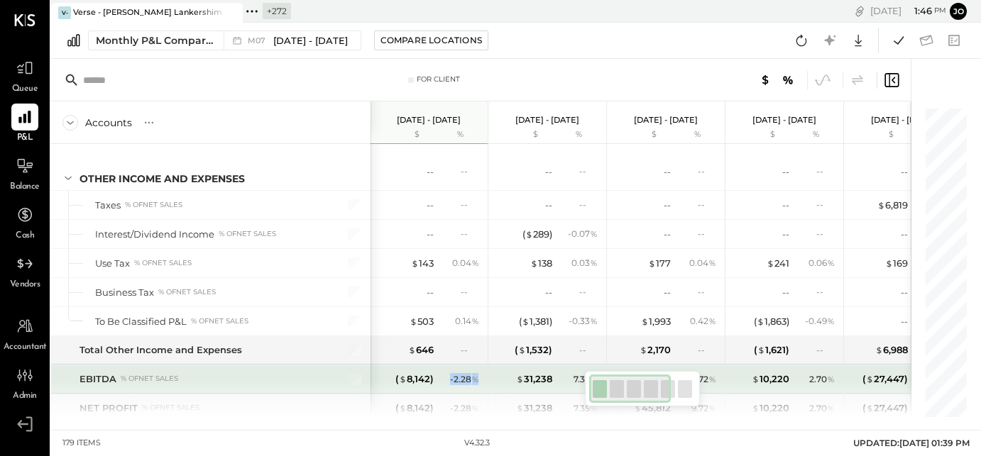
drag, startPoint x: 449, startPoint y: 347, endPoint x: 476, endPoint y: 345, distance: 27.8
click at [476, 373] on div "- 2.28 %" at bounding box center [460, 379] width 46 height 13
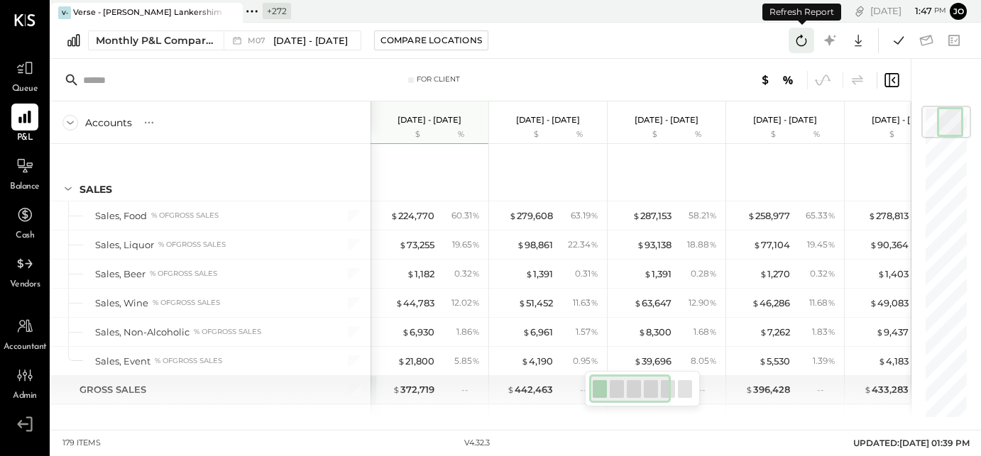
click at [798, 40] on icon at bounding box center [801, 40] width 18 height 18
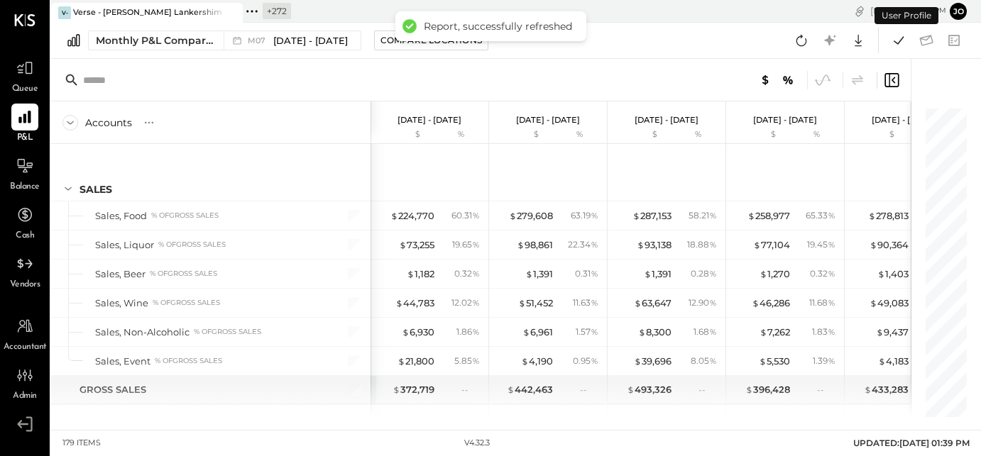
scroll to position [4405, 0]
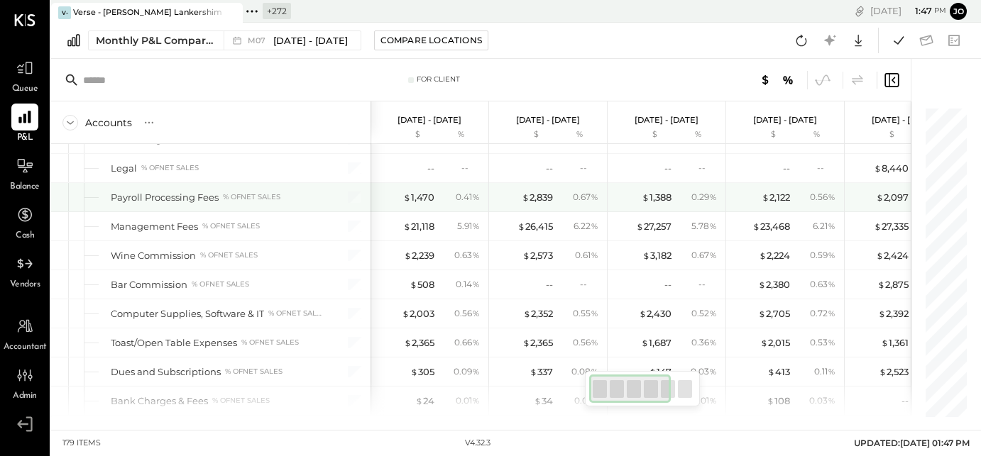
scroll to position [3047, 0]
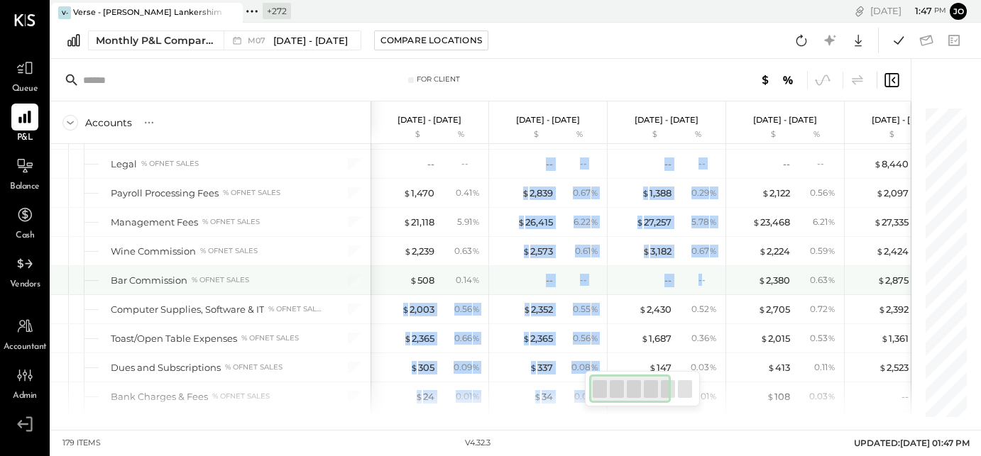
drag, startPoint x: 485, startPoint y: 255, endPoint x: 701, endPoint y: 259, distance: 216.5
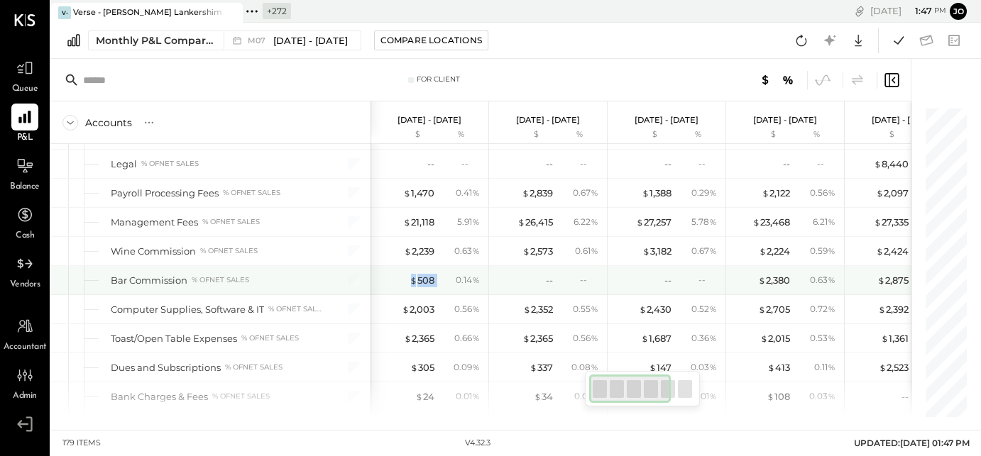
drag, startPoint x: 395, startPoint y: 256, endPoint x: 438, endPoint y: 256, distance: 42.6
click at [438, 266] on div "$ 508 0.14 %" at bounding box center [431, 280] width 106 height 28
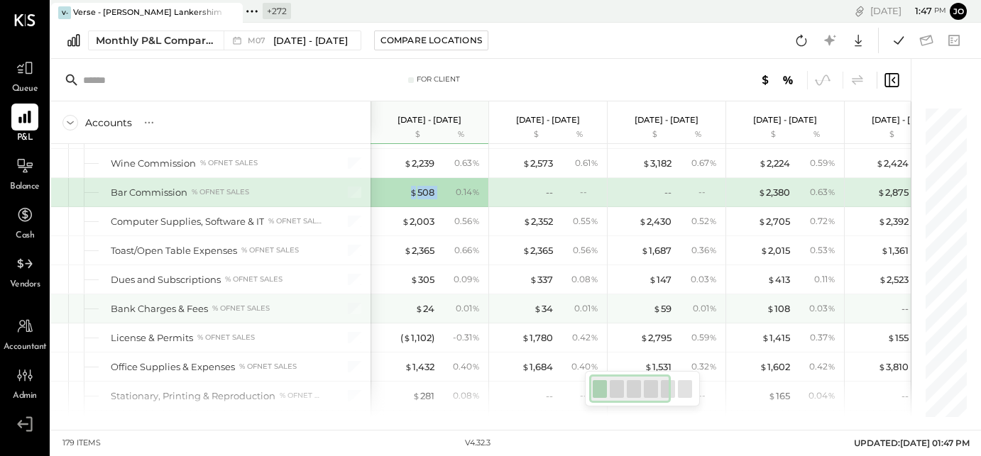
scroll to position [3139, 0]
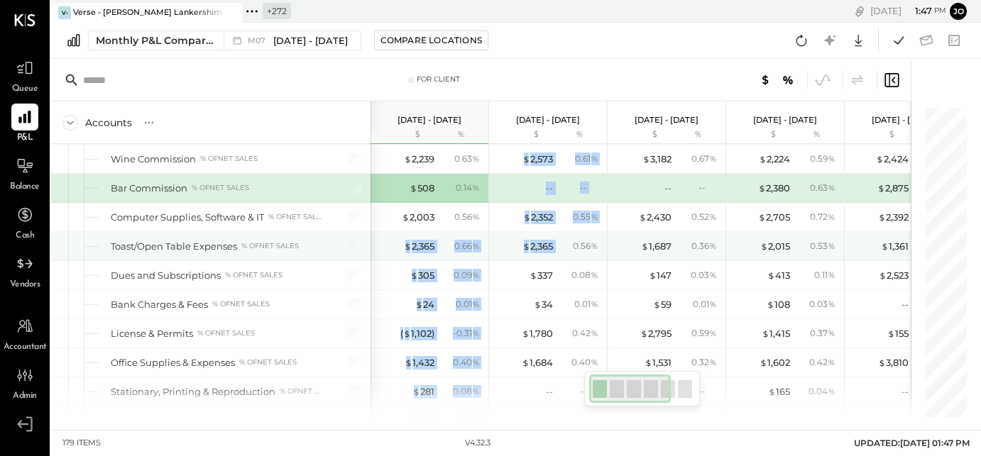
drag, startPoint x: 397, startPoint y: 221, endPoint x: 557, endPoint y: 221, distance: 160.4
click at [557, 240] on div "0.56 %" at bounding box center [580, 246] width 46 height 13
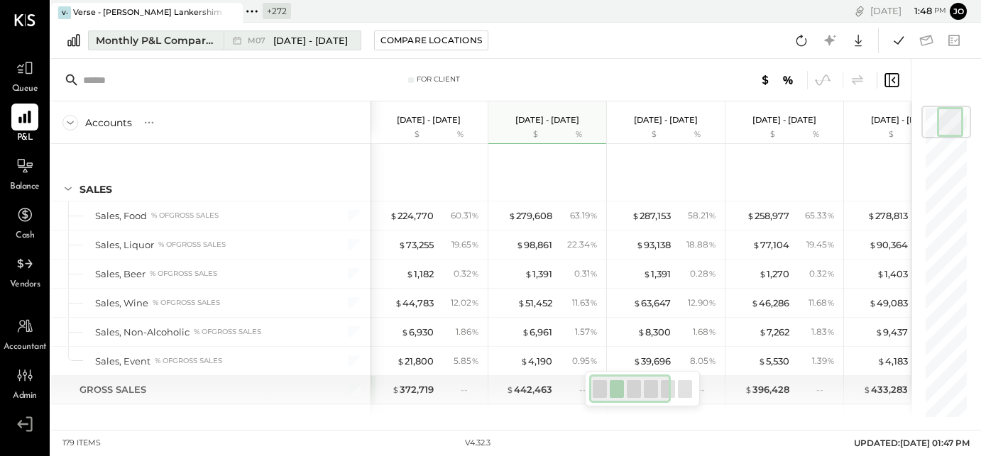
click at [261, 48] on div "M07 Jul 1 - 31, 2025" at bounding box center [289, 40] width 130 height 18
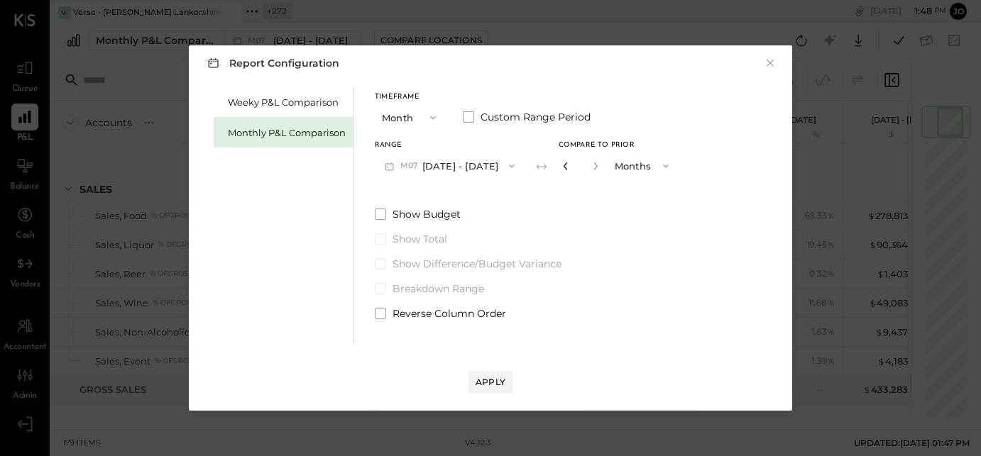
click at [561, 166] on icon "button" at bounding box center [565, 166] width 9 height 9
click at [660, 162] on icon "button" at bounding box center [665, 165] width 11 height 11
click at [637, 190] on div "Years" at bounding box center [643, 192] width 70 height 26
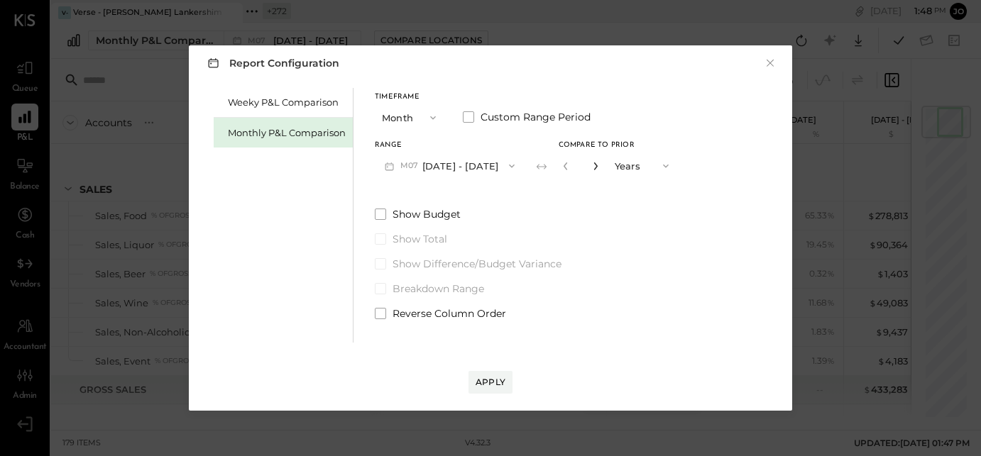
click at [591, 169] on icon "button" at bounding box center [595, 166] width 9 height 9
click at [561, 168] on icon "button" at bounding box center [565, 166] width 9 height 9
type input "*"
click at [494, 388] on div "Apply" at bounding box center [491, 382] width 30 height 12
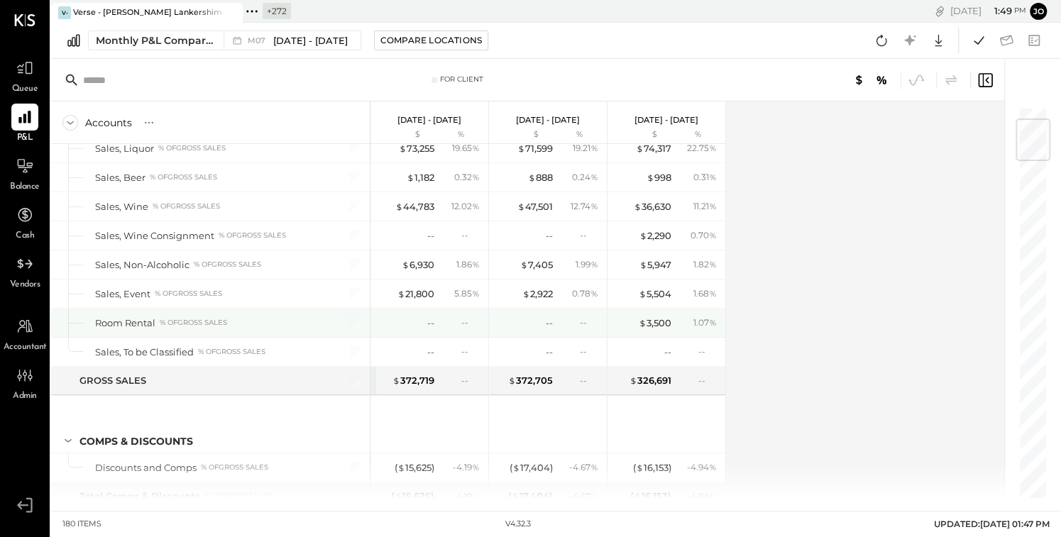
scroll to position [110, 0]
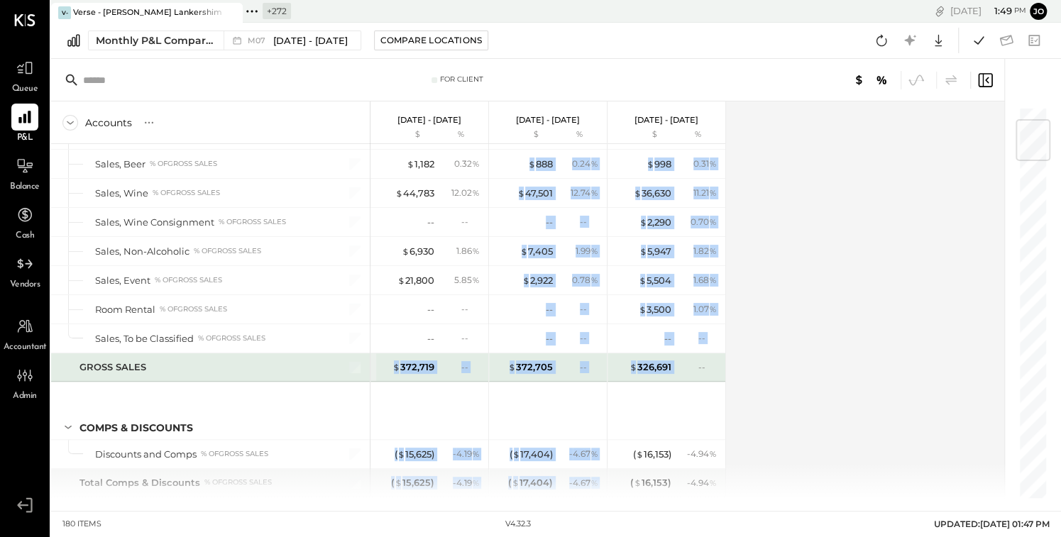
drag, startPoint x: 387, startPoint y: 362, endPoint x: 691, endPoint y: 371, distance: 304.6
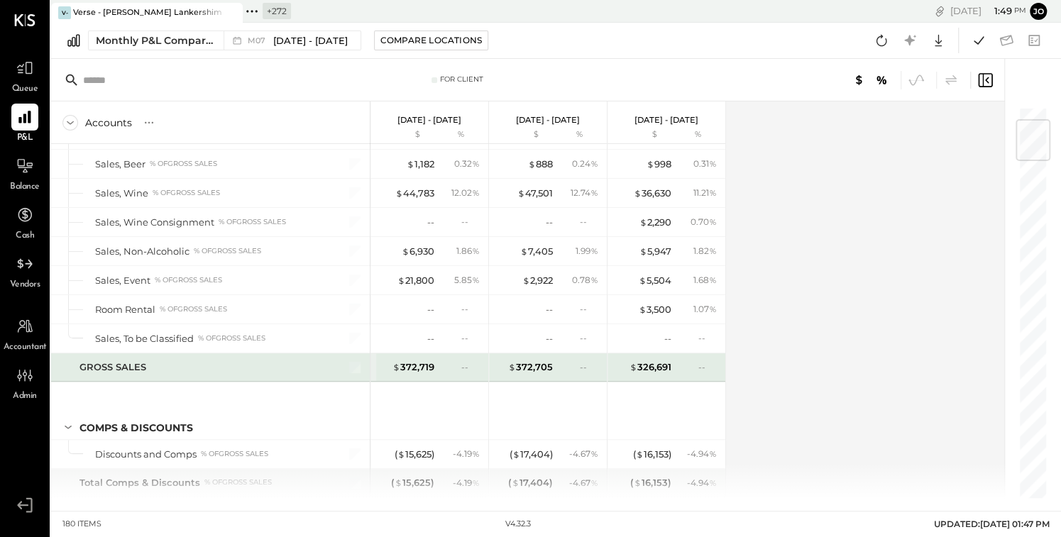
click at [766, 359] on div "Accounts S % GL Jul 1 - 31, 2025 $ % Jul 1 - 31, 2024 $ % Jul 1 - 31, 2023 $ % …" at bounding box center [528, 300] width 955 height 397
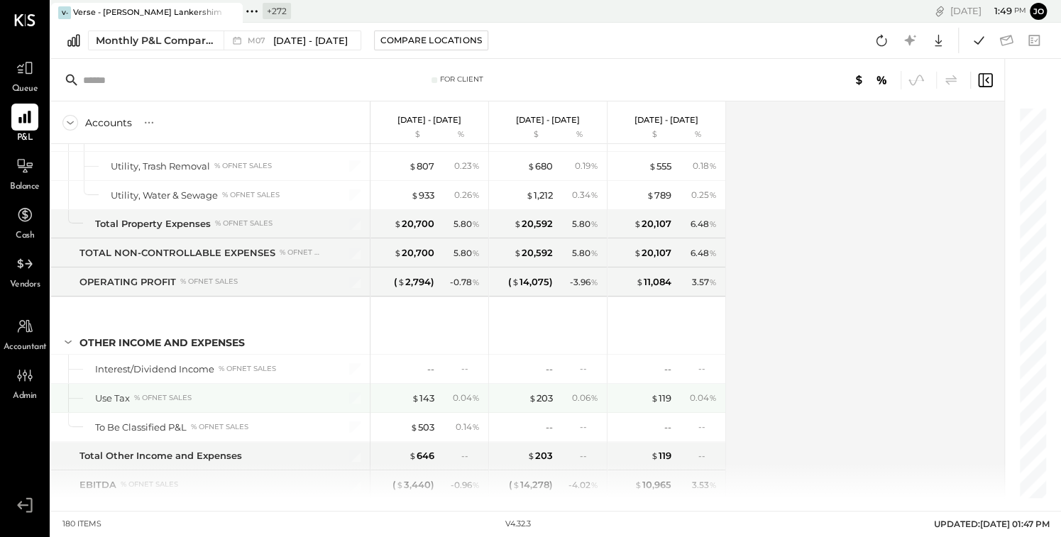
scroll to position [4331, 0]
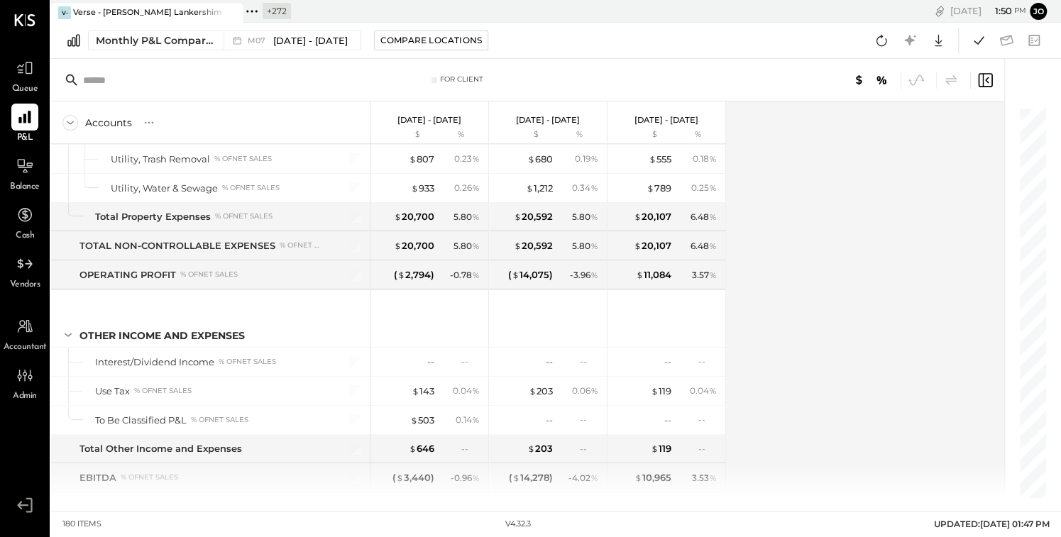
click at [787, 286] on div "Accounts S % GL Jul 1 - 31, 2025 $ % Jul 1 - 31, 2024 $ % Jul 1 - 31, 2023 $ % …" at bounding box center [528, 300] width 955 height 397
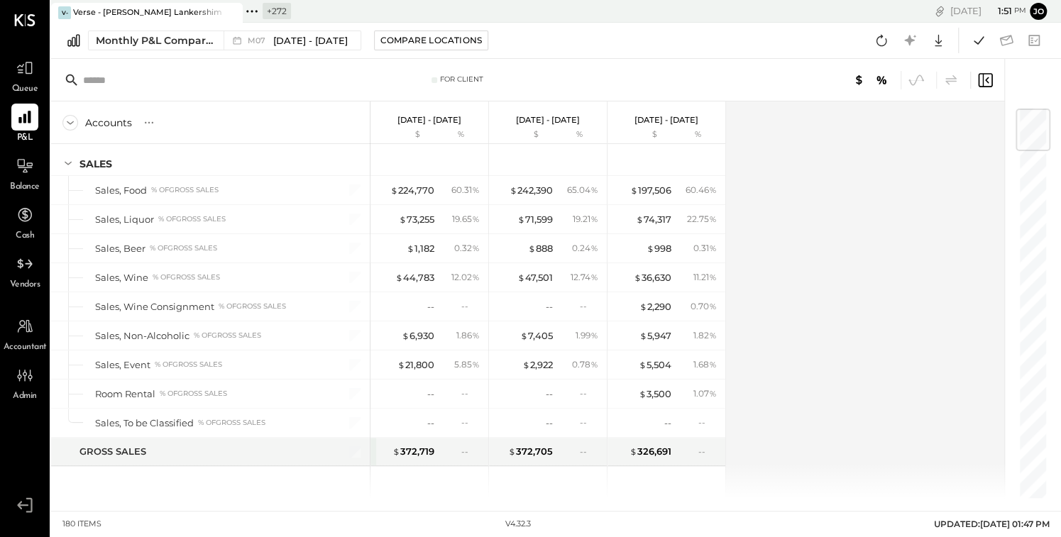
scroll to position [17, 0]
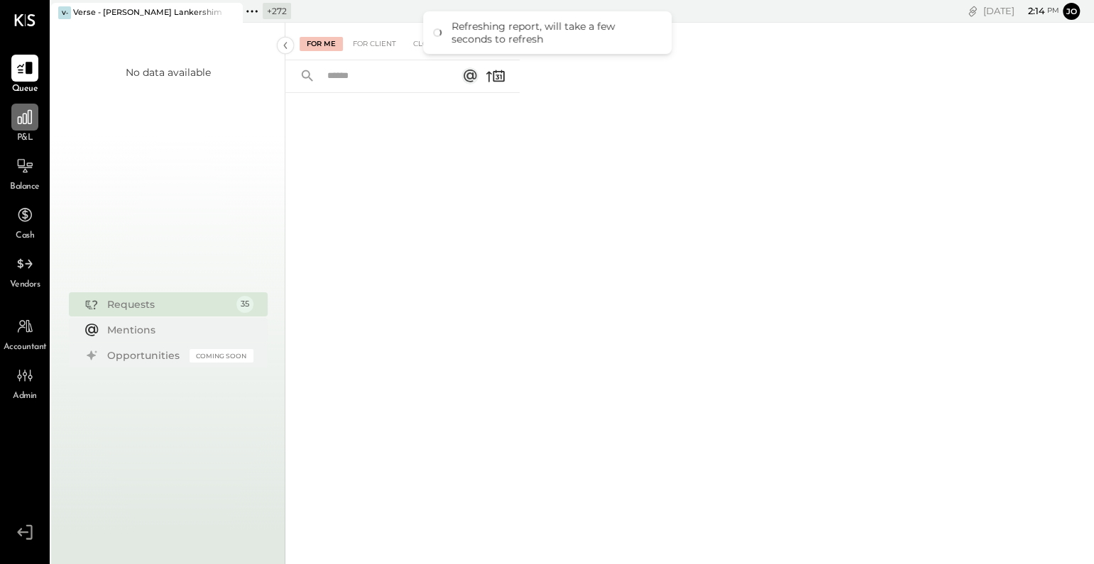
click at [30, 126] on div at bounding box center [24, 117] width 27 height 27
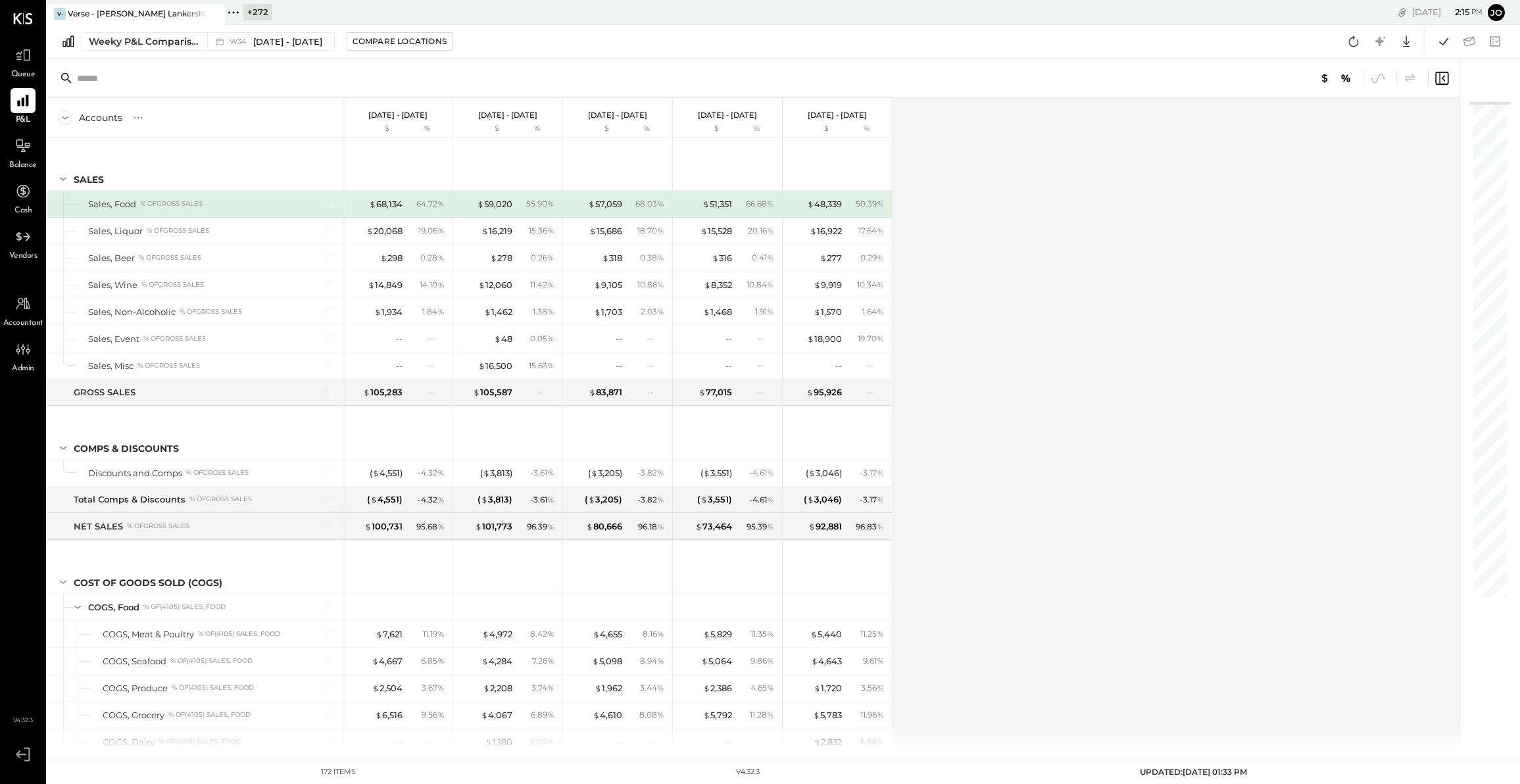
click at [234, 18] on icon at bounding box center [234, 12] width 17 height 17
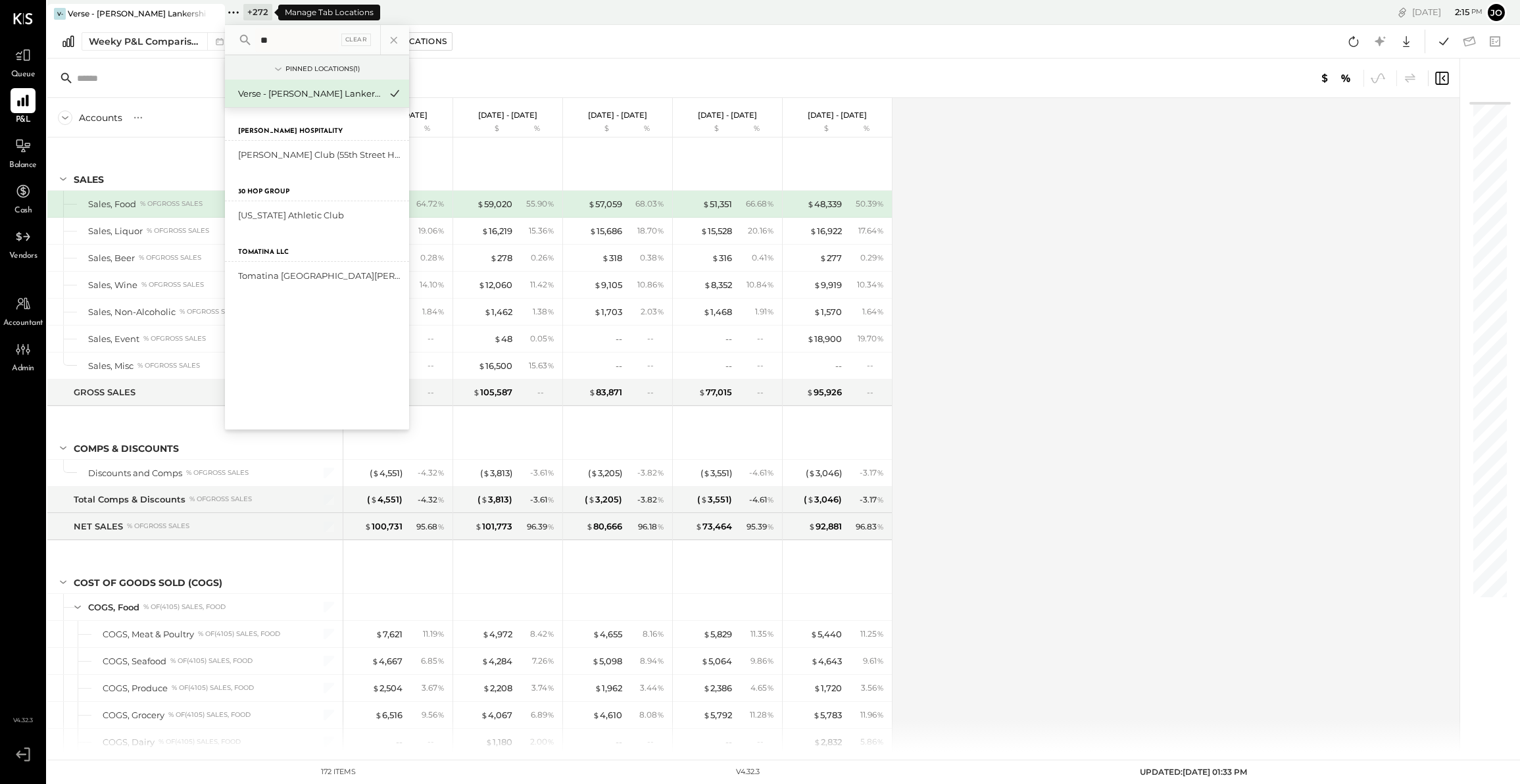
type input "*"
type input "********"
click at [291, 158] on div "Farmshop Commissary" at bounding box center [309, 154] width 142 height 12
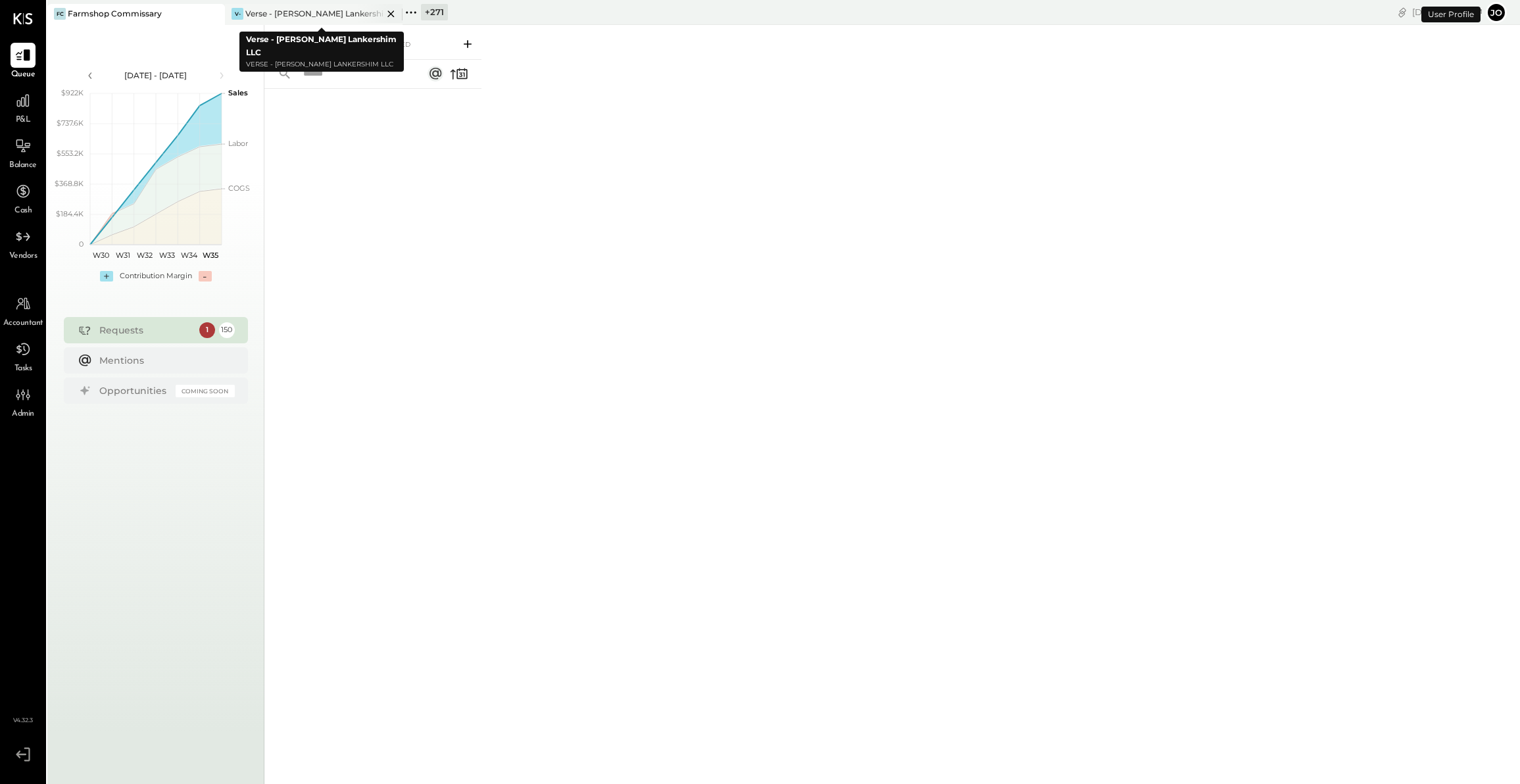
click at [399, 8] on div at bounding box center [380, 13] width 46 height 19
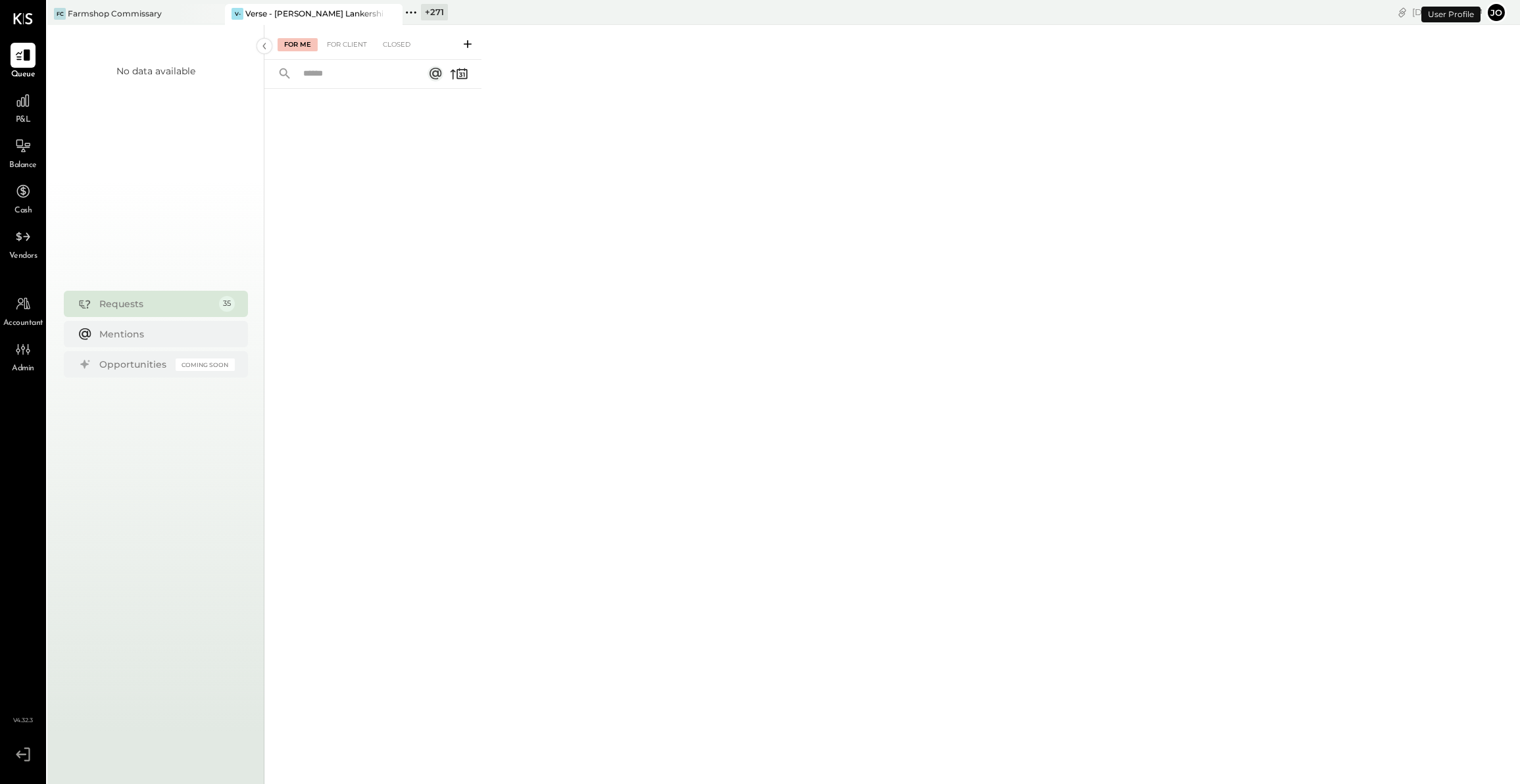
click at [386, 12] on icon at bounding box center [391, 13] width 17 height 16
click at [120, 16] on div "Farmshop Commissary" at bounding box center [115, 14] width 95 height 11
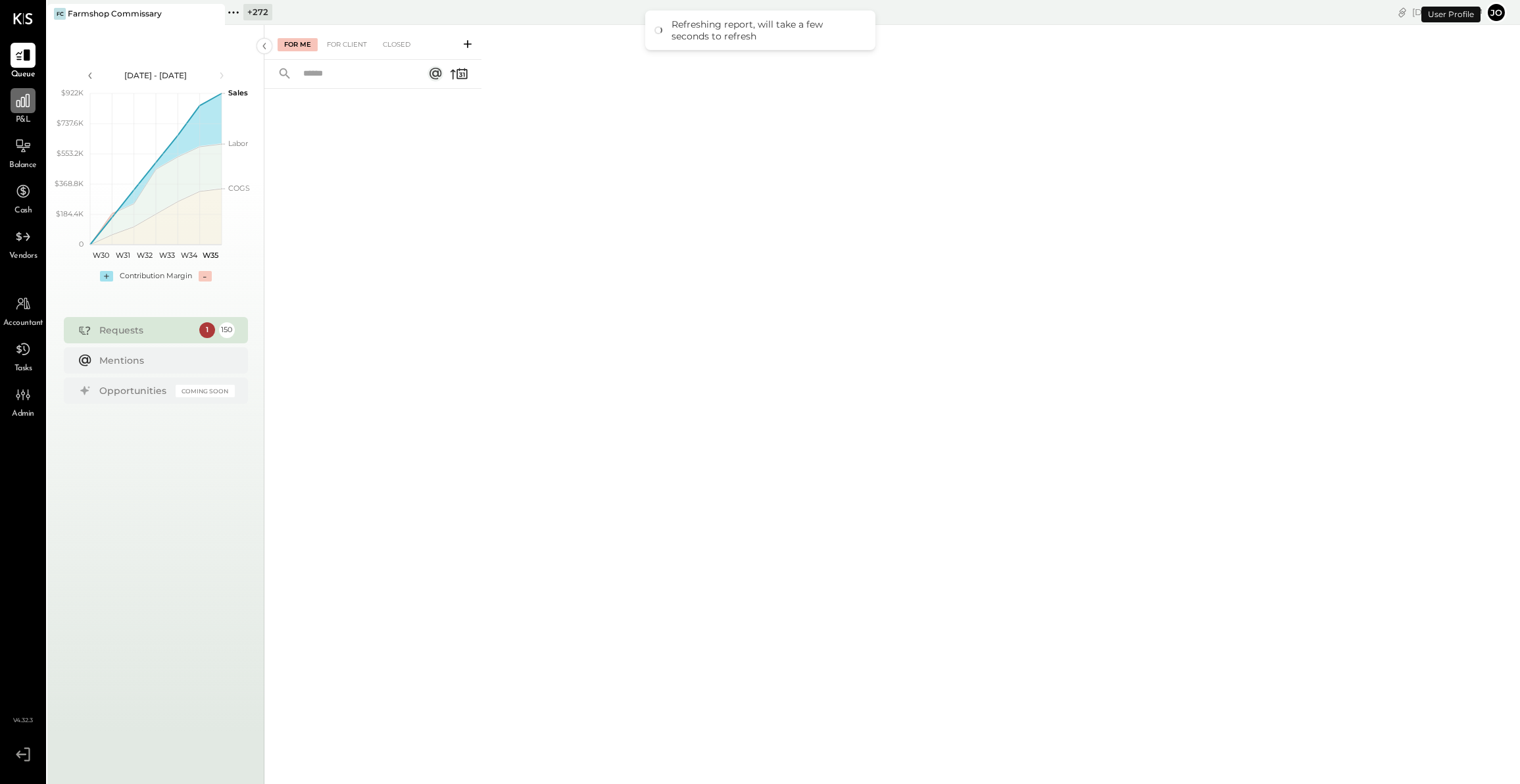
click at [12, 106] on div at bounding box center [22, 100] width 25 height 25
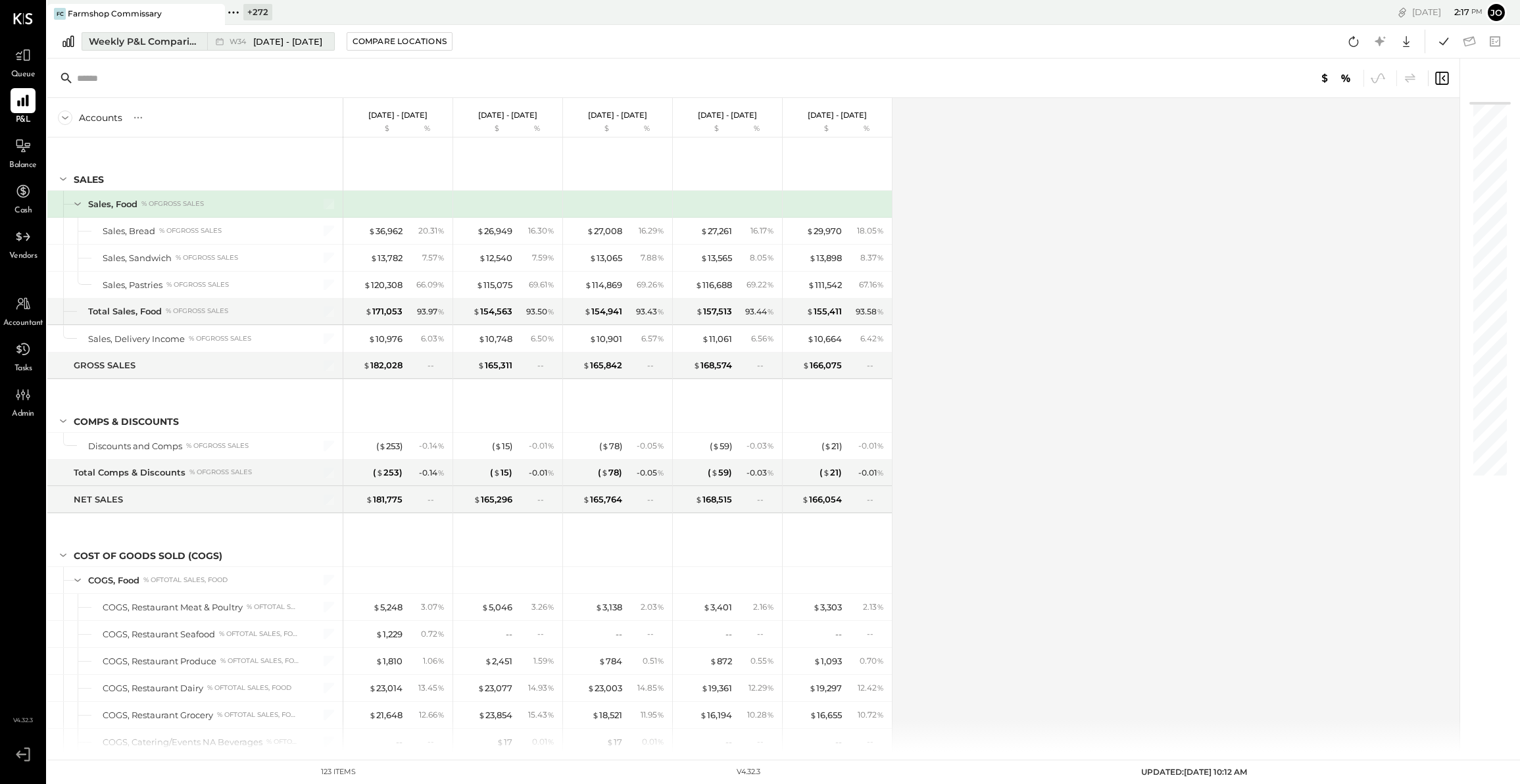
click at [195, 32] on button "Weekly P&L Comparison W34 [DATE] - [DATE]" at bounding box center [208, 42] width 253 height 19
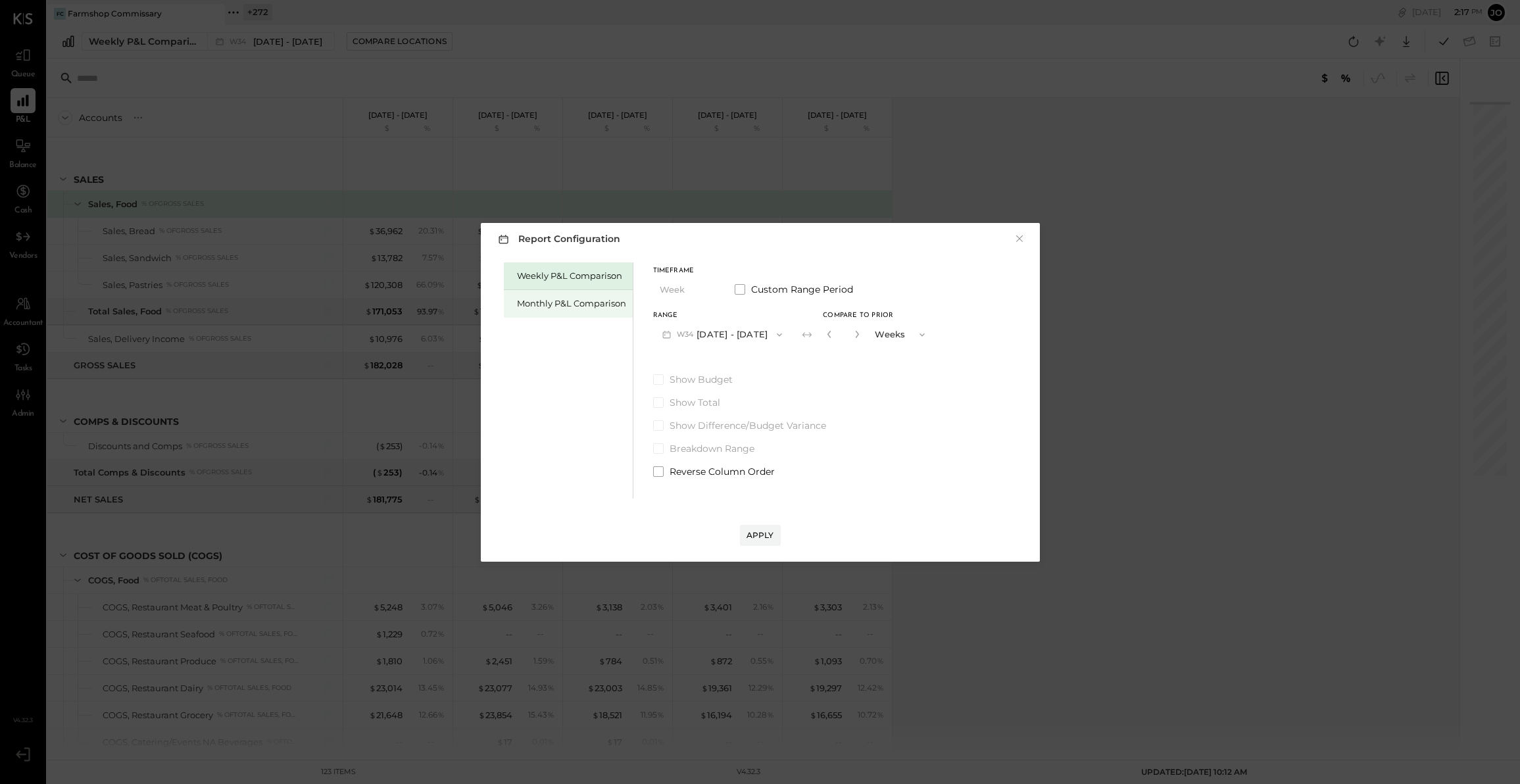
click at [586, 308] on div "Monthly P&L Comparison" at bounding box center [572, 303] width 109 height 12
click at [741, 328] on button "M08 [DATE] - [DATE]" at bounding box center [723, 335] width 139 height 24
click at [754, 360] on div "M07 [DATE] - [DATE]" at bounding box center [729, 364] width 150 height 28
click at [820, 336] on div "Compare" at bounding box center [828, 334] width 43 height 11
click at [852, 333] on div "*" at bounding box center [843, 335] width 41 height 24
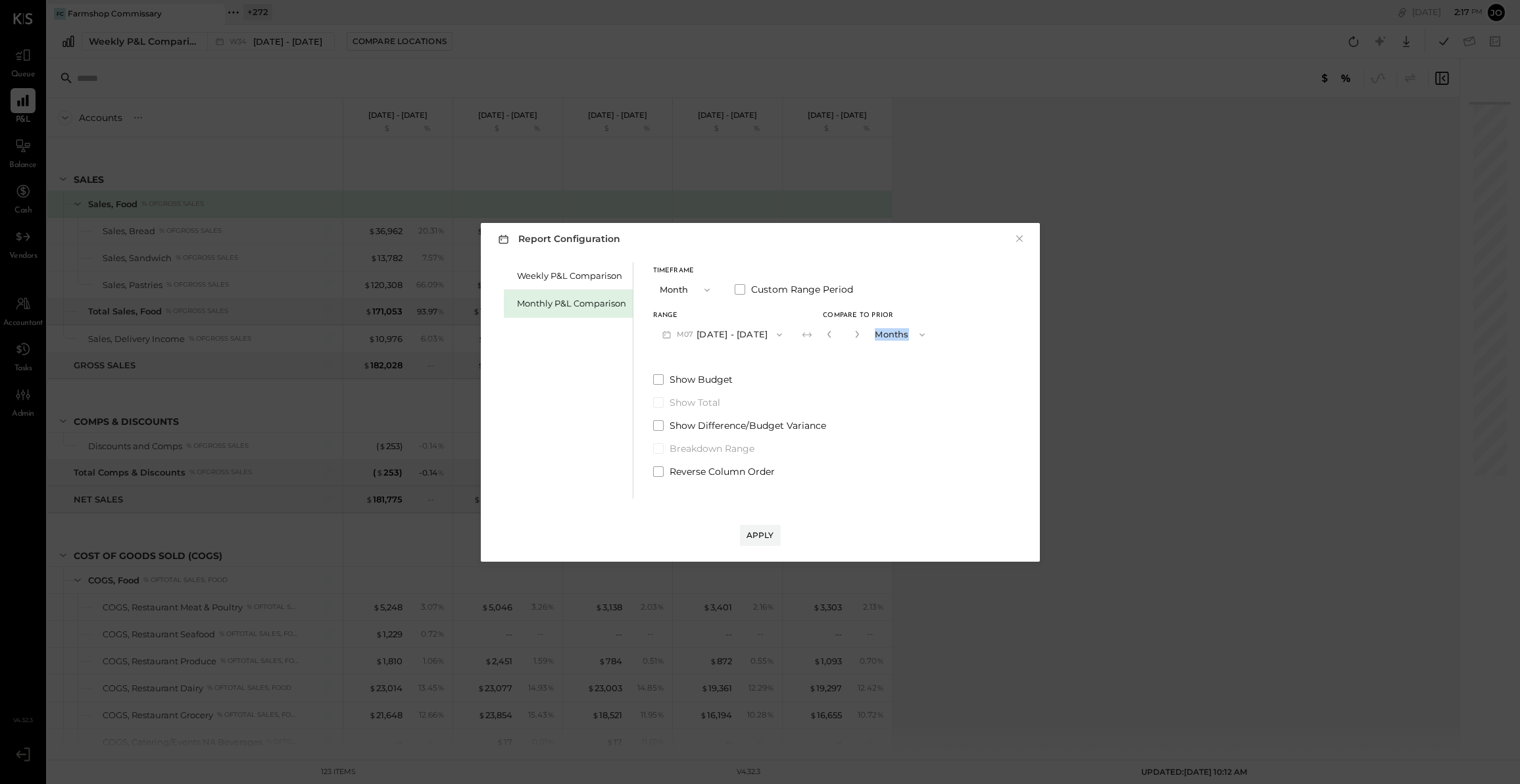
click at [852, 333] on div "*" at bounding box center [843, 335] width 41 height 24
click at [852, 333] on button "button" at bounding box center [856, 335] width 10 height 15
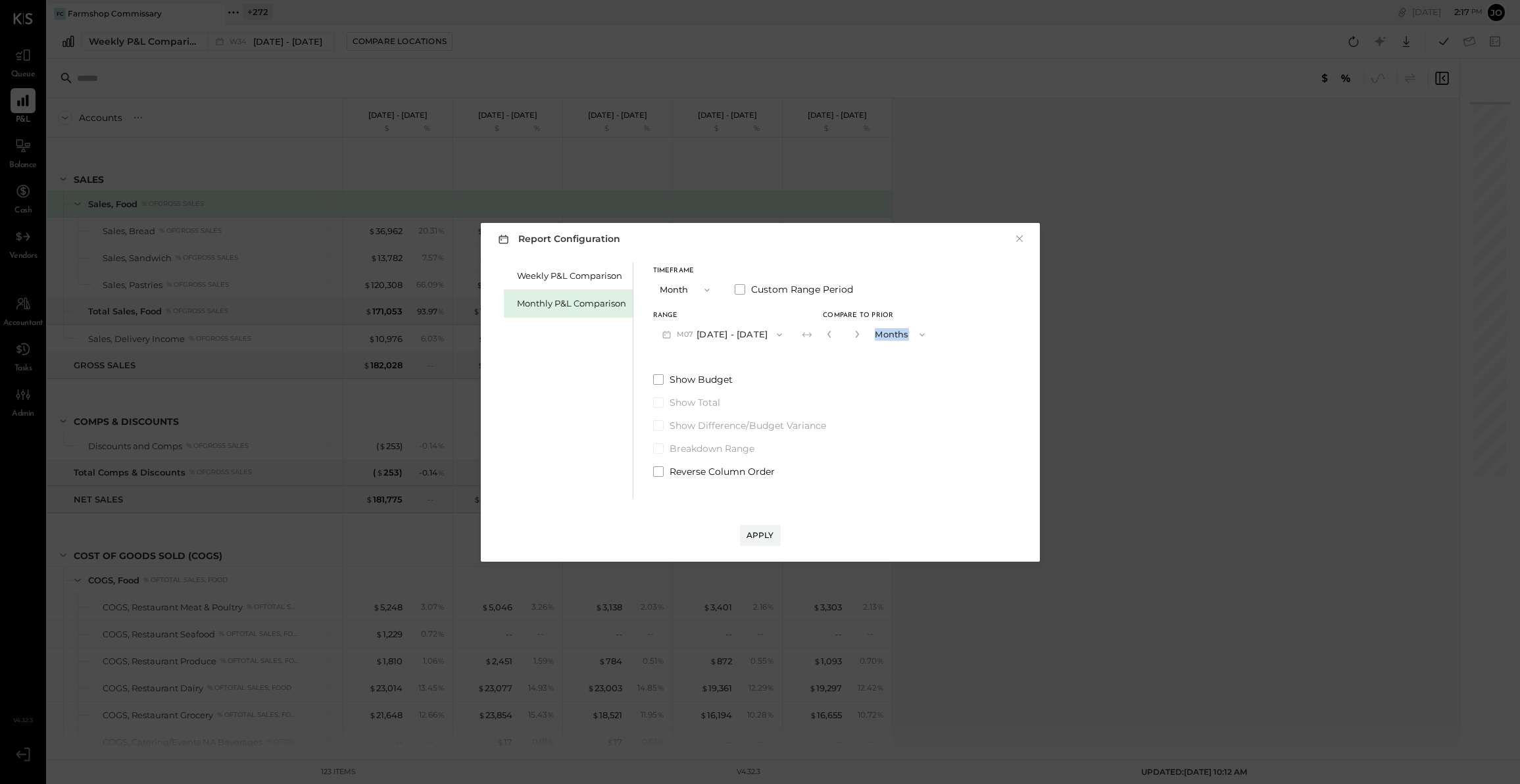
type input "*"
click at [755, 532] on div "Apply" at bounding box center [761, 535] width 28 height 11
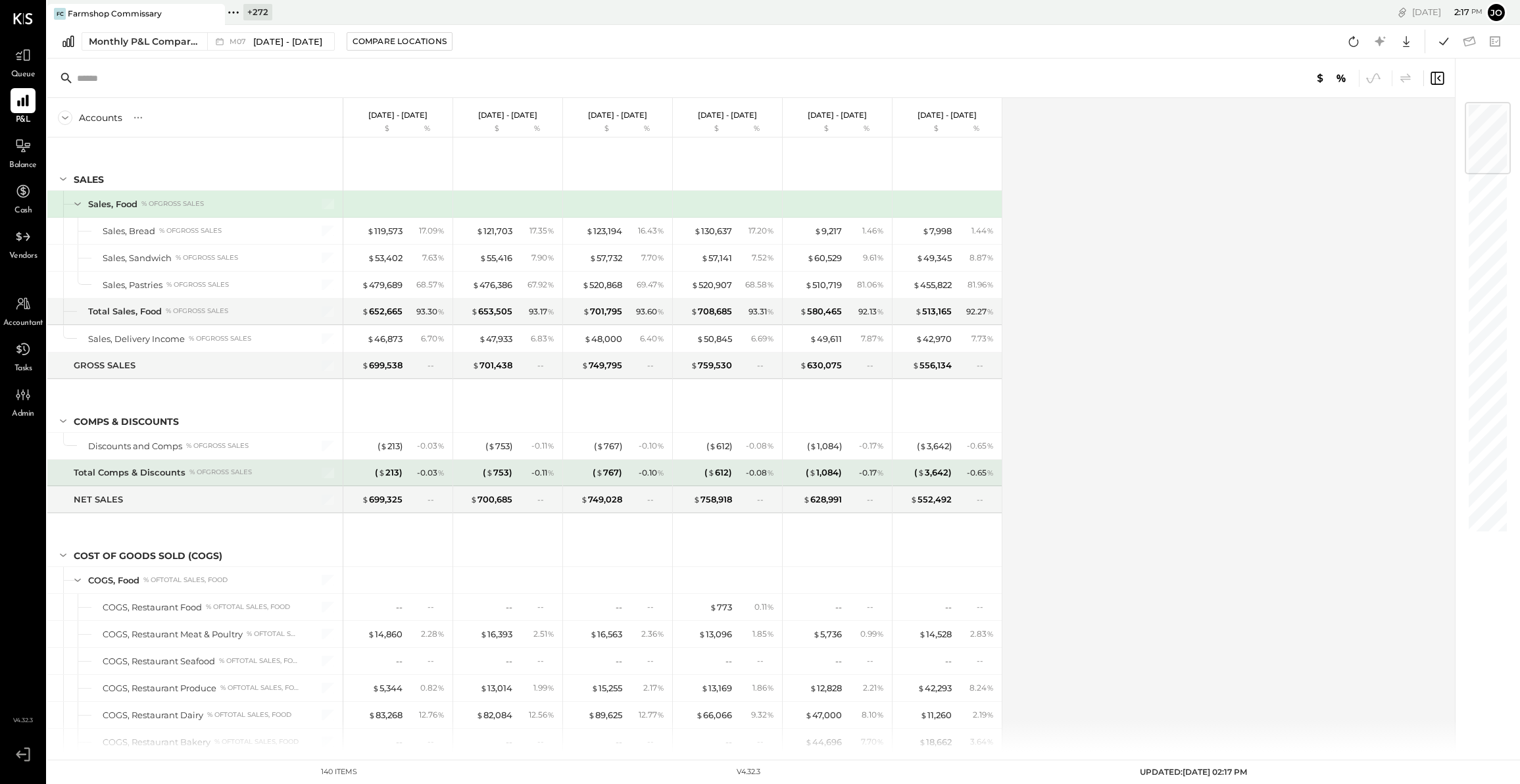
click at [980, 472] on div "- 0.65 %" at bounding box center [980, 473] width 27 height 12
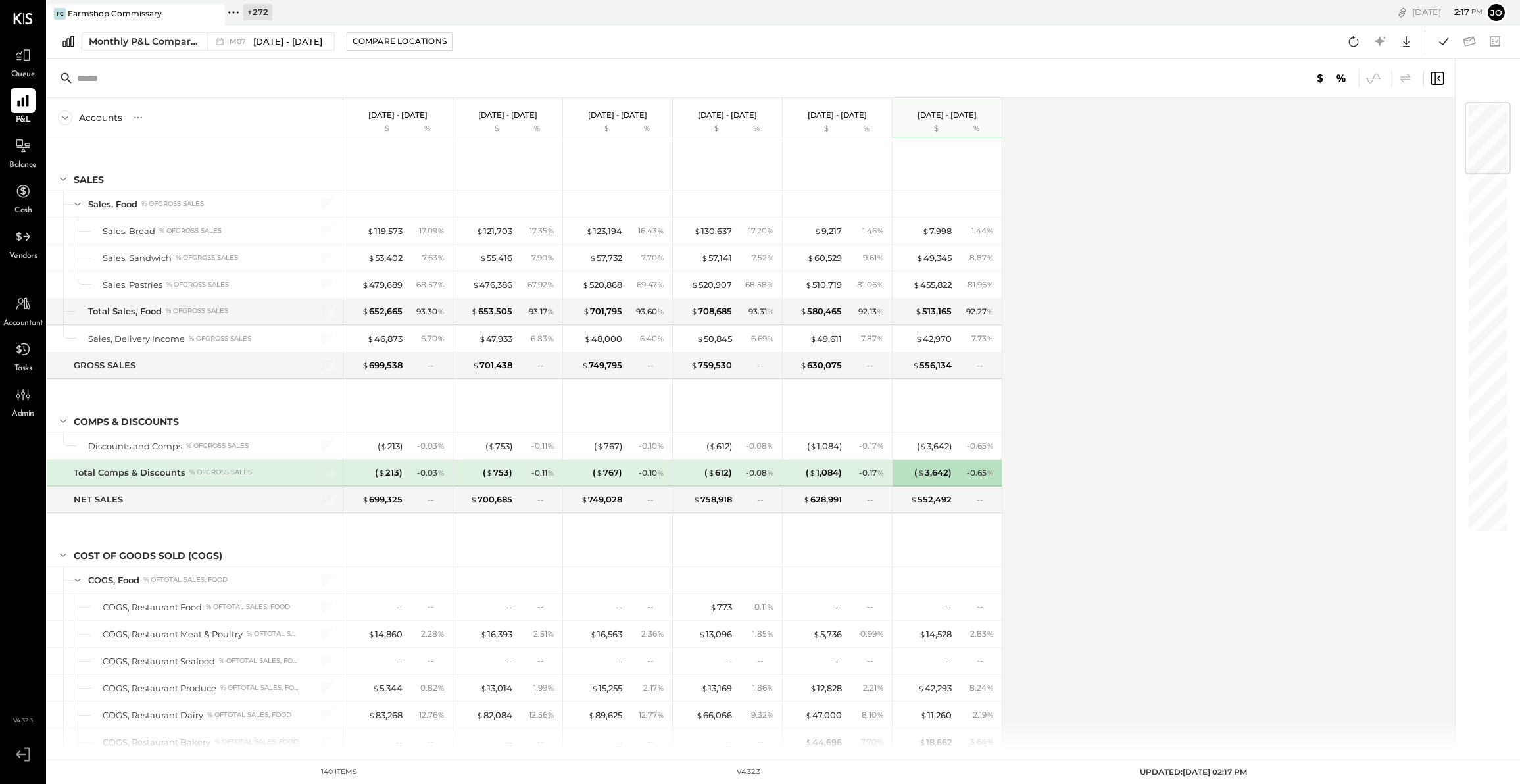
click at [1052, 462] on div "Accounts S % GL [DATE] - [DATE] $ % [DATE] - [DATE] $ % [DATE] - [DATE] $ % [DA…" at bounding box center [752, 425] width 1410 height 654
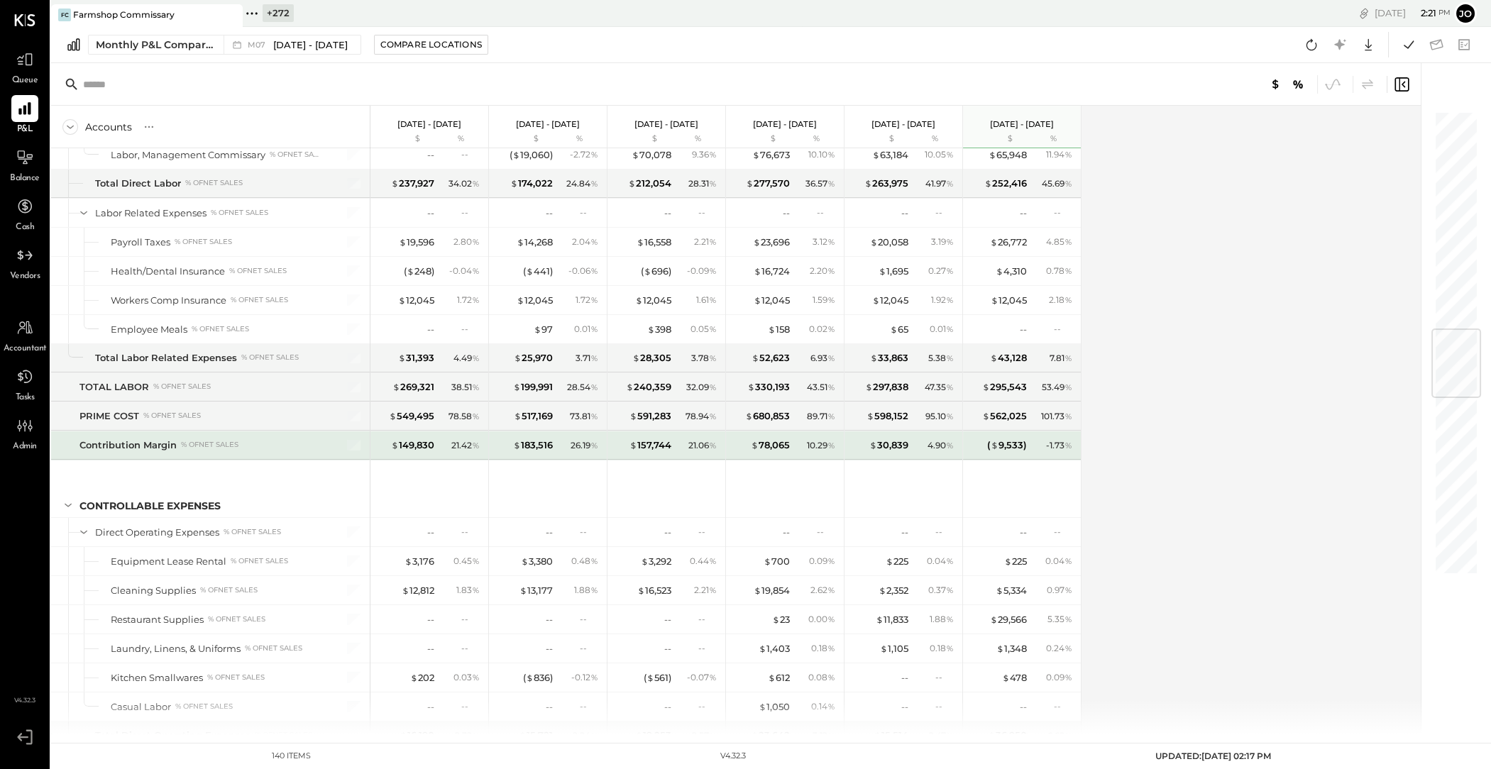
scroll to position [1846, 0]
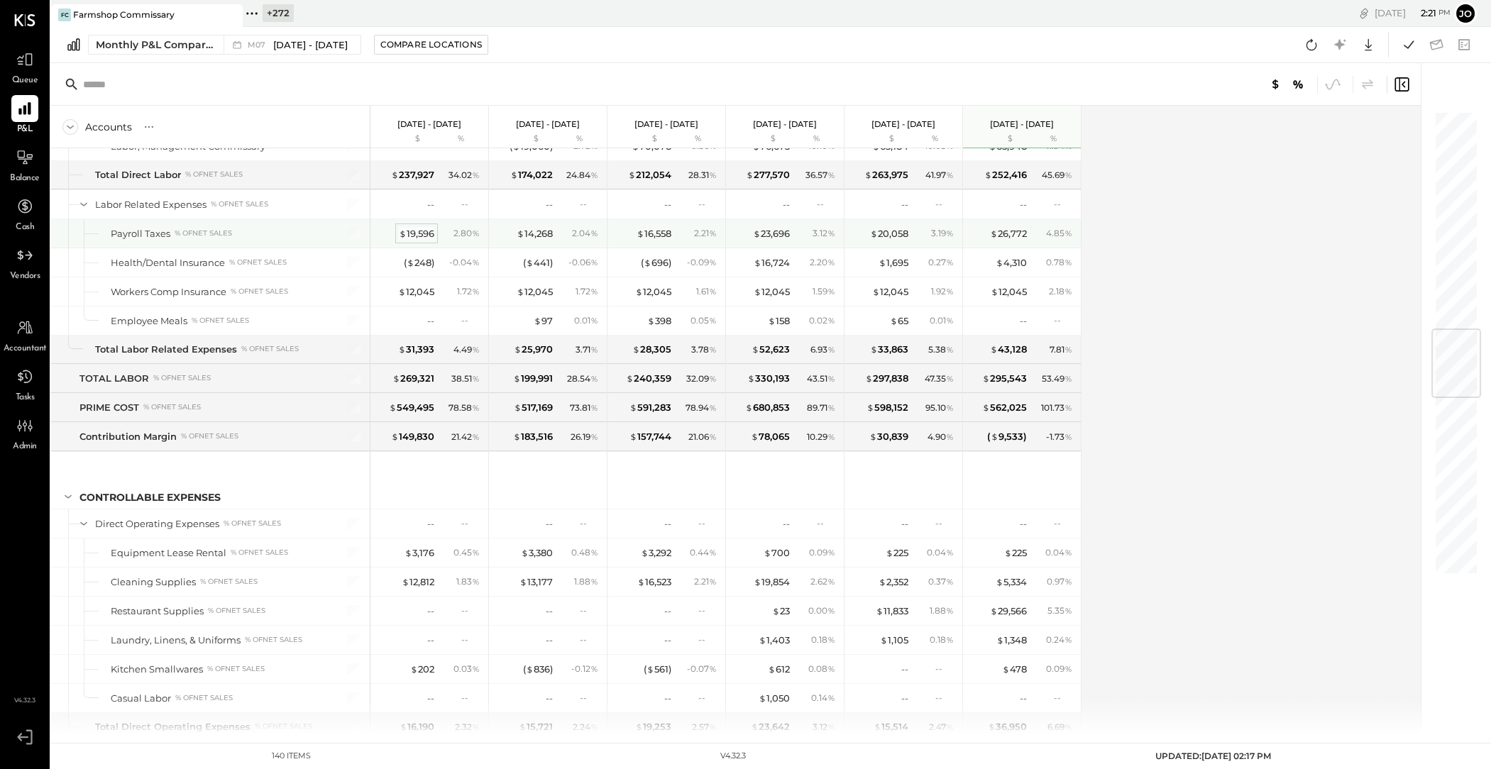
click at [421, 230] on div "$ 19,596" at bounding box center [416, 233] width 35 height 13
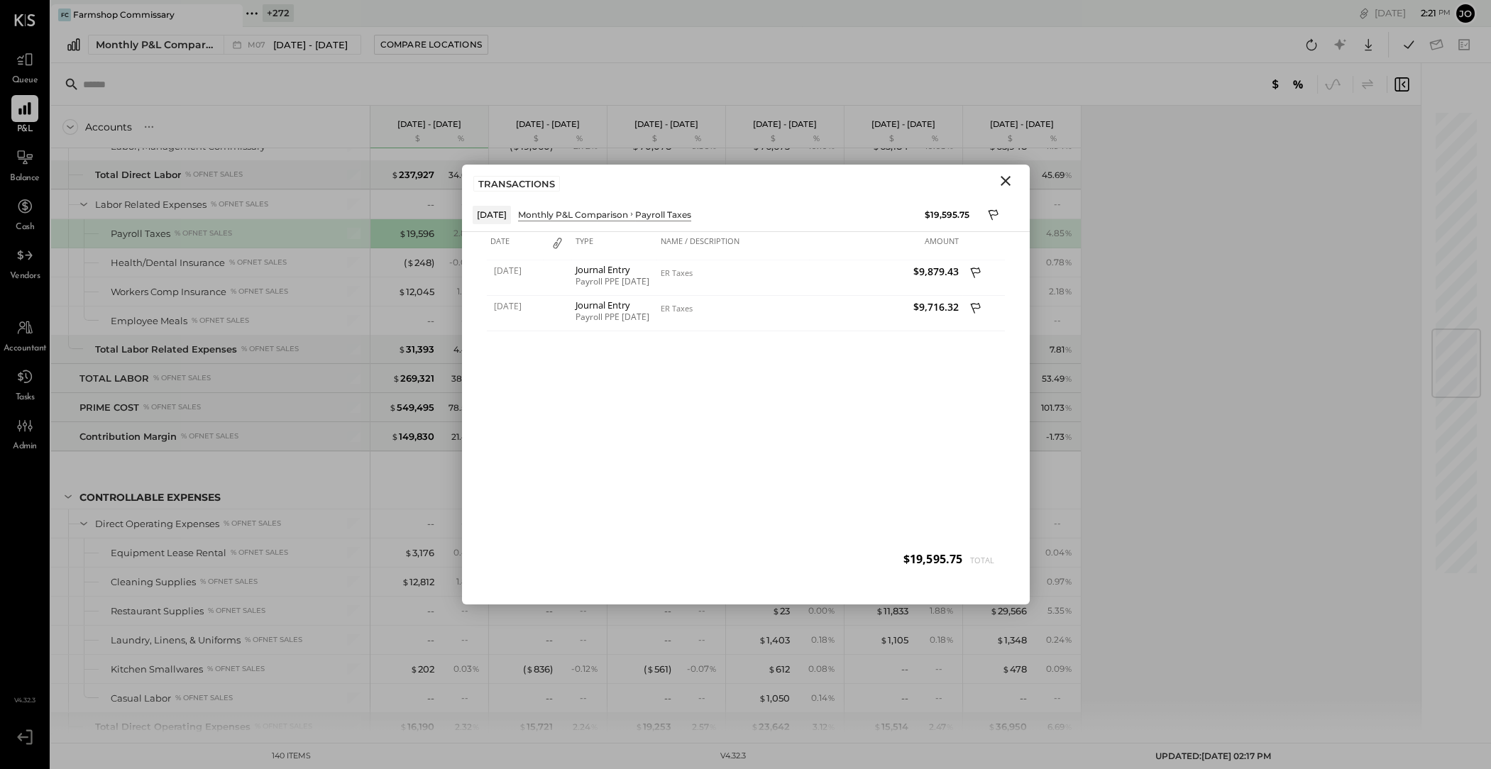
click at [1012, 182] on icon "Close" at bounding box center [1005, 180] width 17 height 17
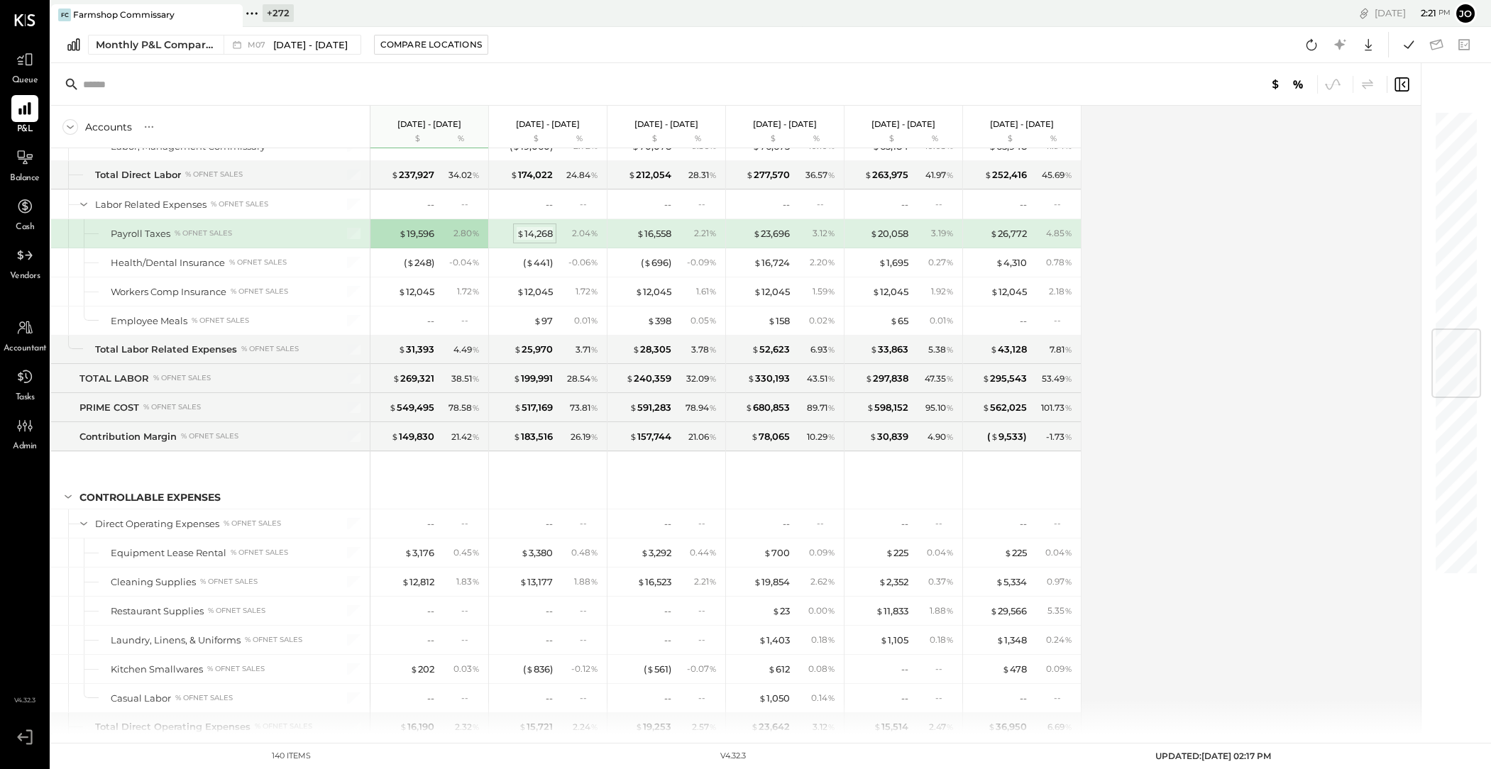
click at [549, 233] on div "$ 14,268" at bounding box center [535, 233] width 36 height 13
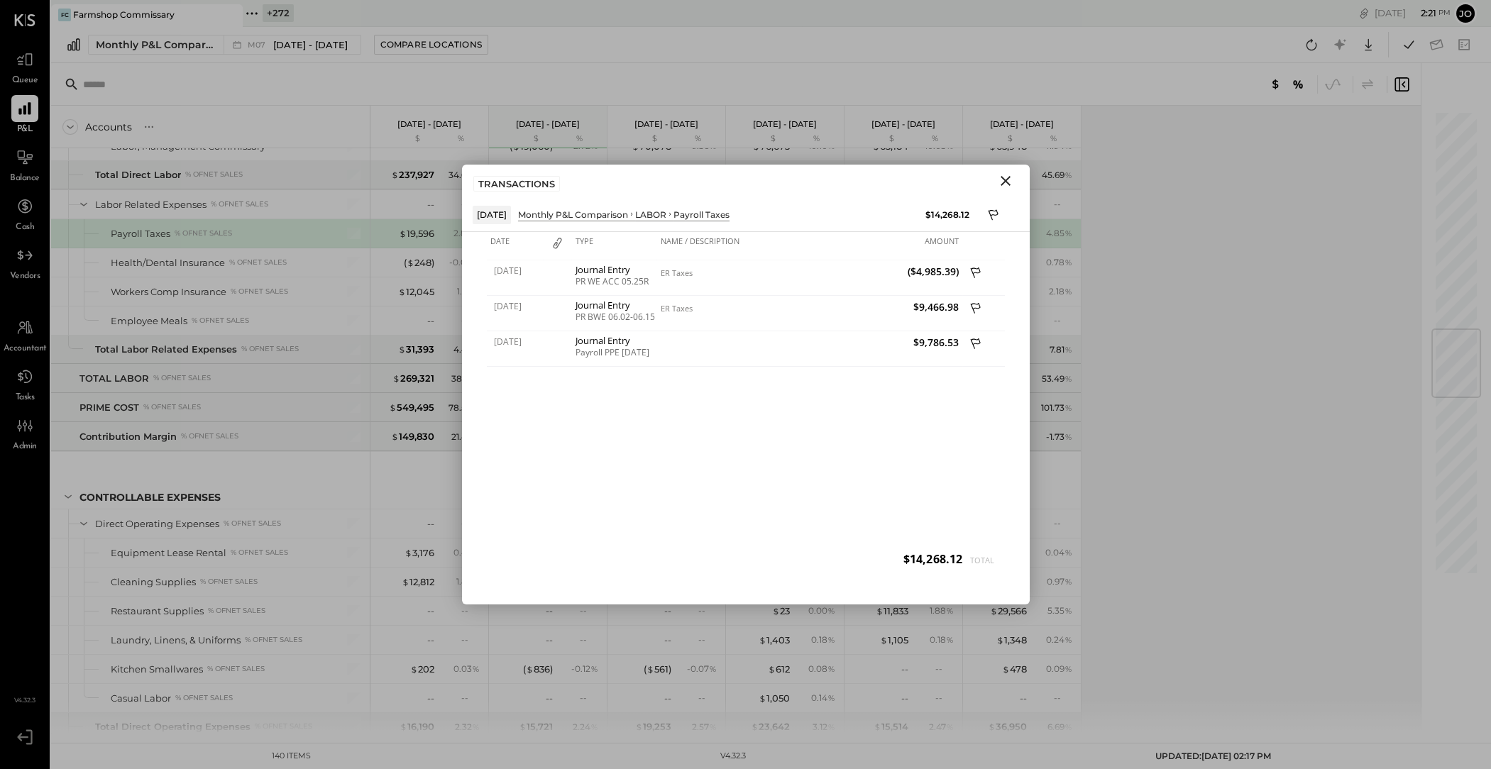
click at [1011, 174] on icon "Close" at bounding box center [1005, 180] width 17 height 17
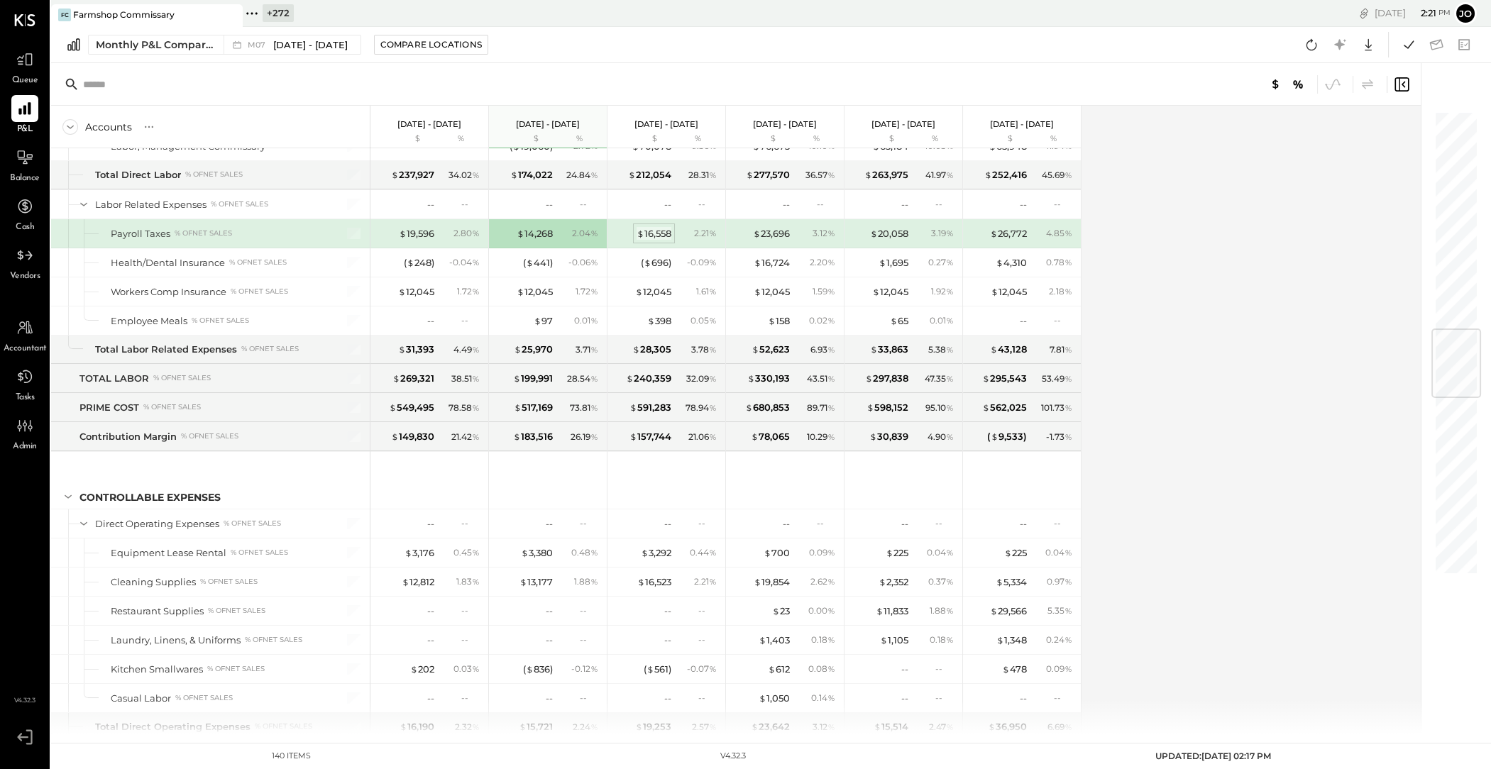
click at [657, 231] on div "$ 16,558" at bounding box center [654, 233] width 35 height 13
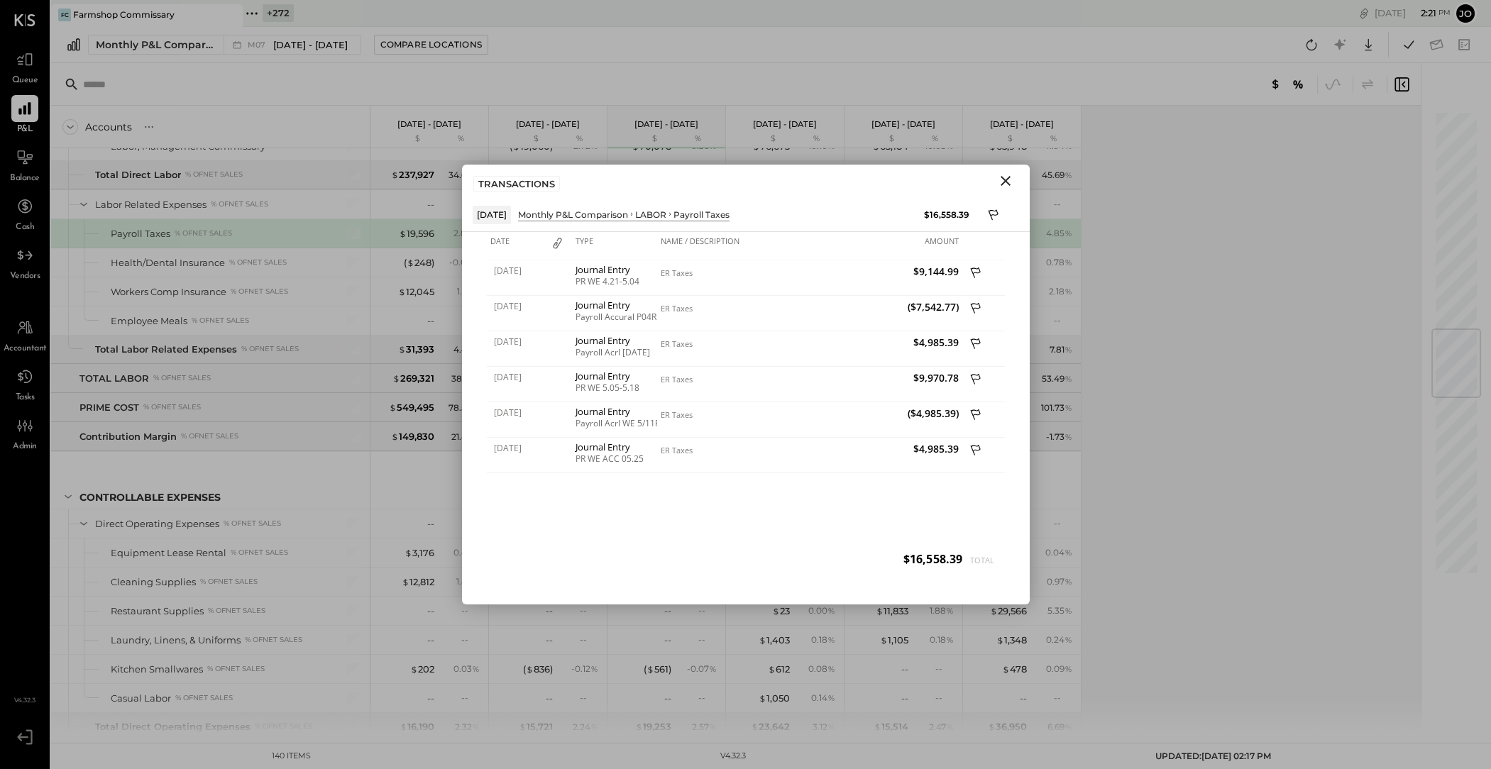
click at [1011, 175] on icon "Close" at bounding box center [1005, 180] width 17 height 17
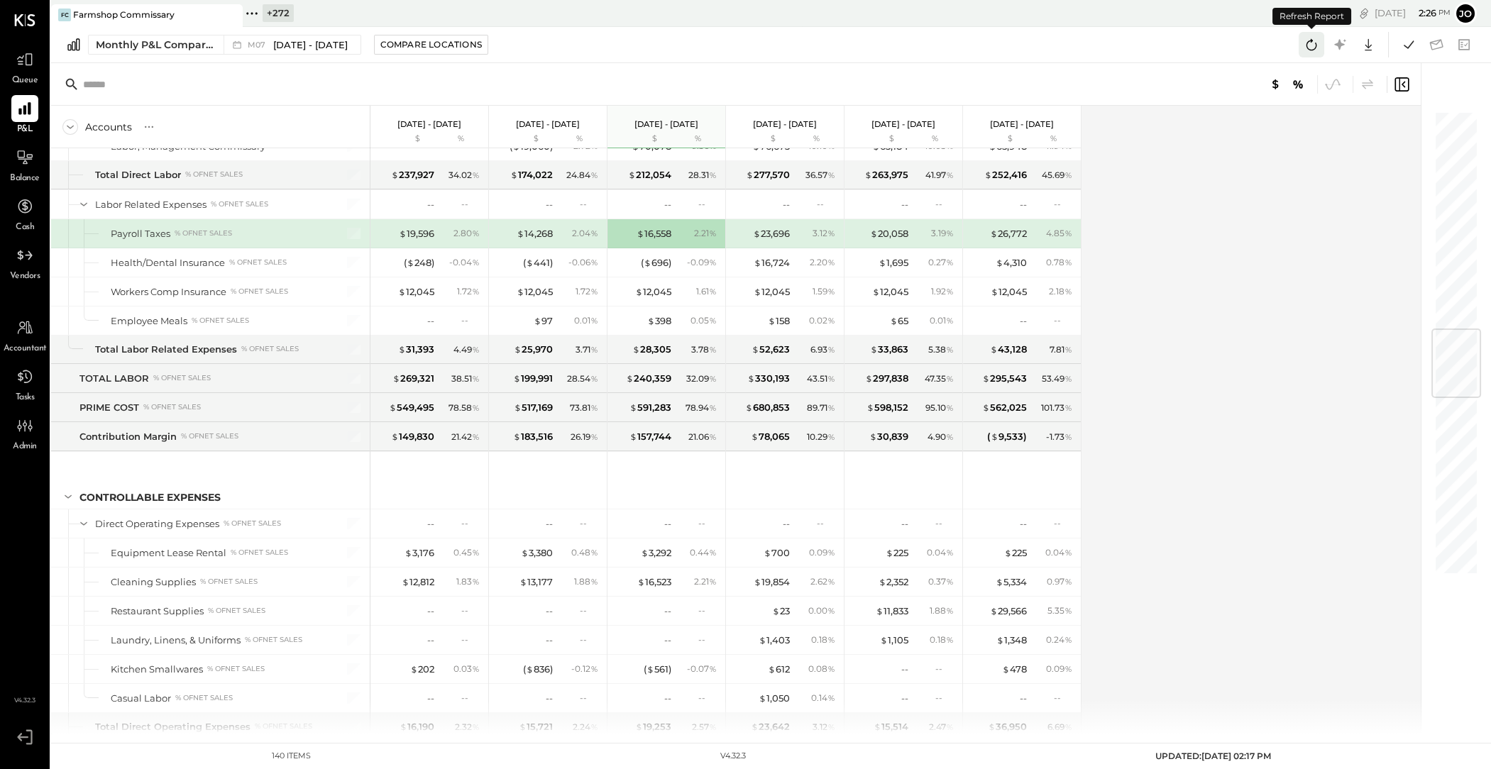
click at [1313, 35] on icon at bounding box center [1312, 44] width 18 height 18
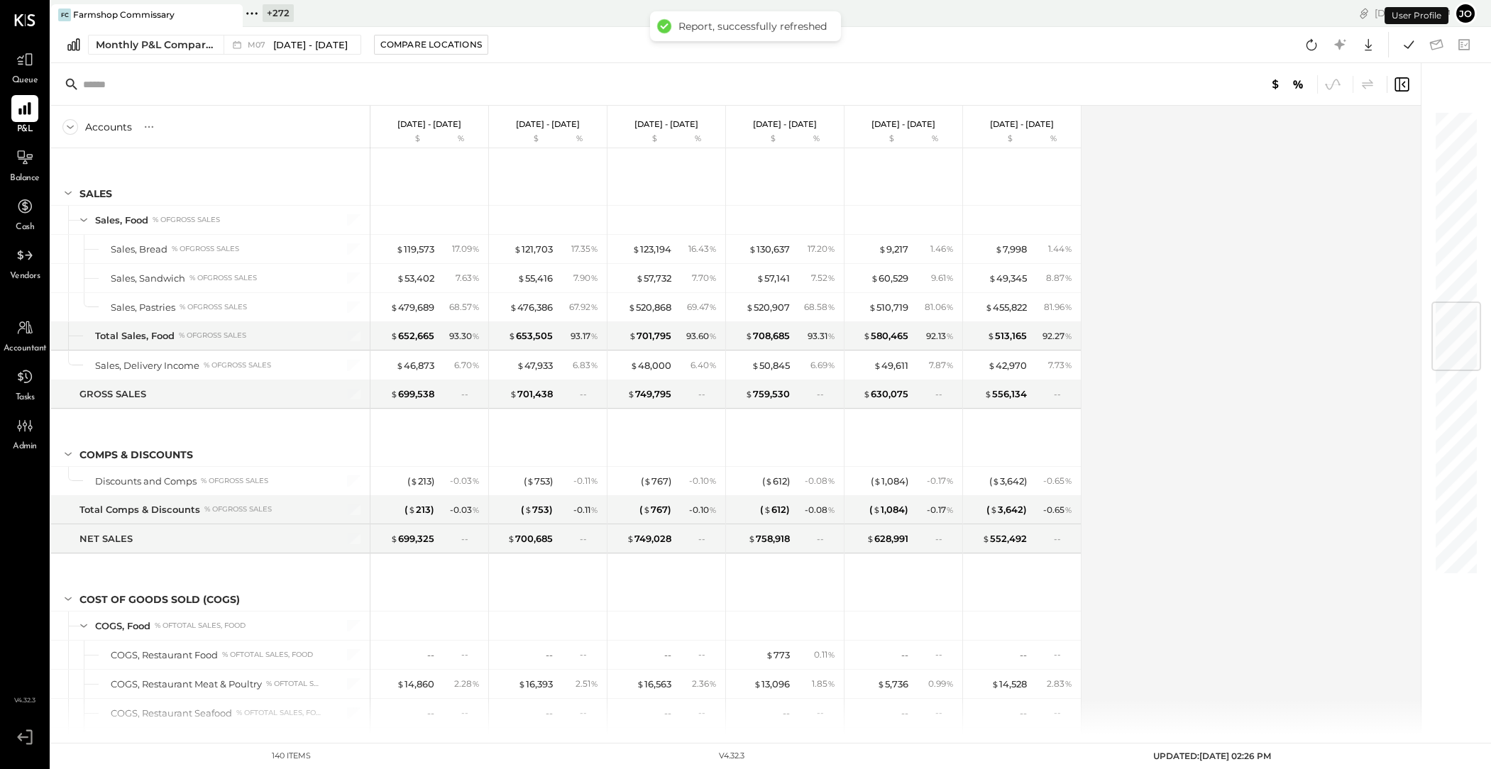
scroll to position [1620, 0]
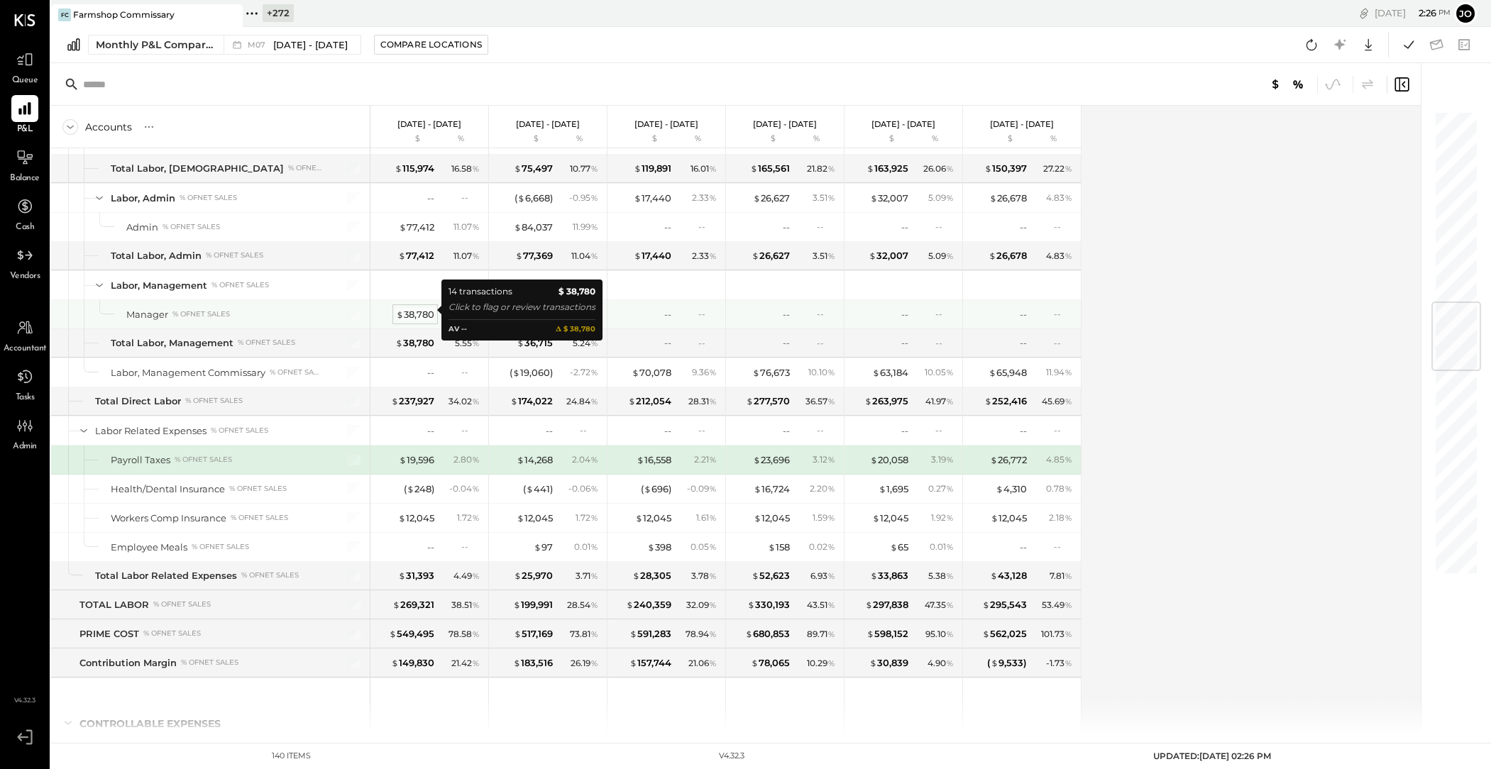
click at [417, 309] on div "$ 38,780" at bounding box center [415, 314] width 38 height 13
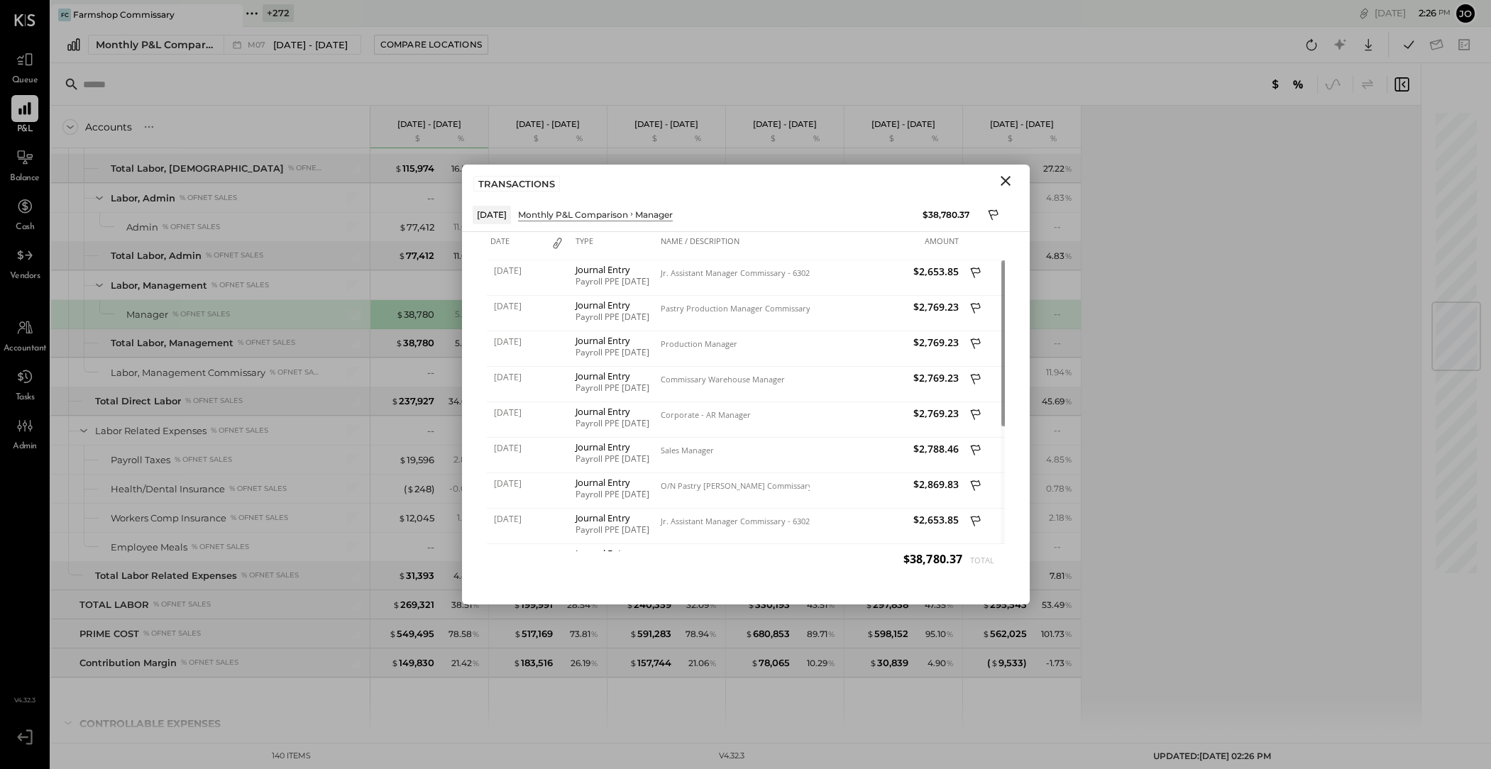
click at [1006, 185] on icon "Close" at bounding box center [1005, 180] width 17 height 17
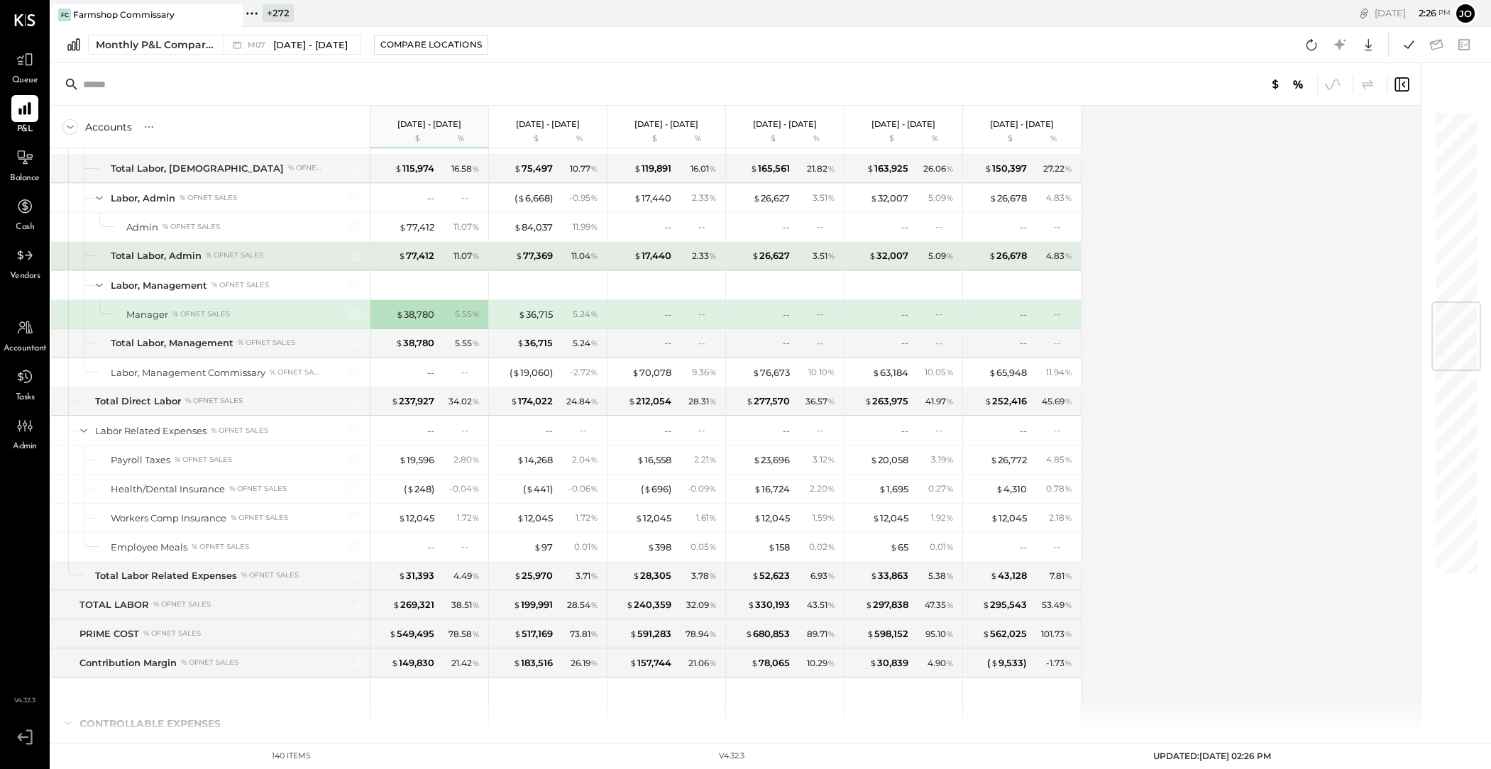
scroll to position [1452, 0]
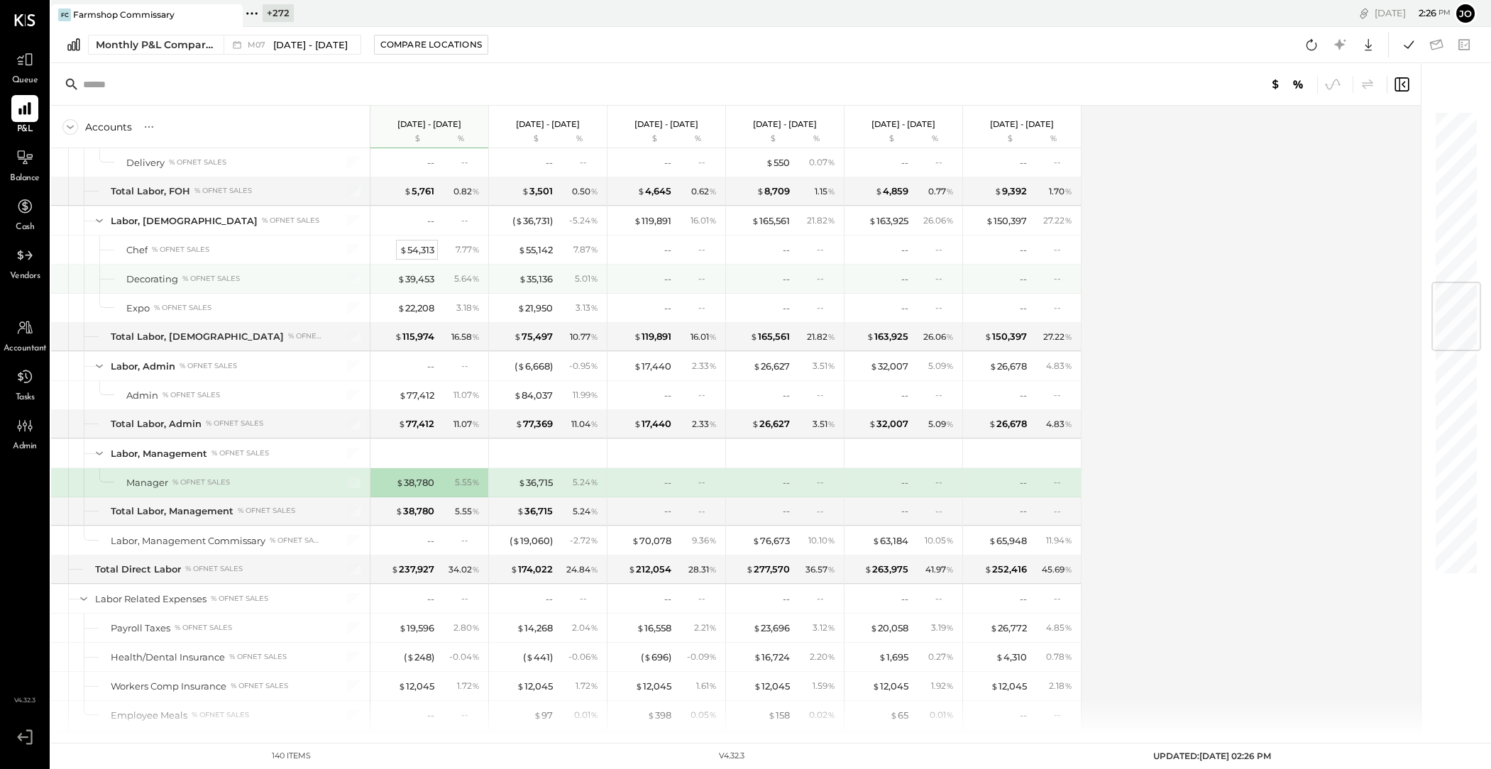
click at [420, 246] on div "$ 54,313" at bounding box center [417, 249] width 35 height 13
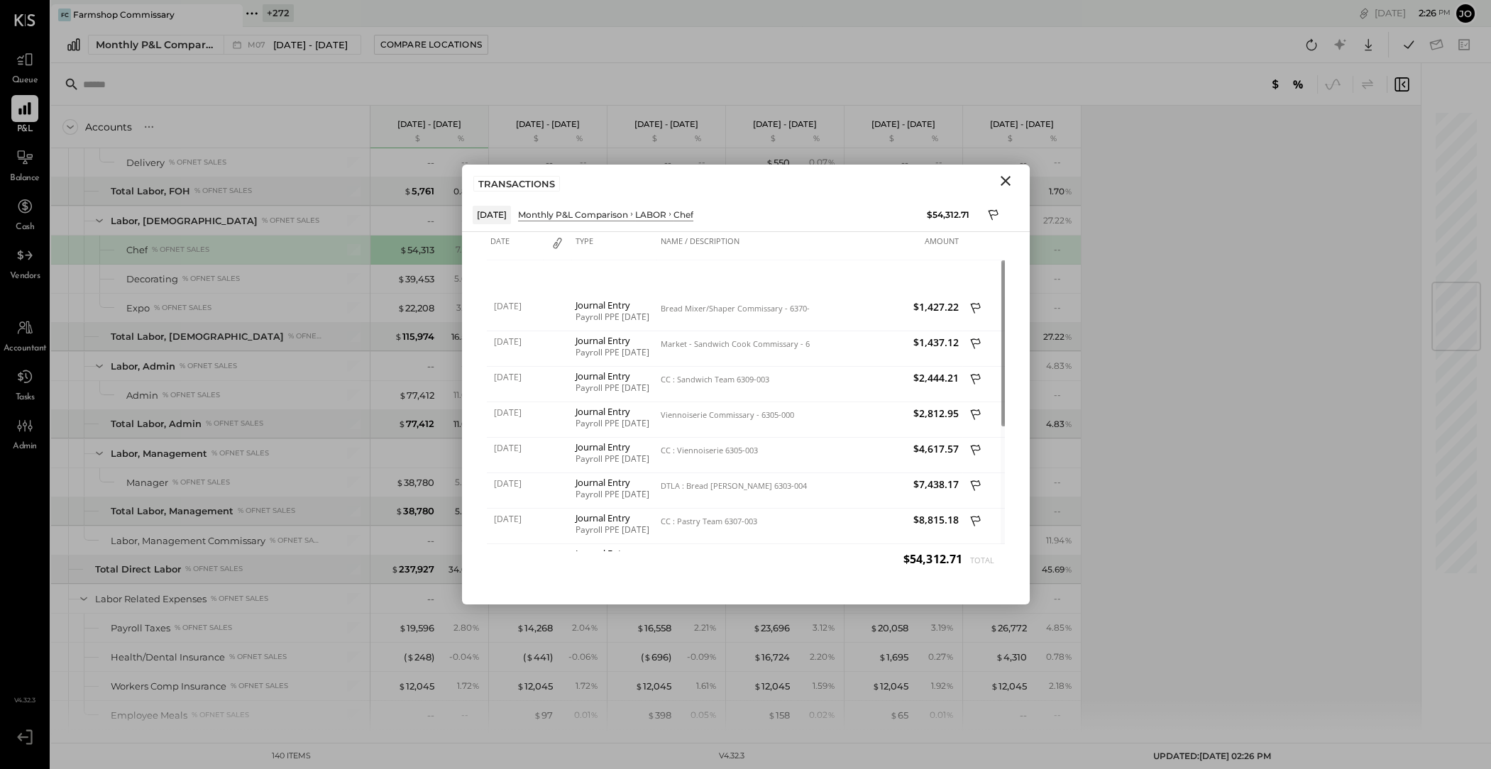
click at [1012, 189] on button "Close" at bounding box center [1006, 181] width 26 height 18
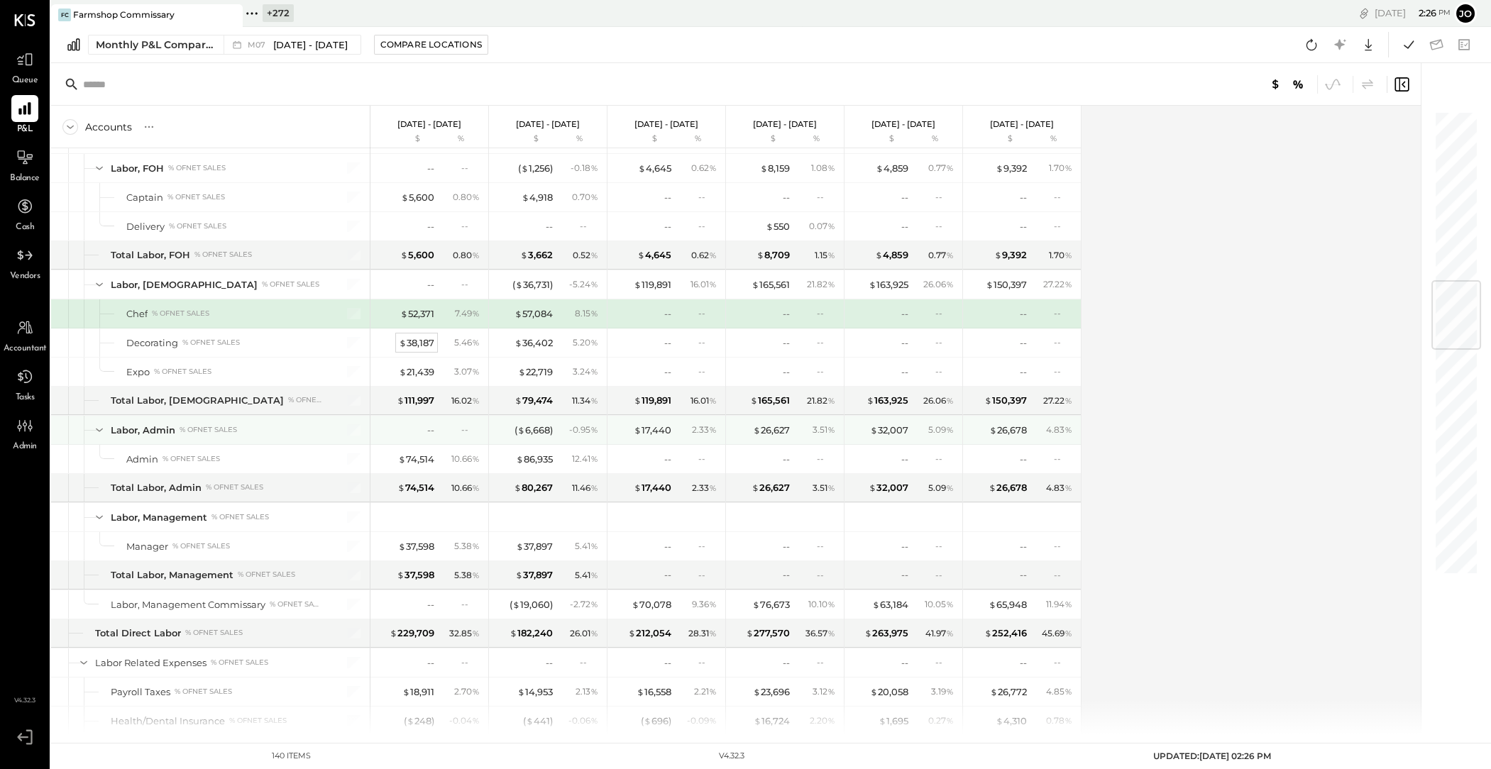
scroll to position [1377, 0]
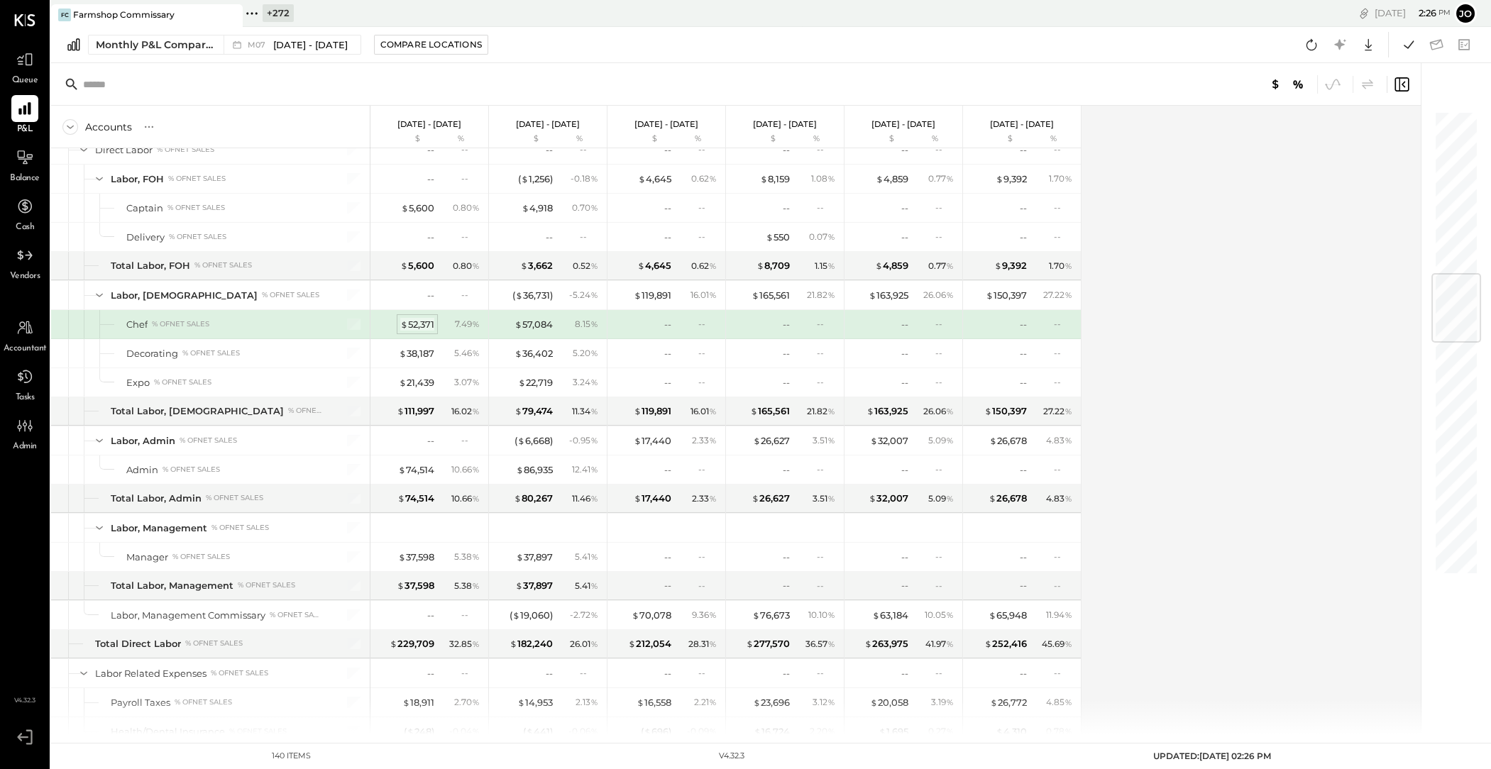
click at [415, 322] on div "$ 52,371" at bounding box center [417, 324] width 34 height 13
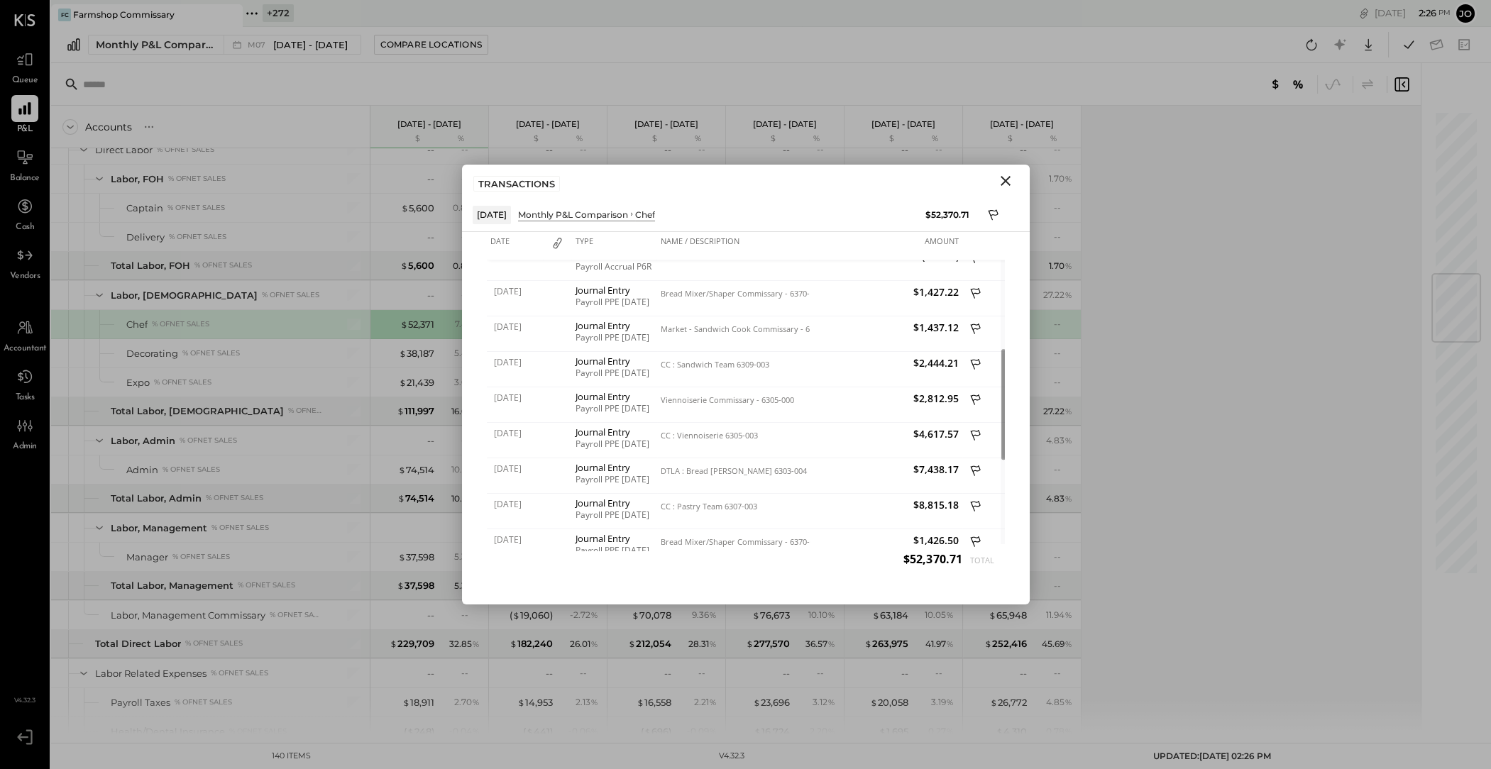
click at [1004, 180] on icon "Close" at bounding box center [1006, 181] width 10 height 10
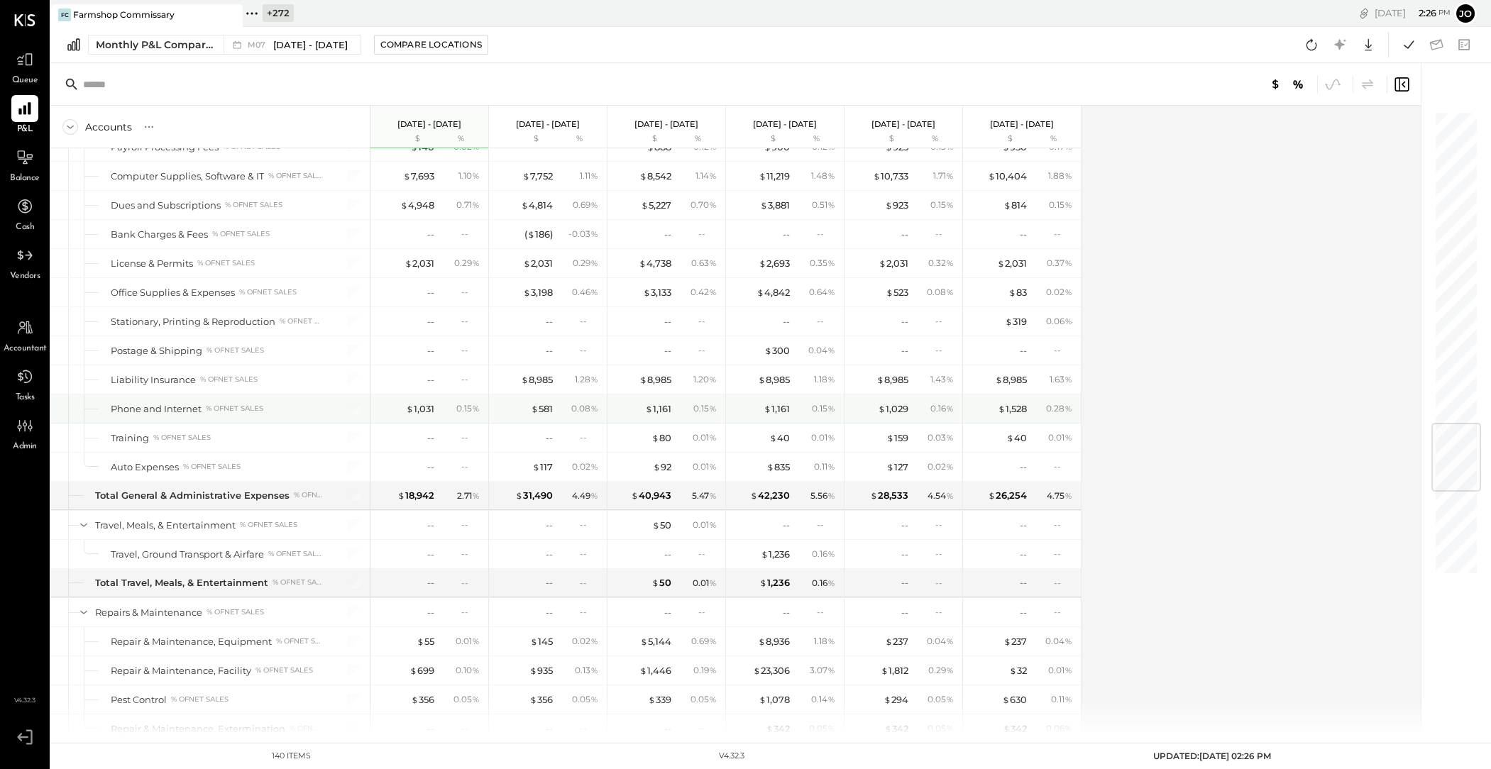
scroll to position [2653, 0]
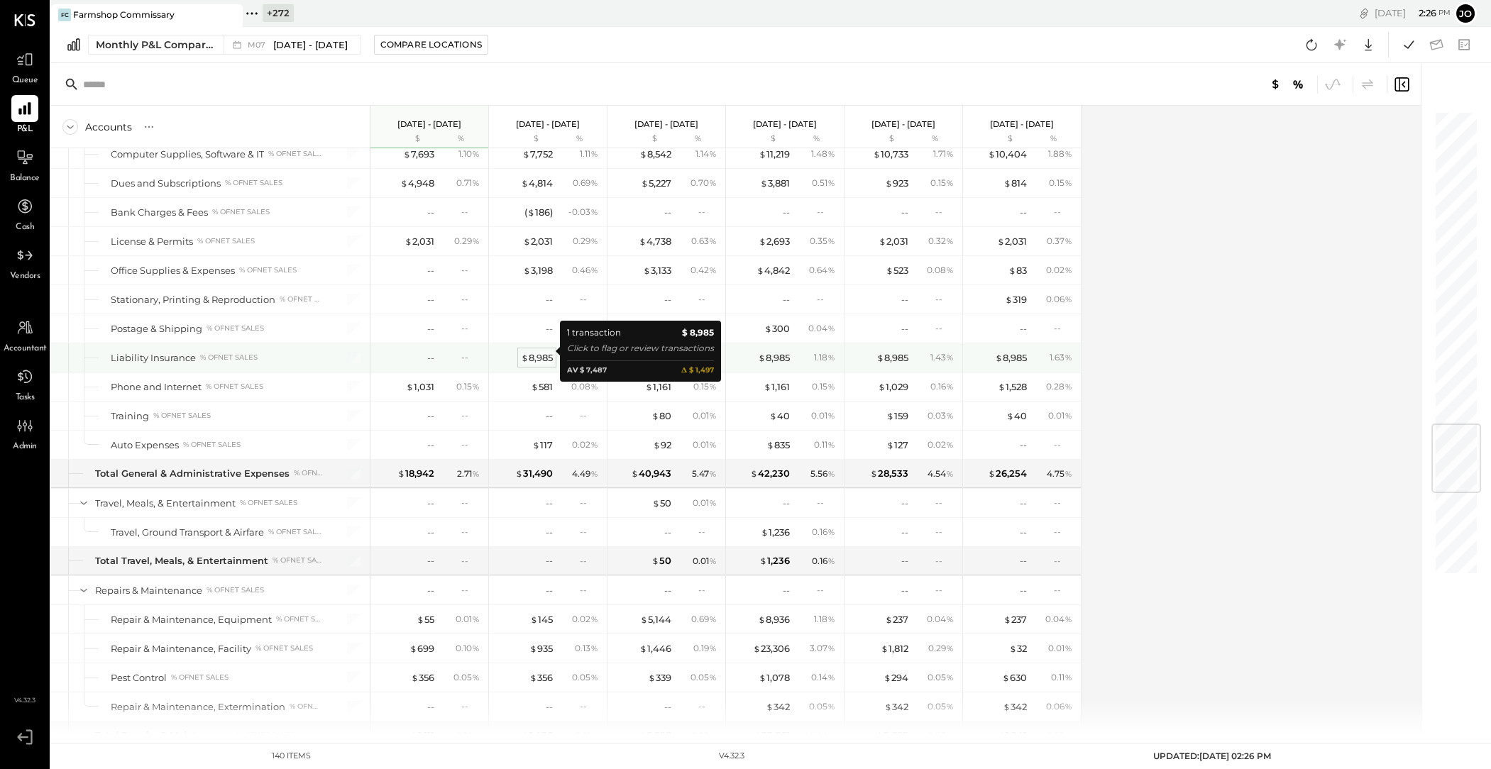
click at [535, 351] on div "$ 8,985" at bounding box center [537, 357] width 32 height 13
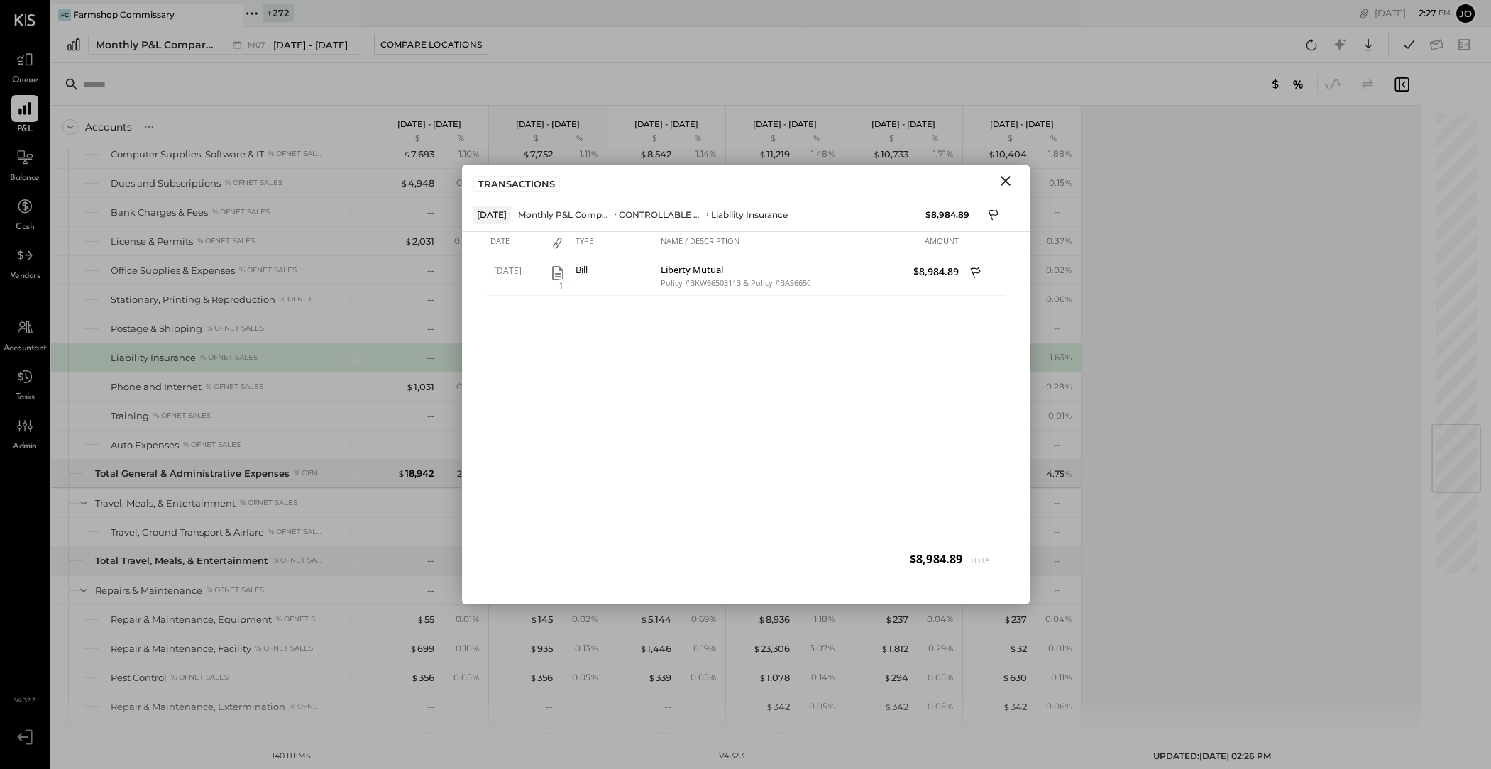
click at [1012, 182] on icon "Close" at bounding box center [1005, 180] width 17 height 17
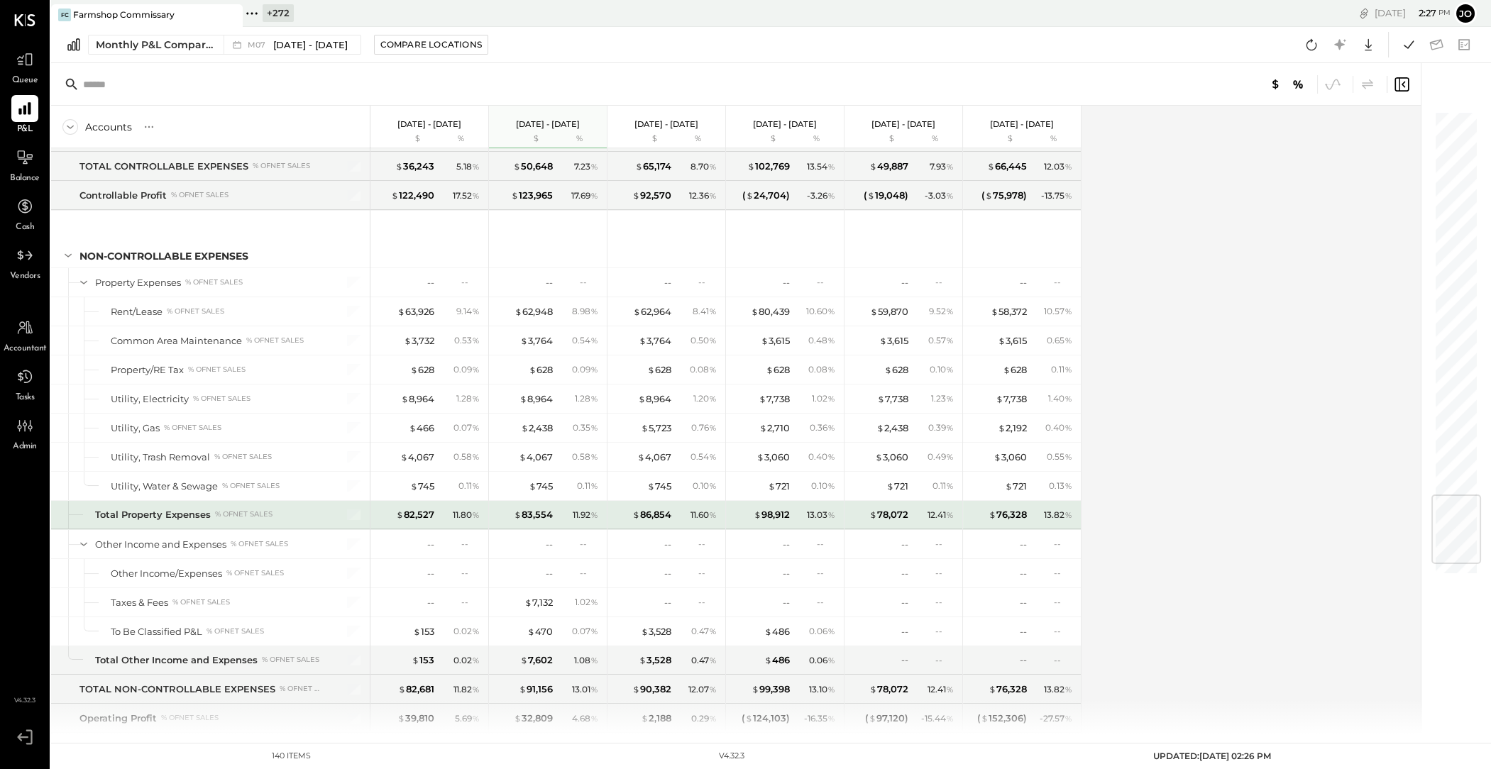
scroll to position [3336, 0]
